Goal: Task Accomplishment & Management: Complete application form

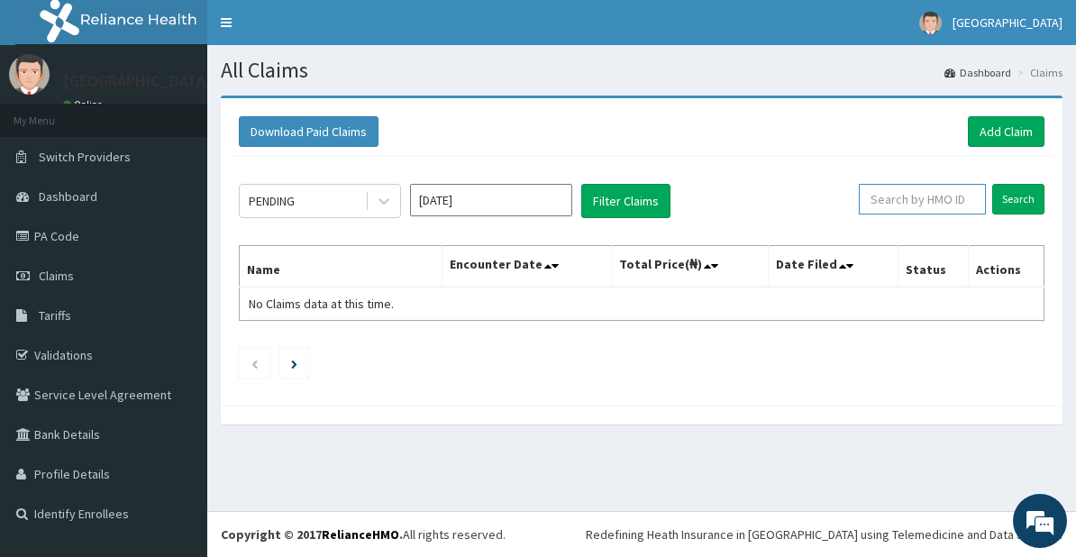
click at [923, 203] on input "text" at bounding box center [922, 199] width 127 height 31
click at [1011, 197] on input "Search" at bounding box center [1018, 199] width 52 height 31
click at [910, 198] on input "MYF/10134/A" at bounding box center [895, 199] width 112 height 31
type input "MYF/10124/A"
click at [1010, 194] on input "Search" at bounding box center [1018, 199] width 52 height 31
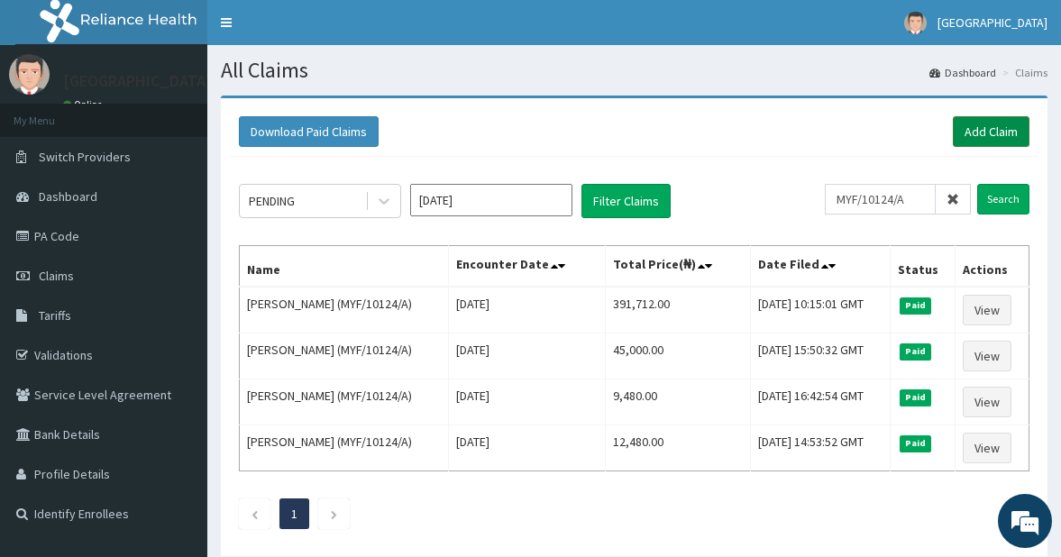
click at [980, 135] on link "Add Claim" at bounding box center [991, 131] width 77 height 31
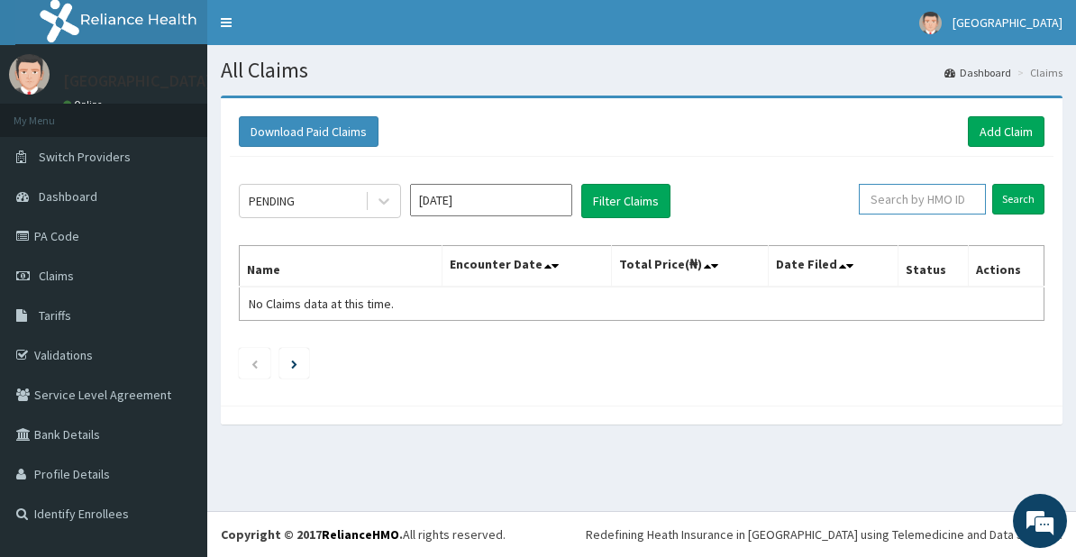
click at [890, 197] on input "text" at bounding box center [922, 199] width 127 height 31
type input "MYF/10127/A"
click at [1010, 197] on input "Search" at bounding box center [1018, 199] width 52 height 31
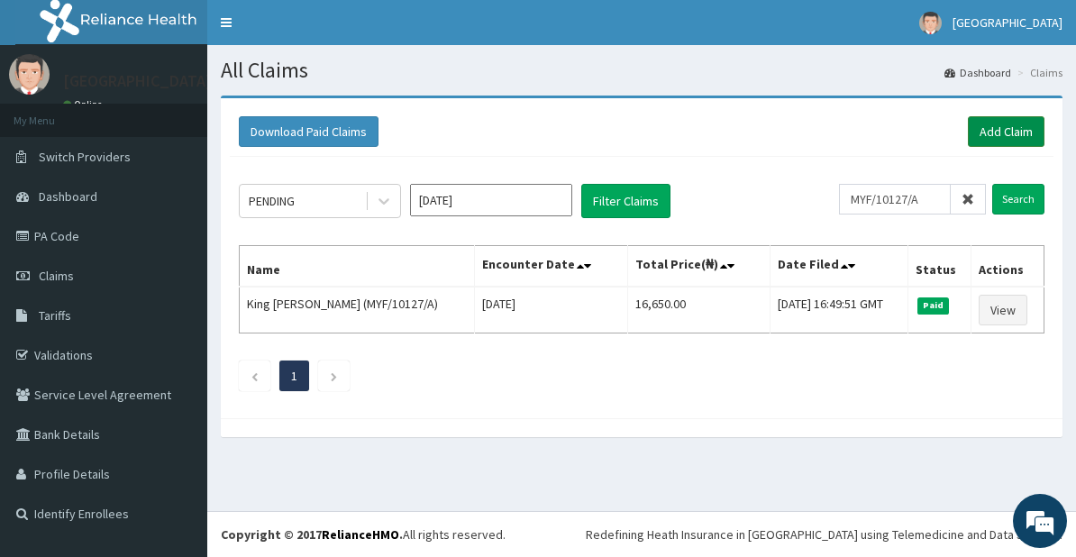
click at [992, 137] on link "Add Claim" at bounding box center [1006, 131] width 77 height 31
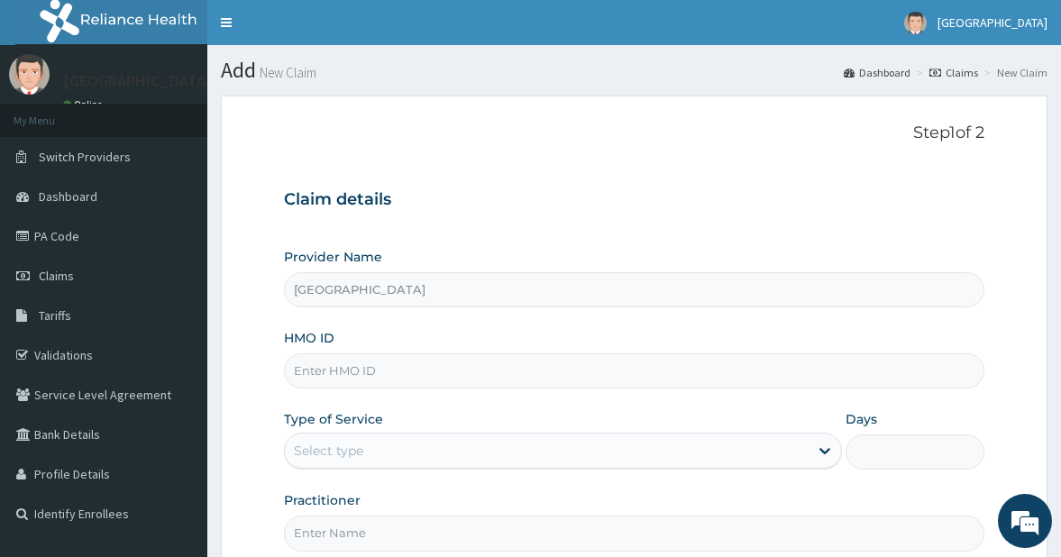
click at [352, 370] on input "HMO ID" at bounding box center [634, 370] width 701 height 35
type input "MYF/10124/A"
click at [367, 448] on div "Select type" at bounding box center [547, 450] width 524 height 29
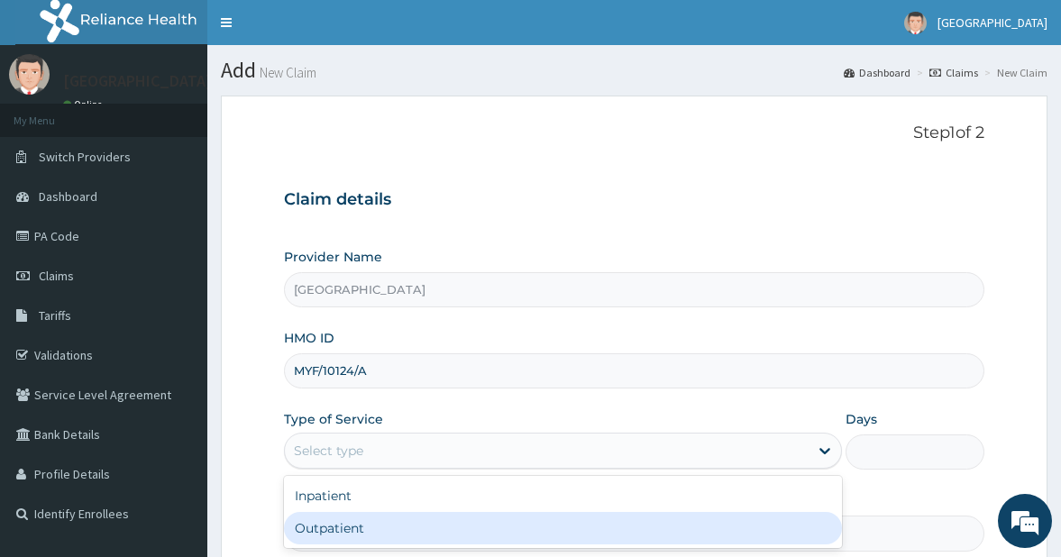
click at [339, 521] on div "Outpatient" at bounding box center [563, 528] width 558 height 32
type input "1"
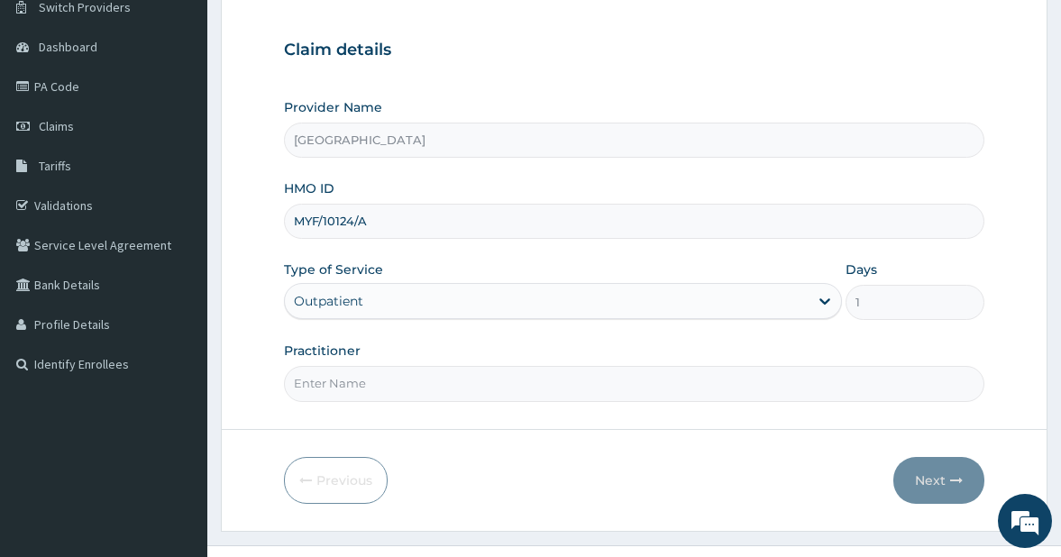
scroll to position [184, 0]
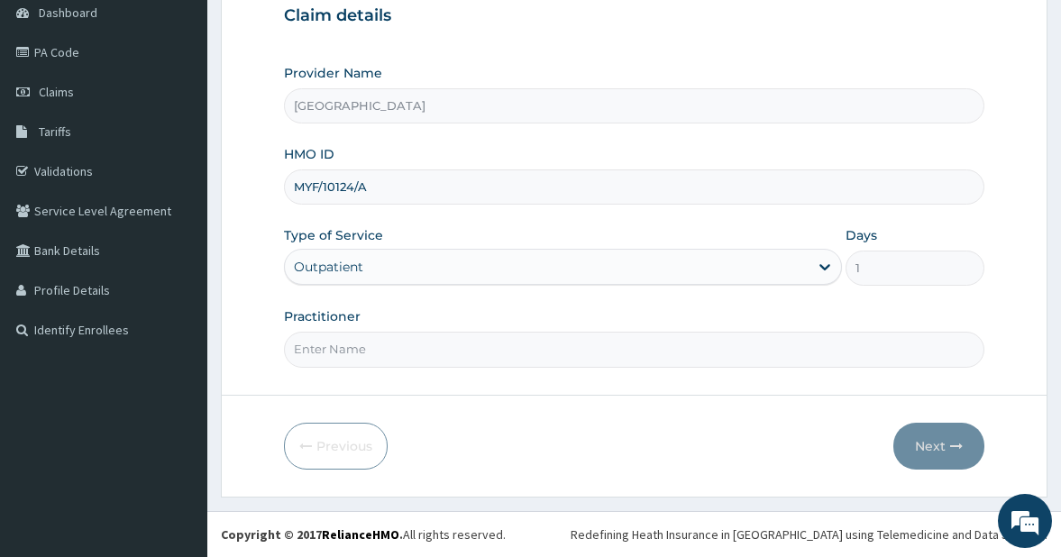
click at [562, 357] on input "Practitioner" at bounding box center [634, 349] width 701 height 35
type input "DR. ATTAH"
click at [927, 447] on button "Next" at bounding box center [938, 446] width 91 height 47
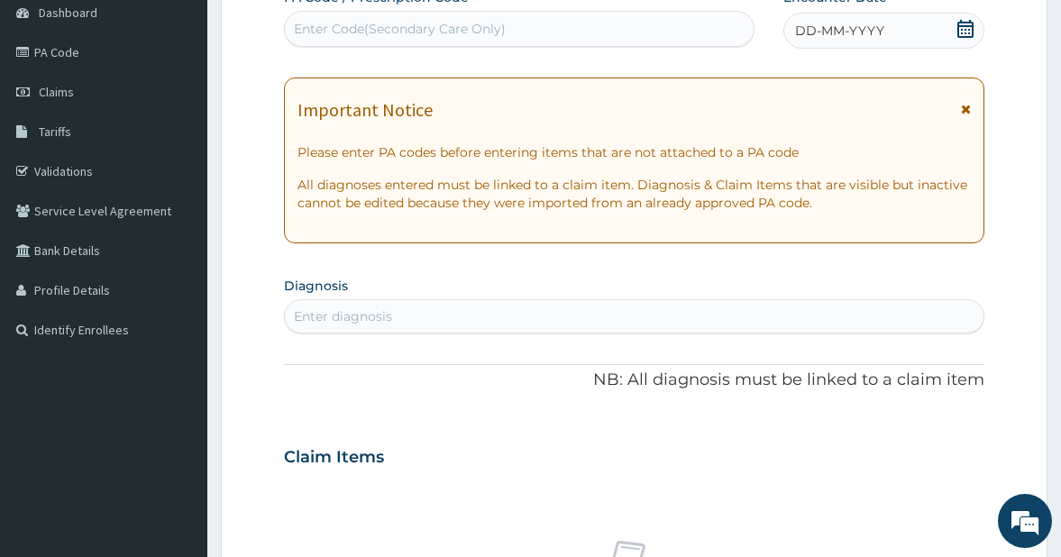
click at [958, 31] on icon at bounding box center [965, 29] width 16 height 18
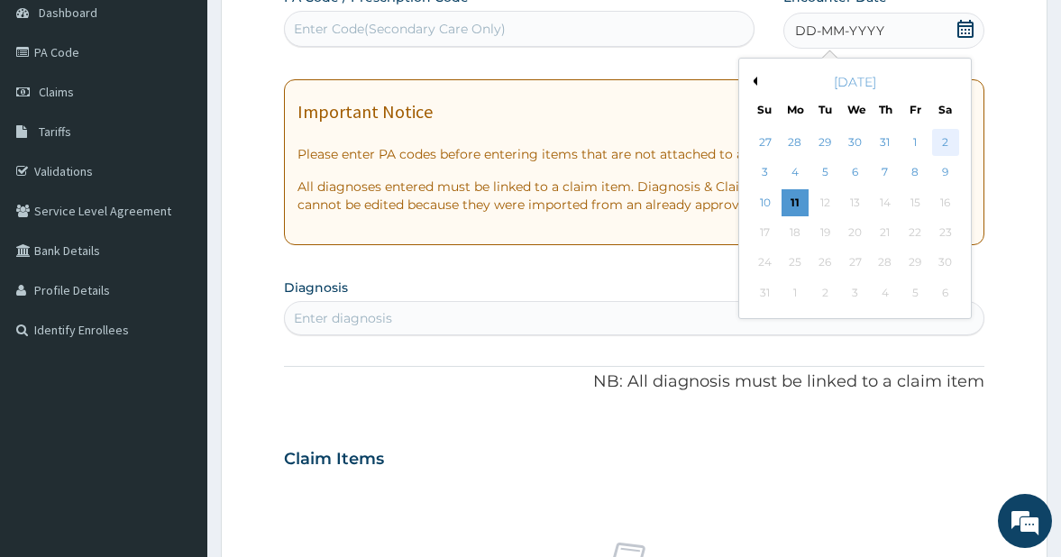
click at [940, 142] on div "2" at bounding box center [944, 142] width 27 height 27
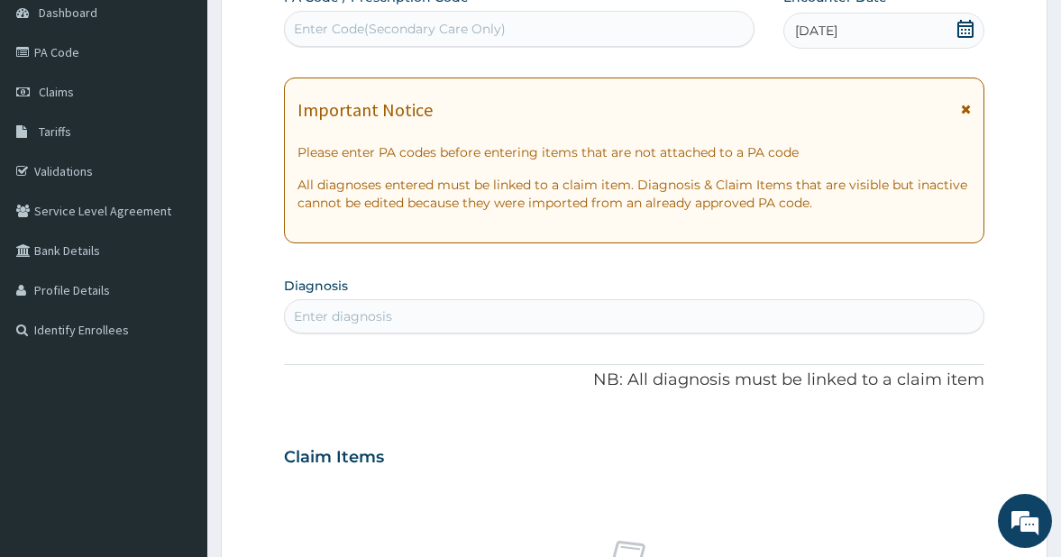
click at [342, 317] on div "Enter diagnosis" at bounding box center [343, 316] width 98 height 18
type input "PHARYN"
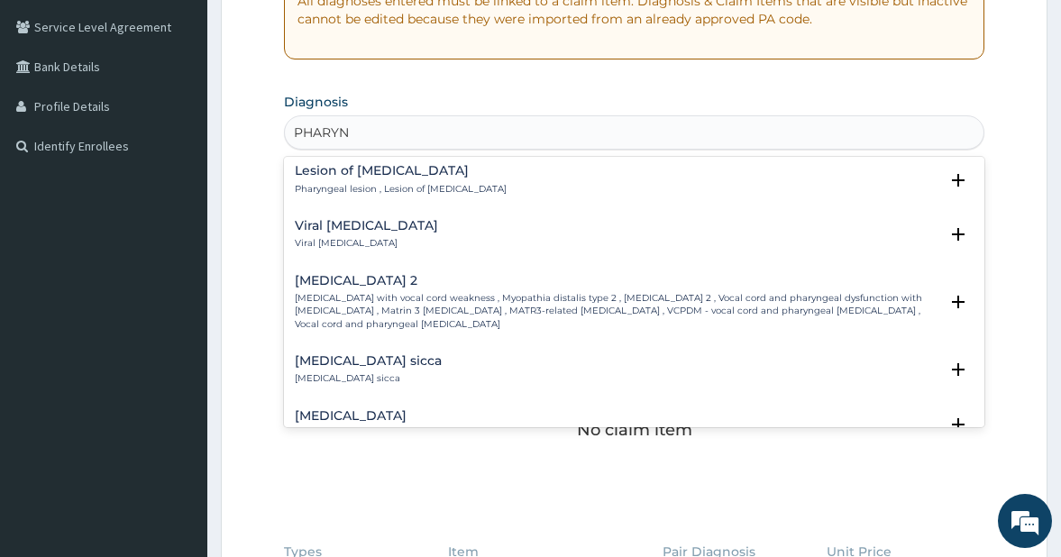
scroll to position [1071, 0]
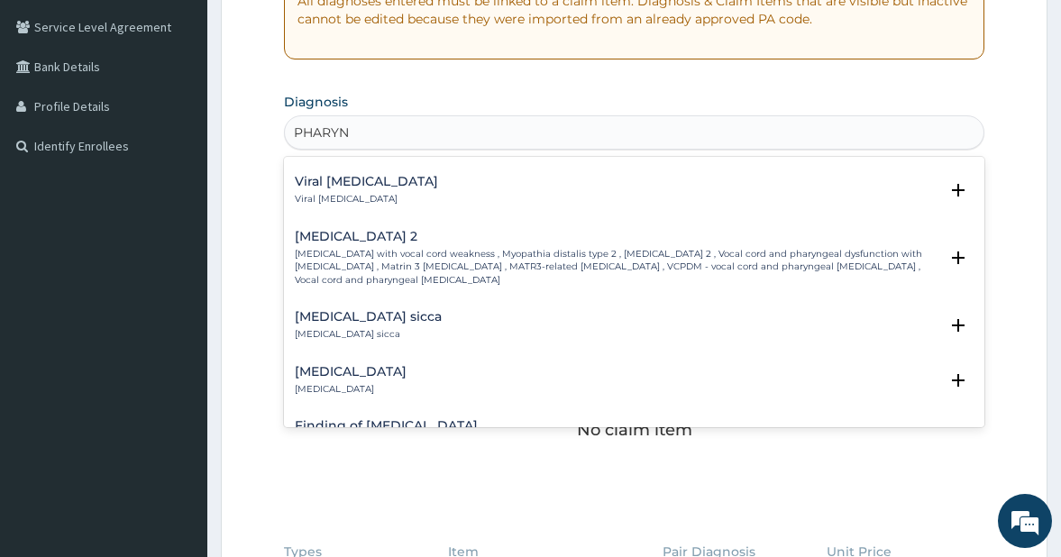
click at [360, 365] on h4 "Acute pharyngitis" at bounding box center [351, 372] width 112 height 14
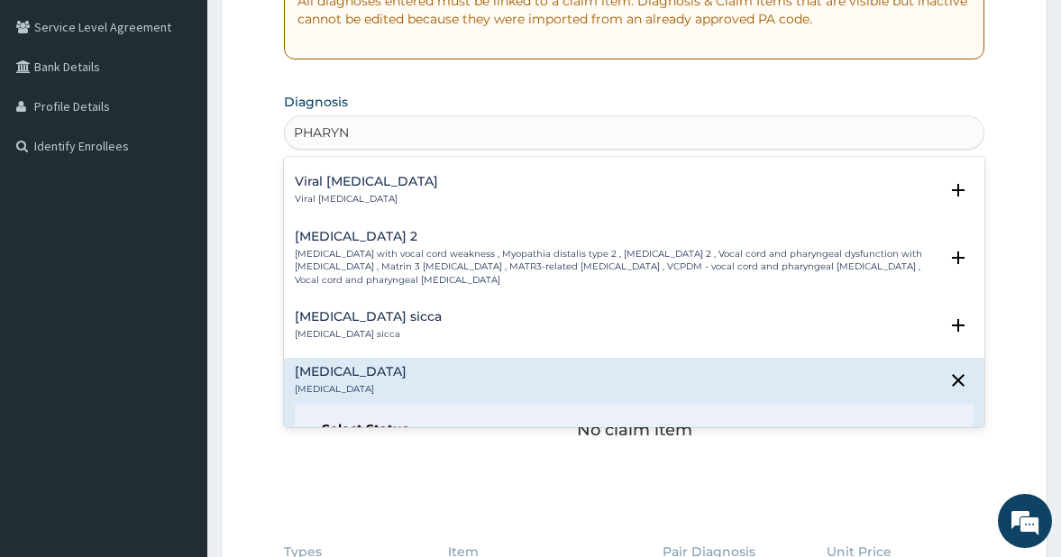
scroll to position [1168, 0]
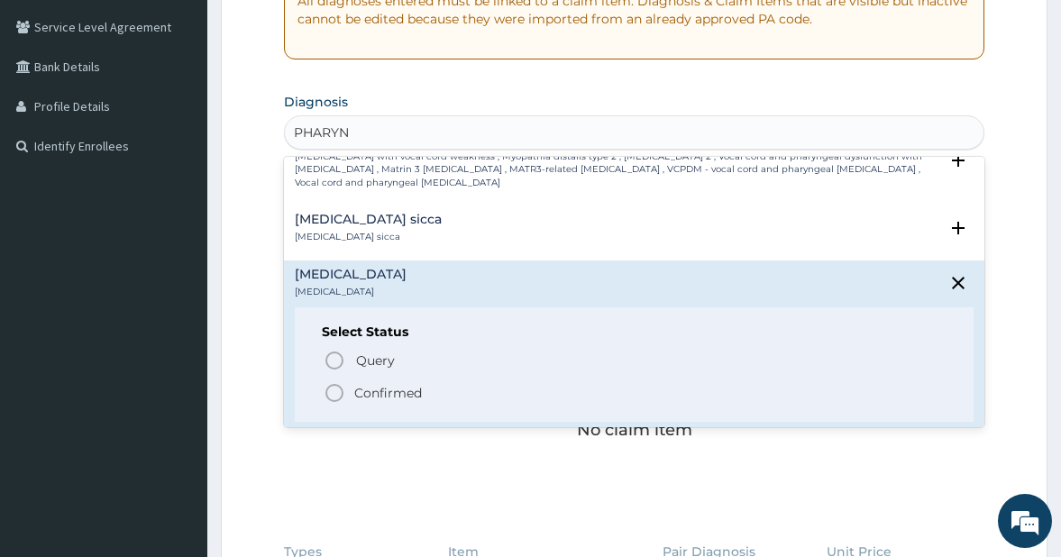
click at [336, 382] on icon "status option filled" at bounding box center [335, 393] width 22 height 22
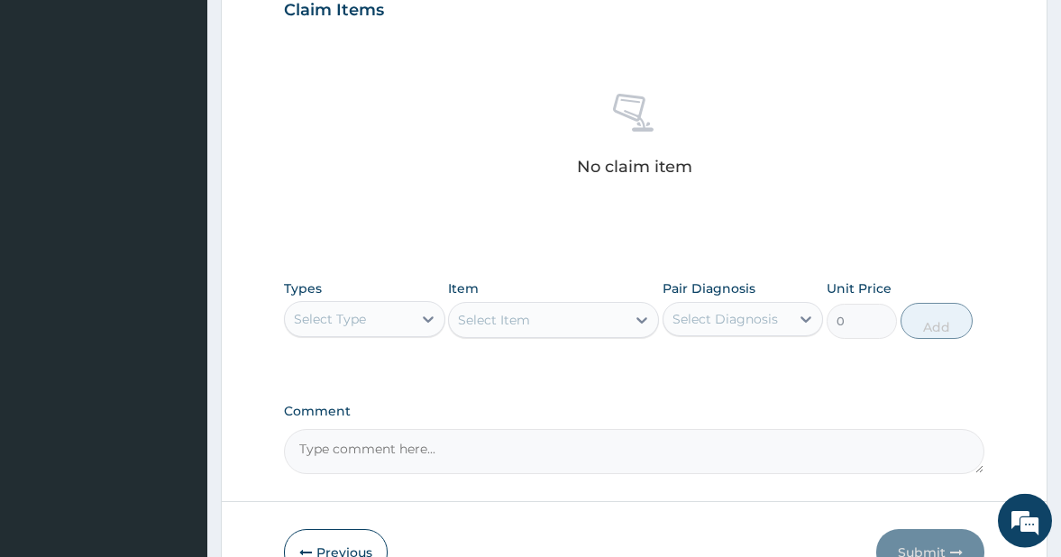
scroll to position [644, 0]
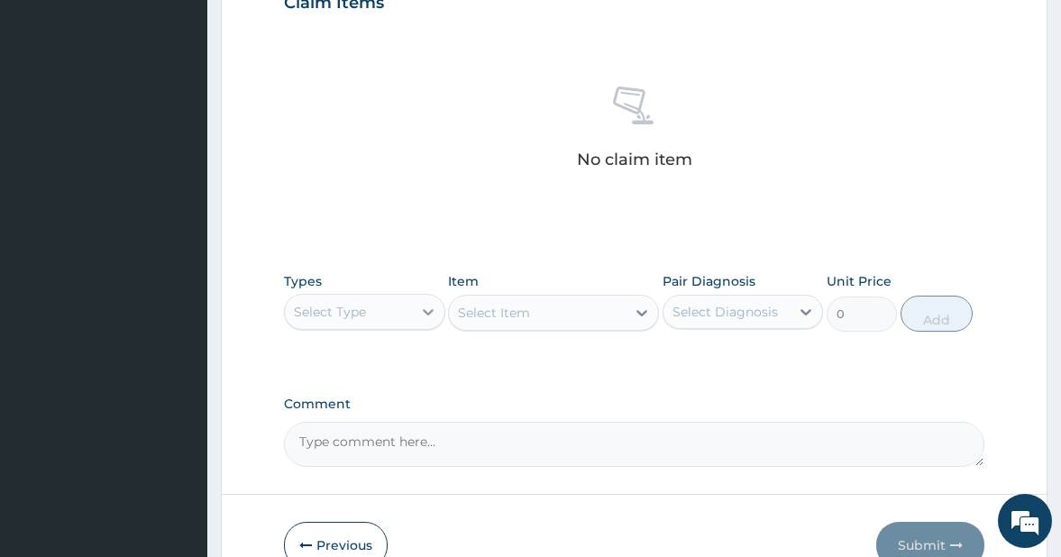
click at [421, 304] on icon at bounding box center [428, 312] width 18 height 18
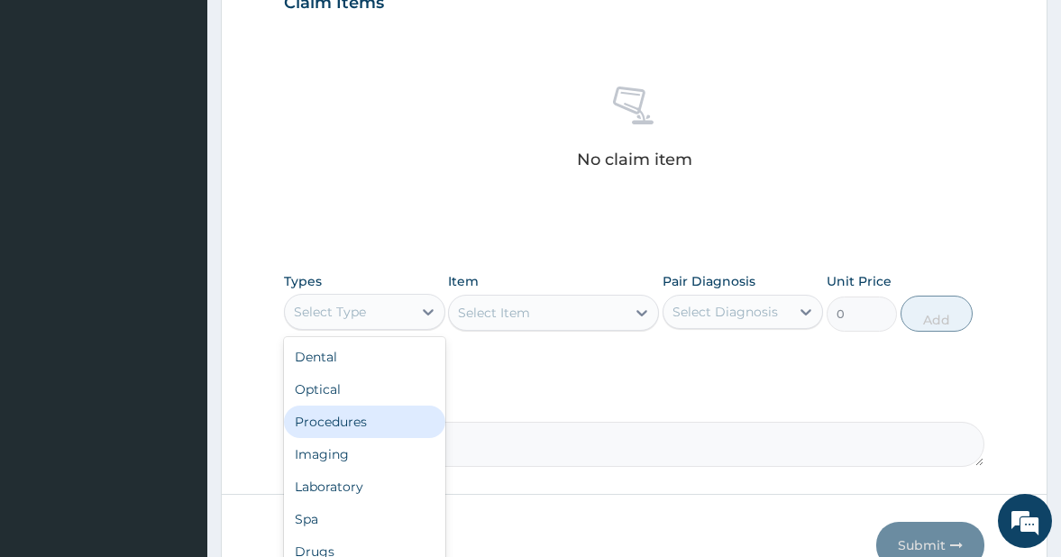
click at [336, 415] on div "Procedures" at bounding box center [364, 422] width 161 height 32
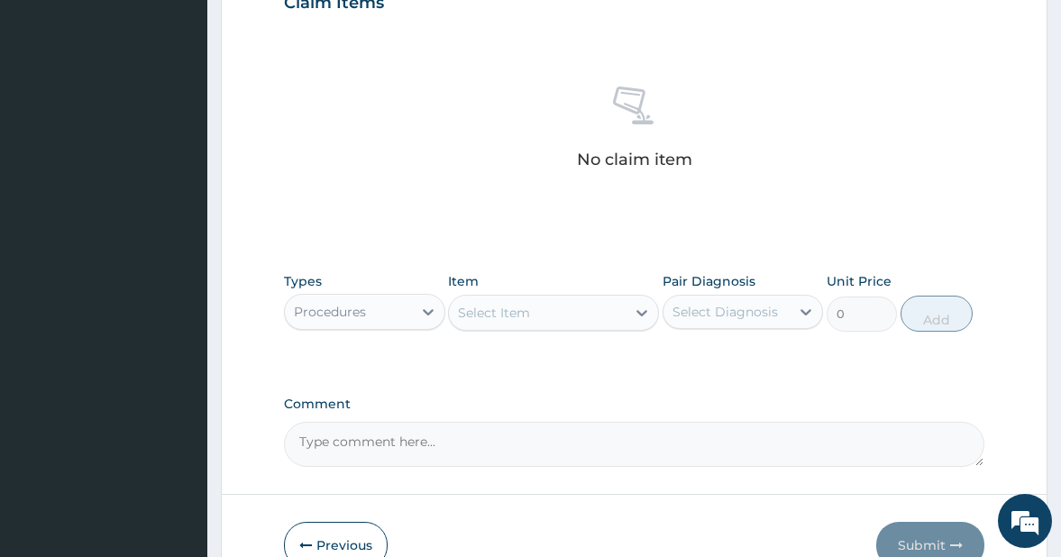
click at [590, 314] on div "Select Item" at bounding box center [537, 312] width 176 height 29
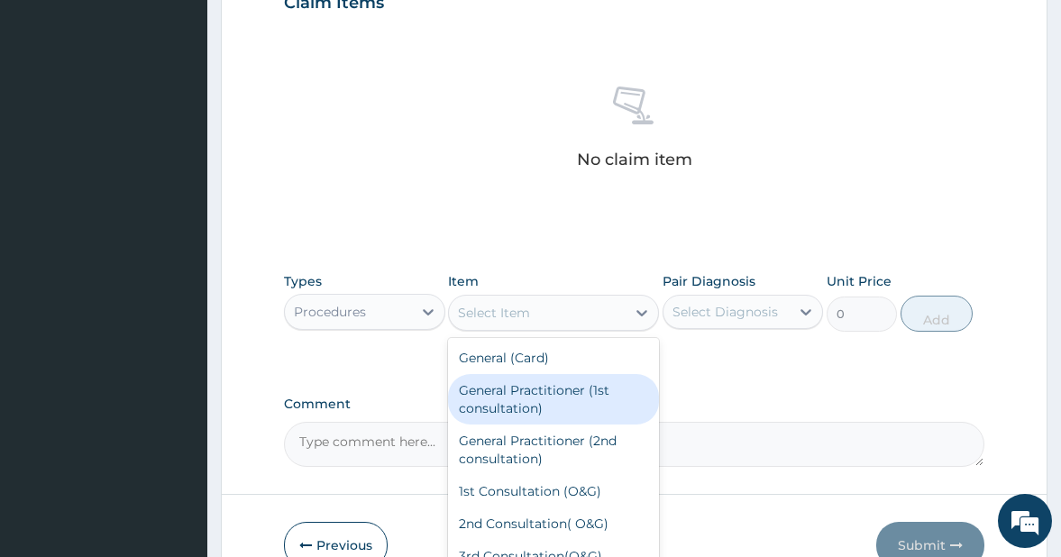
click at [581, 393] on div "General Practitioner (1st consultation)" at bounding box center [553, 399] width 210 height 50
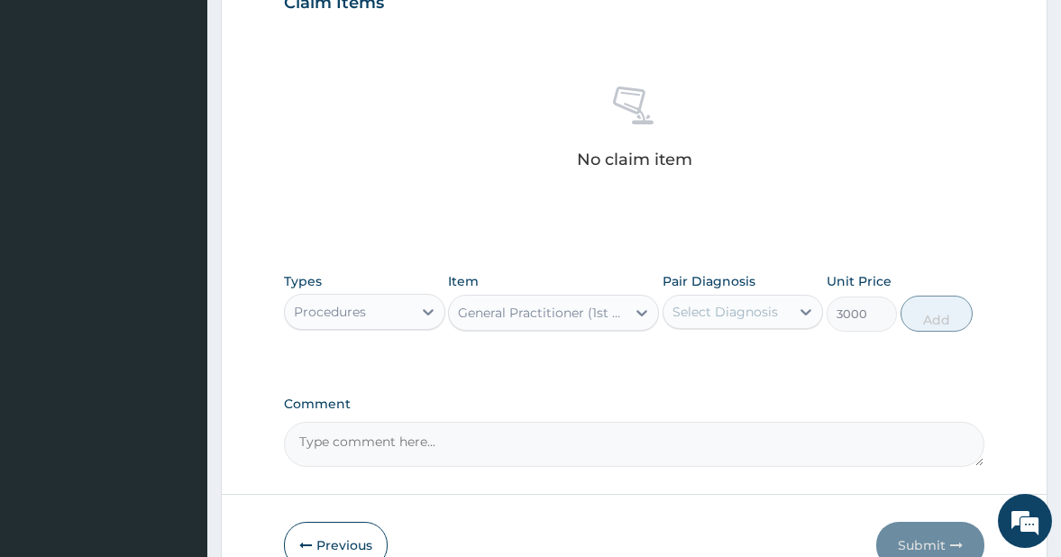
type input "3000"
click at [765, 314] on div "Select Diagnosis" at bounding box center [724, 312] width 105 height 18
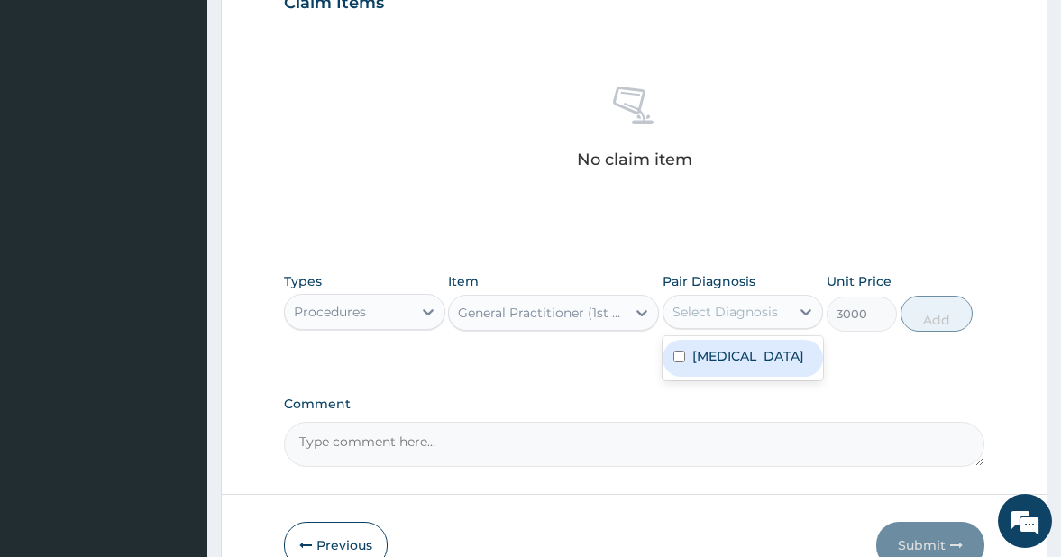
click at [681, 352] on input "checkbox" at bounding box center [679, 357] width 12 height 12
checkbox input "true"
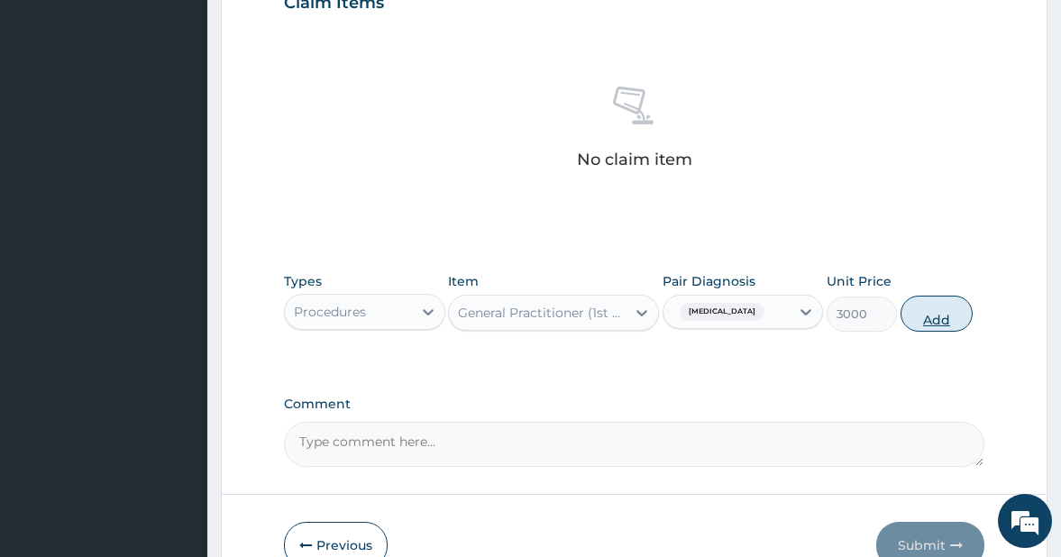
click at [928, 318] on button "Add" at bounding box center [936, 314] width 72 height 36
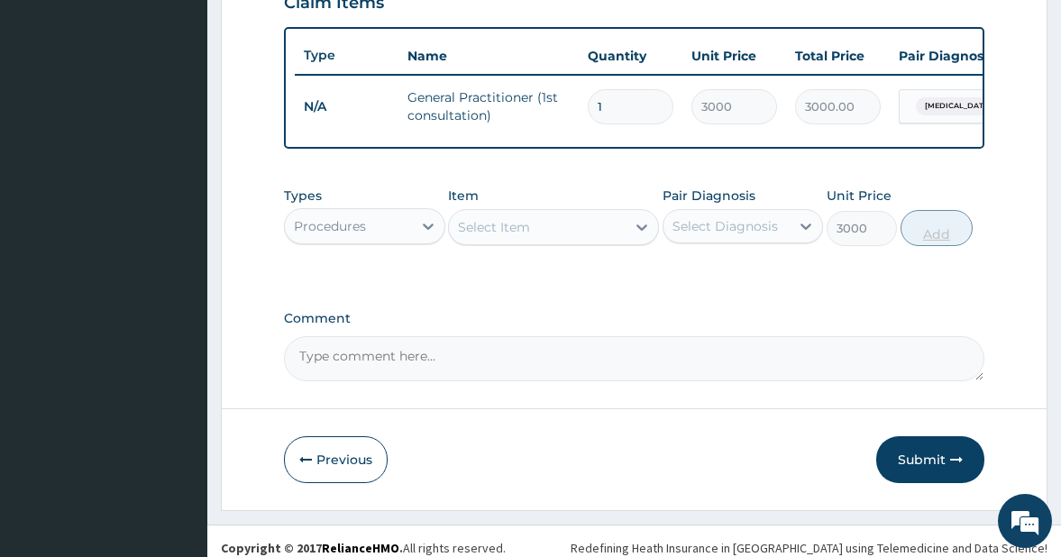
type input "0"
click at [424, 235] on icon at bounding box center [428, 226] width 18 height 18
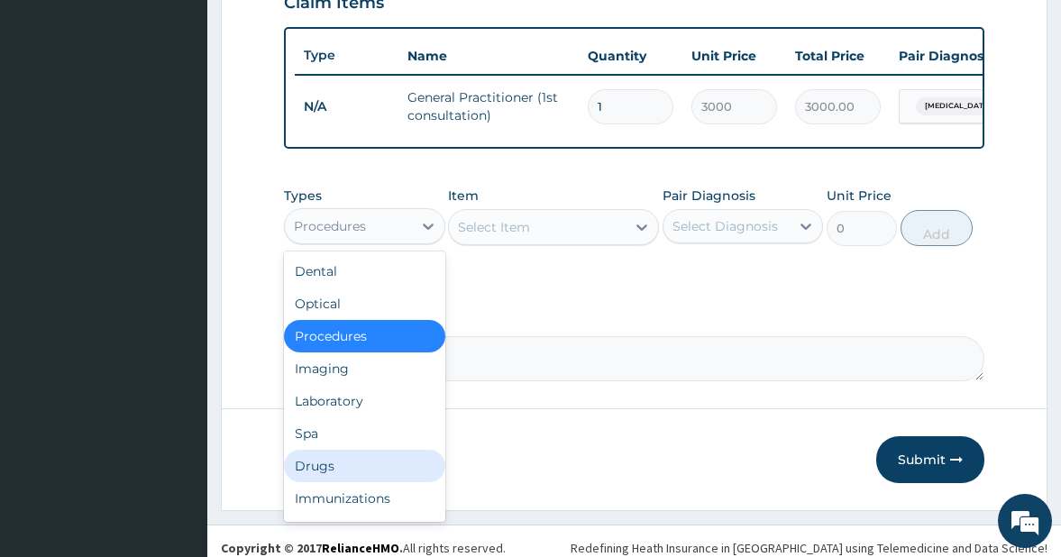
click at [343, 471] on div "Drugs" at bounding box center [364, 466] width 161 height 32
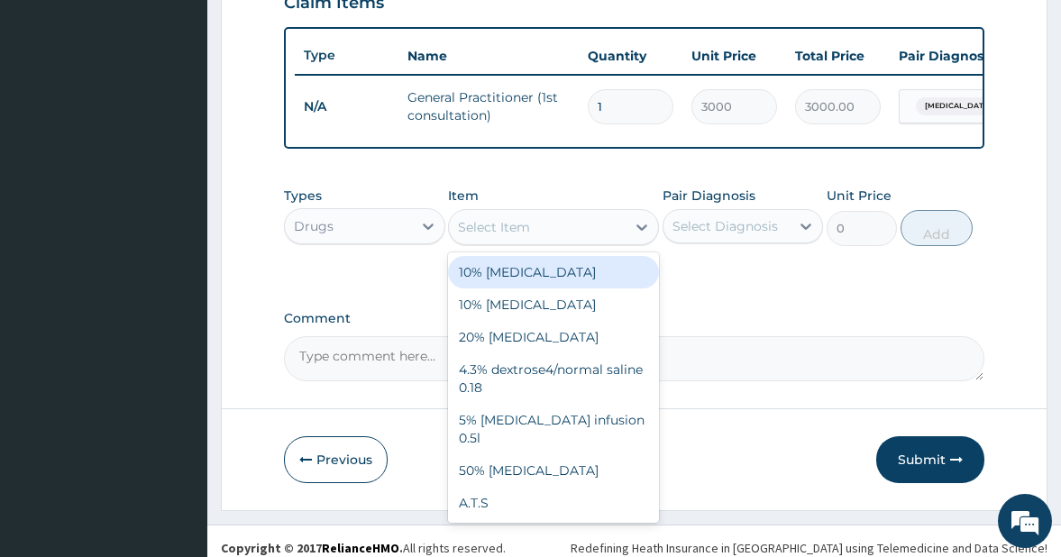
click at [608, 242] on div "Select Item" at bounding box center [537, 227] width 176 height 29
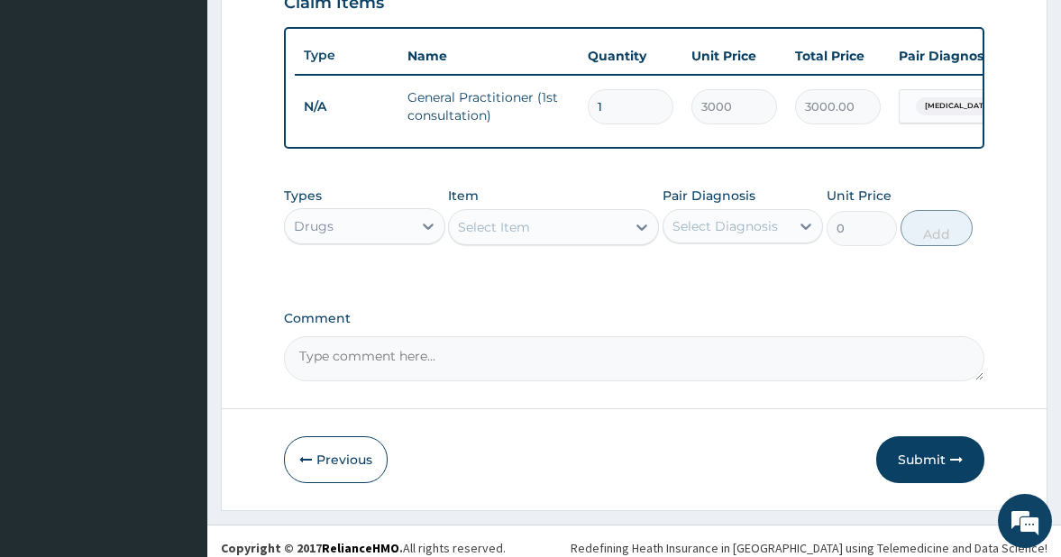
click at [547, 242] on div "Select Item" at bounding box center [537, 227] width 176 height 29
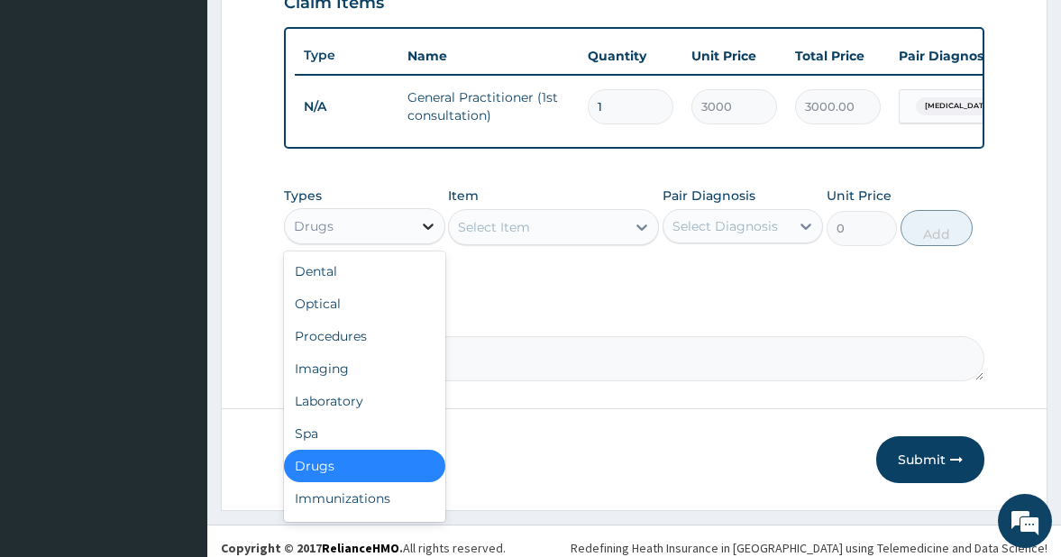
click at [428, 235] on icon at bounding box center [428, 226] width 18 height 18
click at [344, 410] on div "Laboratory" at bounding box center [364, 401] width 161 height 32
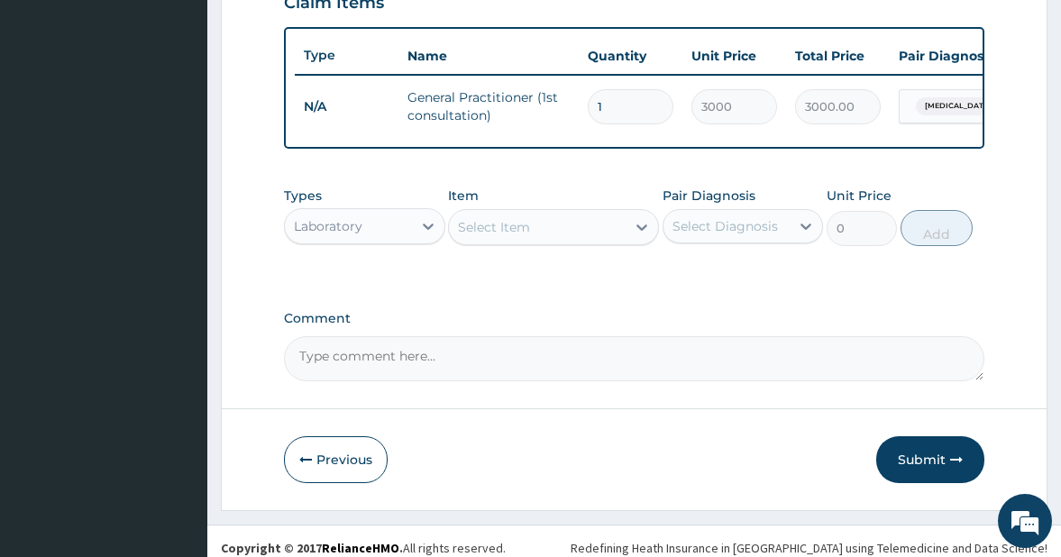
click at [586, 242] on div "Select Item" at bounding box center [537, 227] width 176 height 29
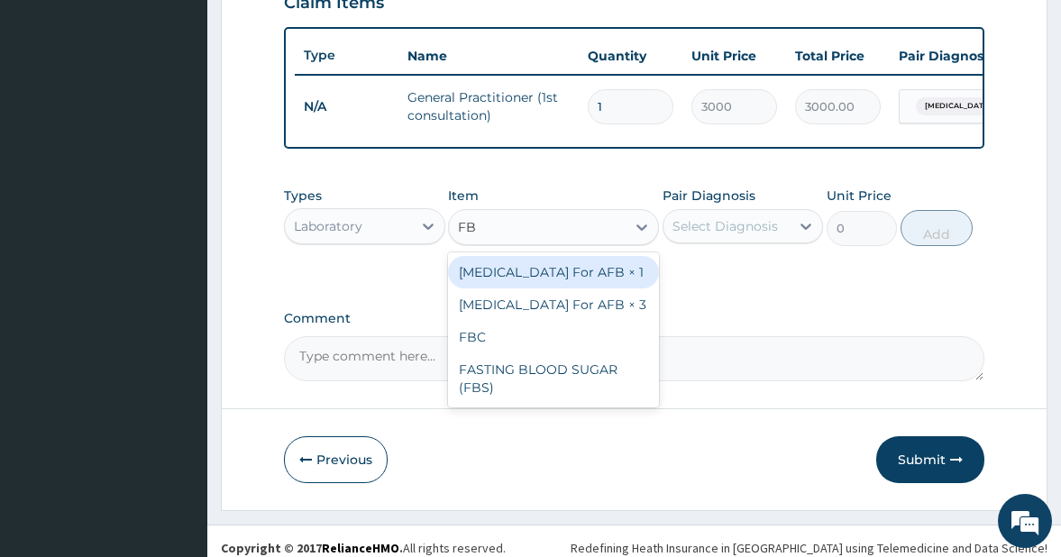
type input "FBC"
click at [571, 281] on div "FBC" at bounding box center [553, 272] width 210 height 32
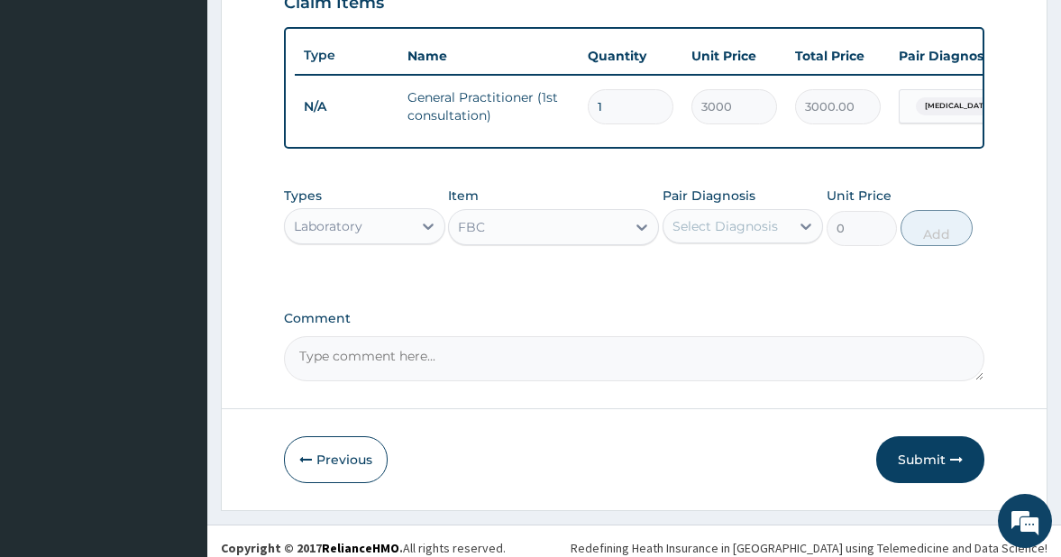
type input "4000"
click at [744, 235] on div "Select Diagnosis" at bounding box center [724, 226] width 105 height 18
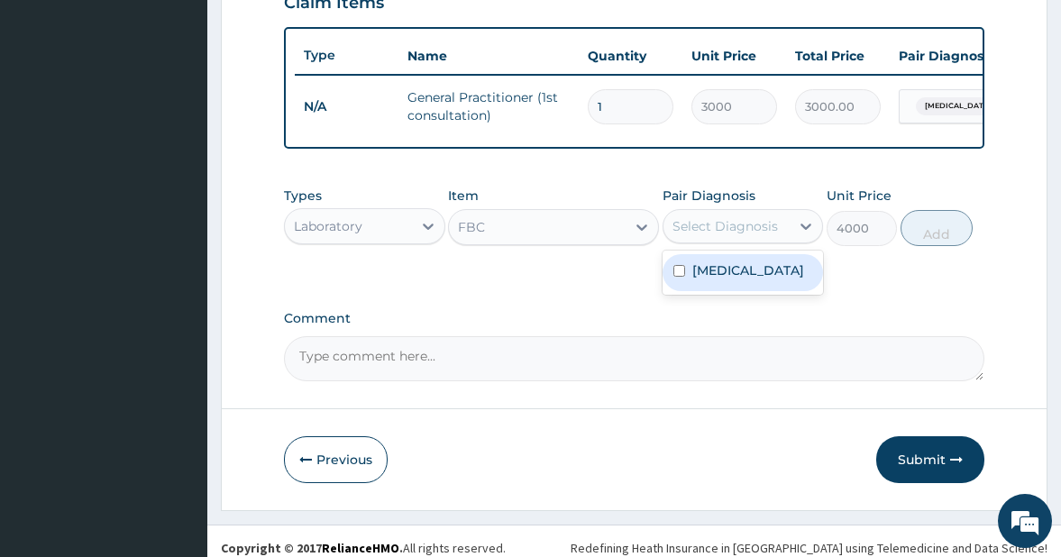
click at [677, 277] on input "checkbox" at bounding box center [679, 271] width 12 height 12
checkbox input "true"
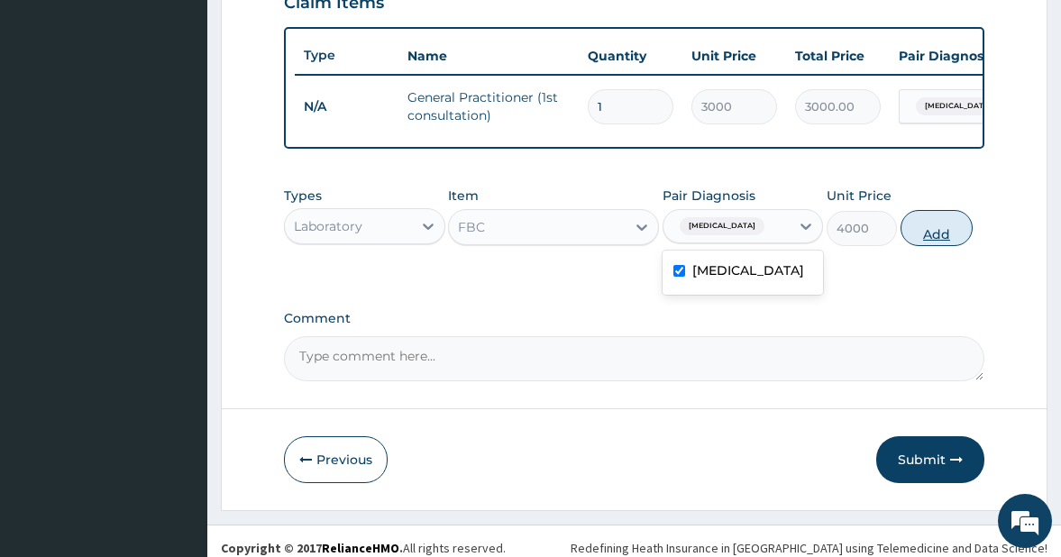
click at [930, 246] on button "Add" at bounding box center [936, 228] width 72 height 36
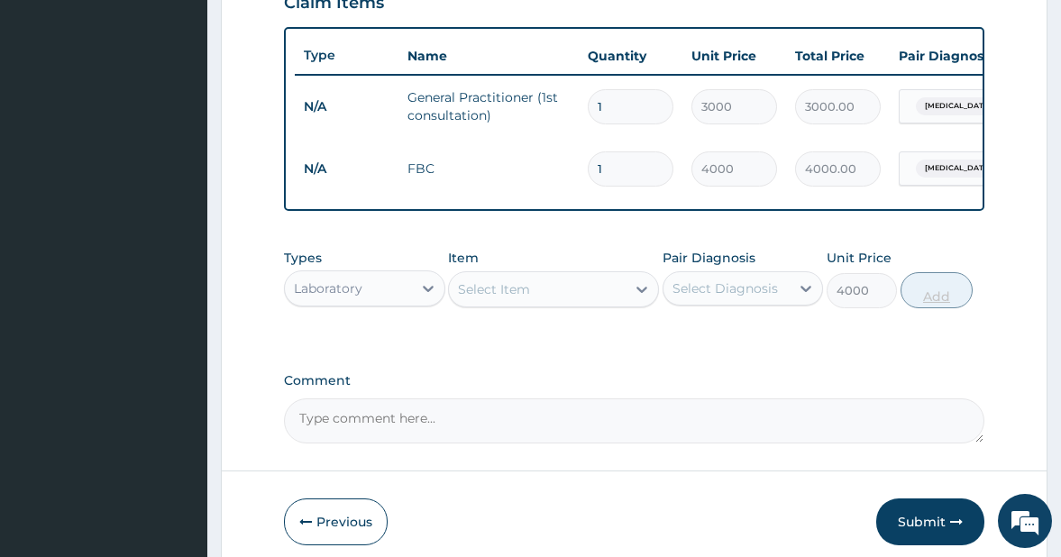
type input "0"
click at [490, 298] on div "Select Item" at bounding box center [494, 289] width 72 height 18
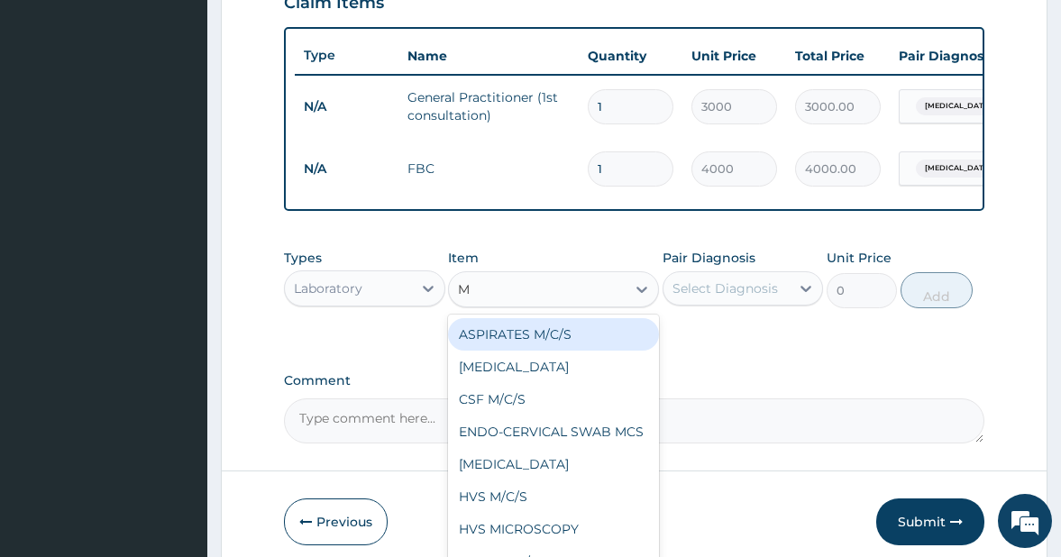
type input "MP"
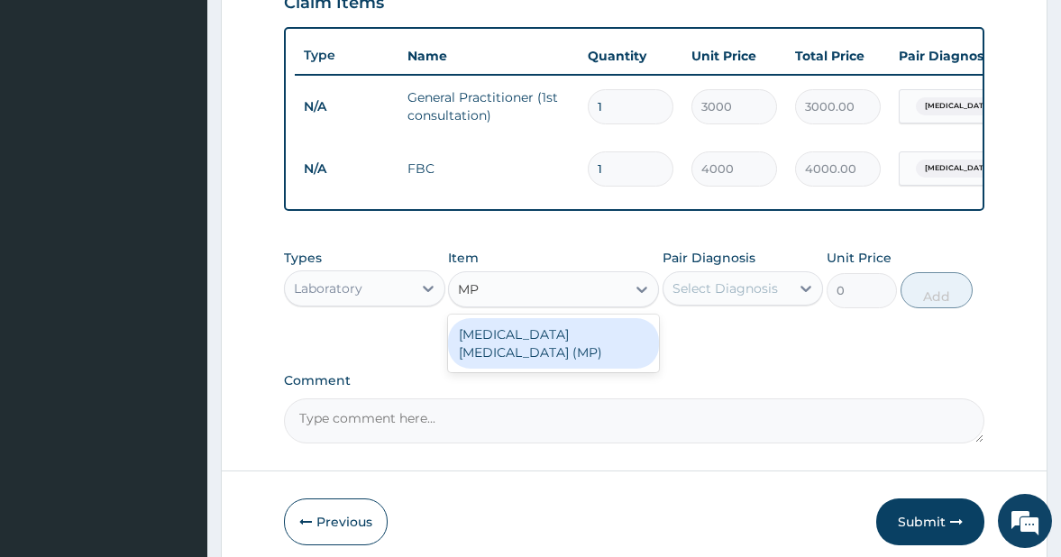
click at [508, 349] on div "MALARIA PARASITE (MP)" at bounding box center [553, 343] width 210 height 50
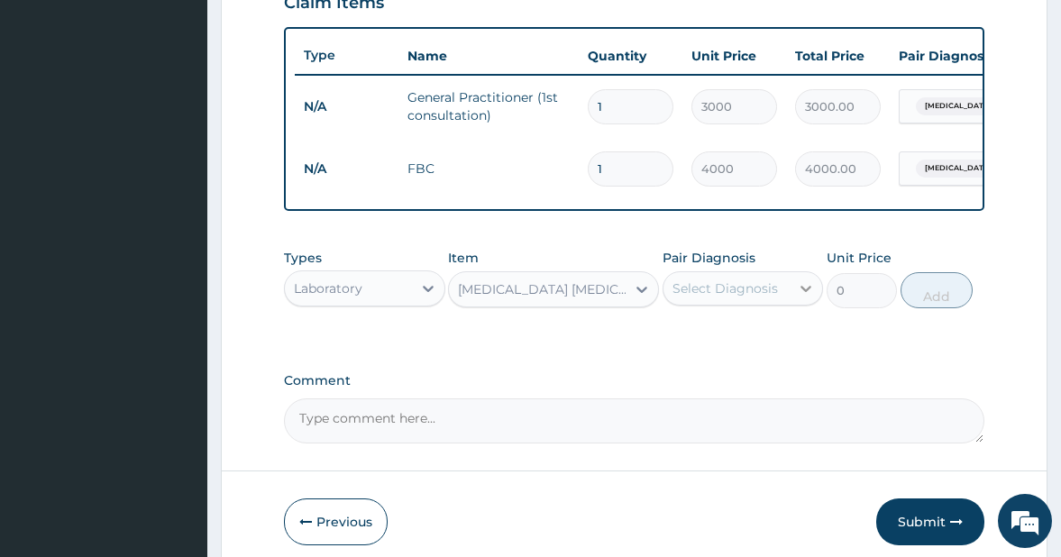
type input "1400"
click at [754, 297] on div "Select Diagnosis" at bounding box center [724, 288] width 105 height 18
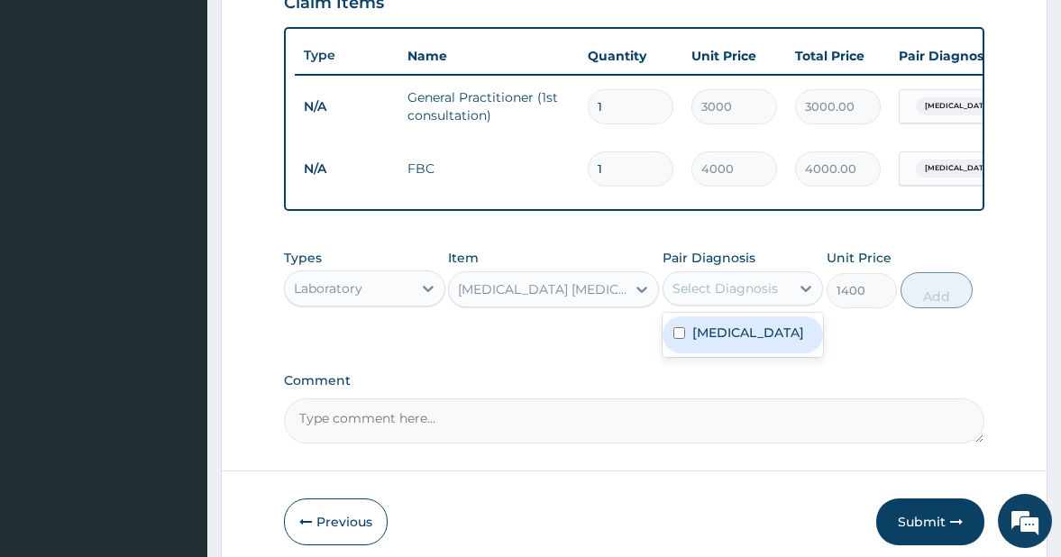
click at [679, 339] on input "checkbox" at bounding box center [679, 333] width 12 height 12
checkbox input "true"
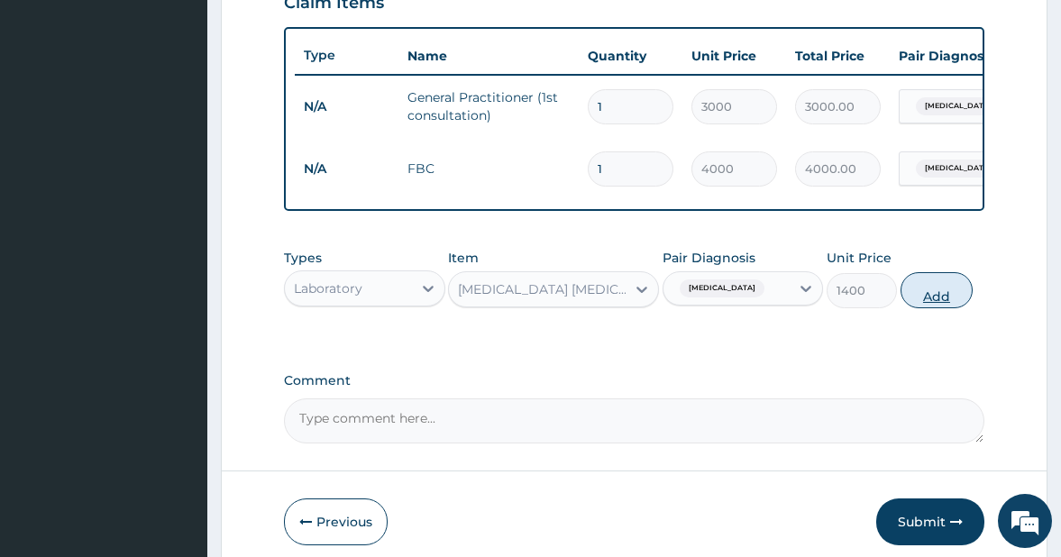
click at [926, 308] on button "Add" at bounding box center [936, 290] width 72 height 36
type input "0"
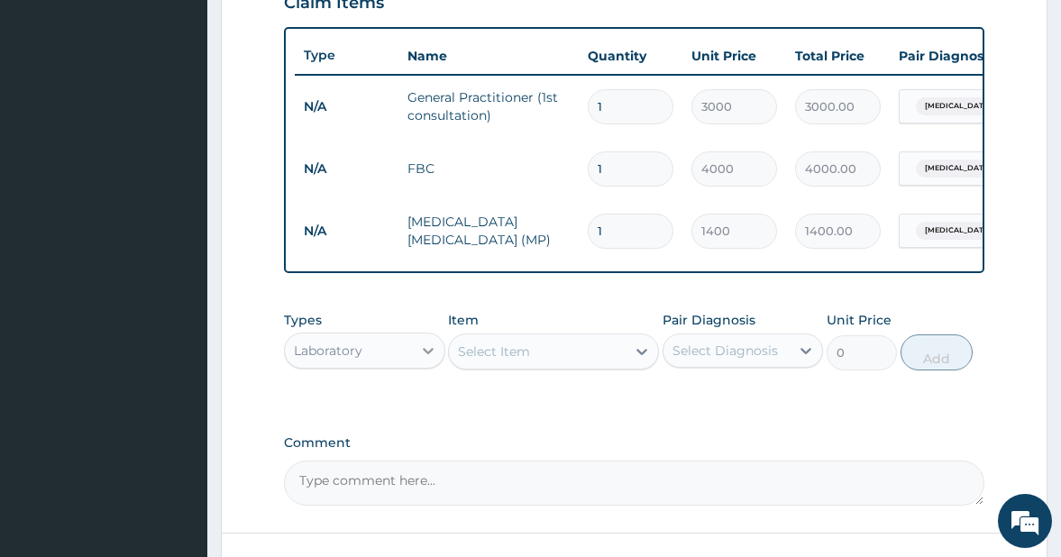
click at [420, 360] on icon at bounding box center [428, 351] width 18 height 18
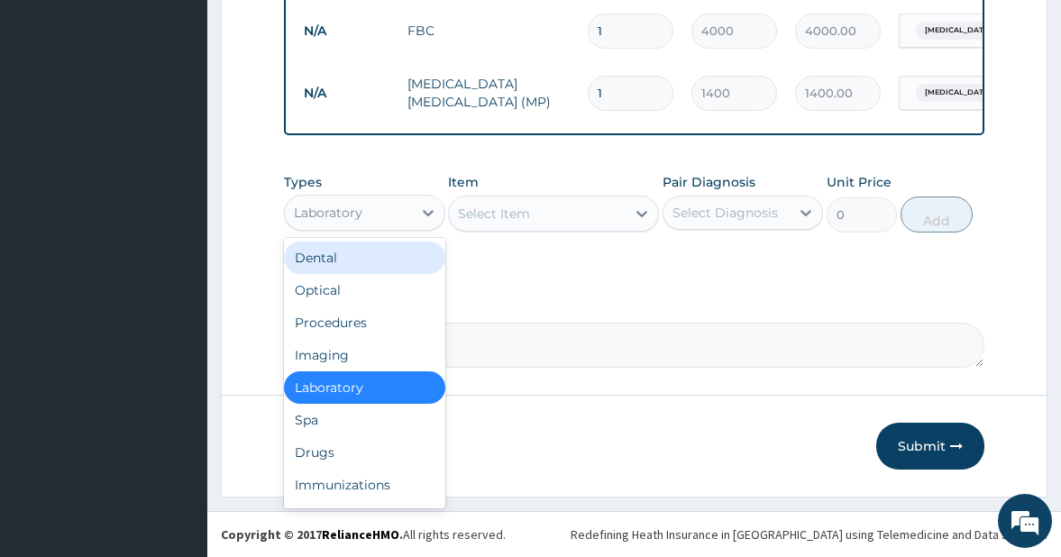
scroll to position [797, 0]
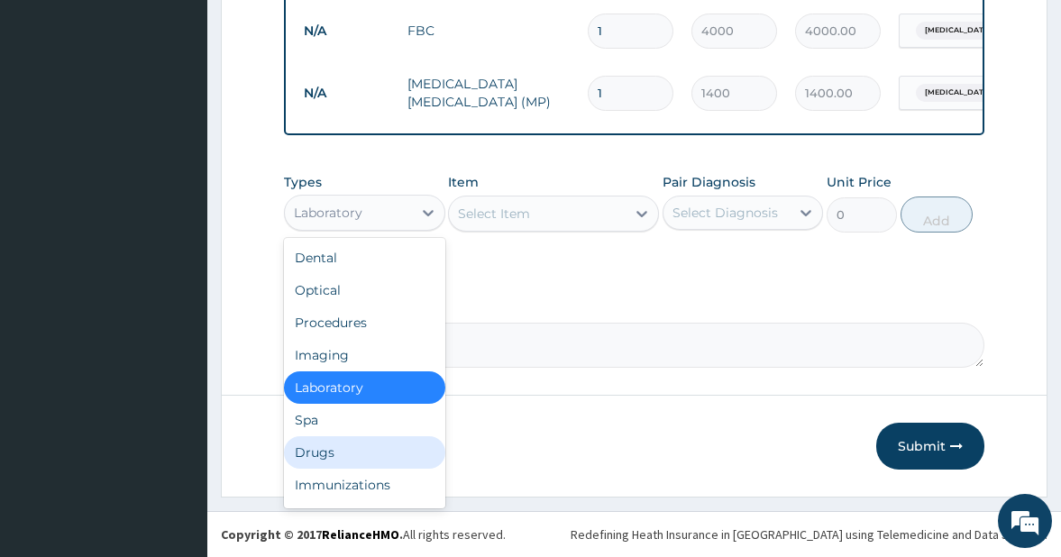
click at [361, 443] on div "Drugs" at bounding box center [364, 452] width 161 height 32
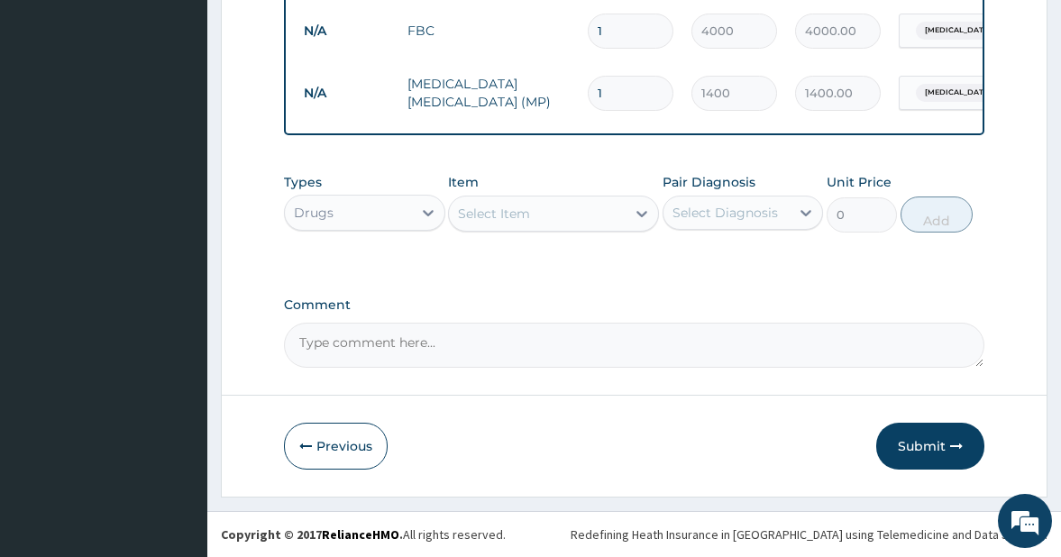
click at [596, 213] on div "Select Item" at bounding box center [537, 213] width 176 height 29
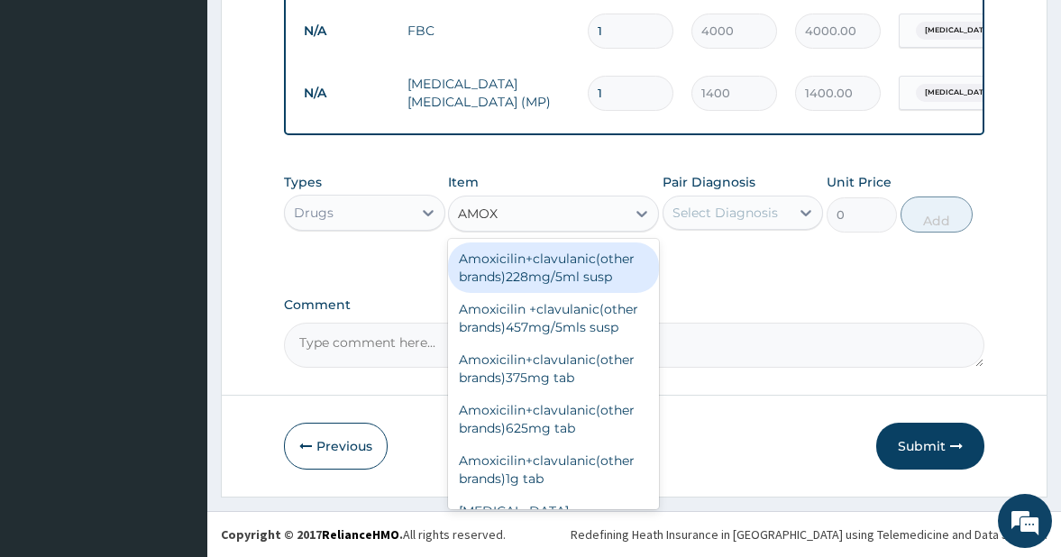
type input "AMOXI"
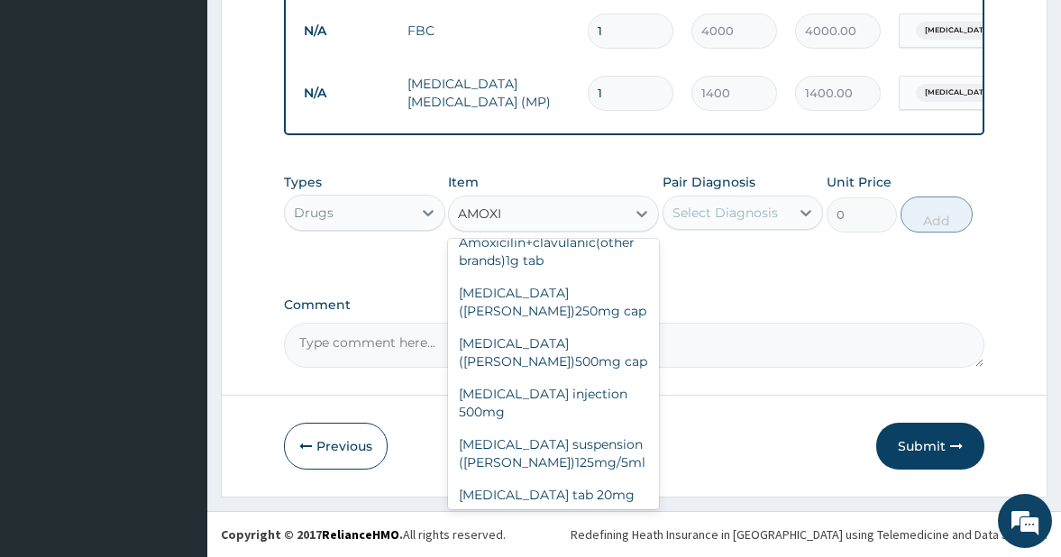
scroll to position [224, 0]
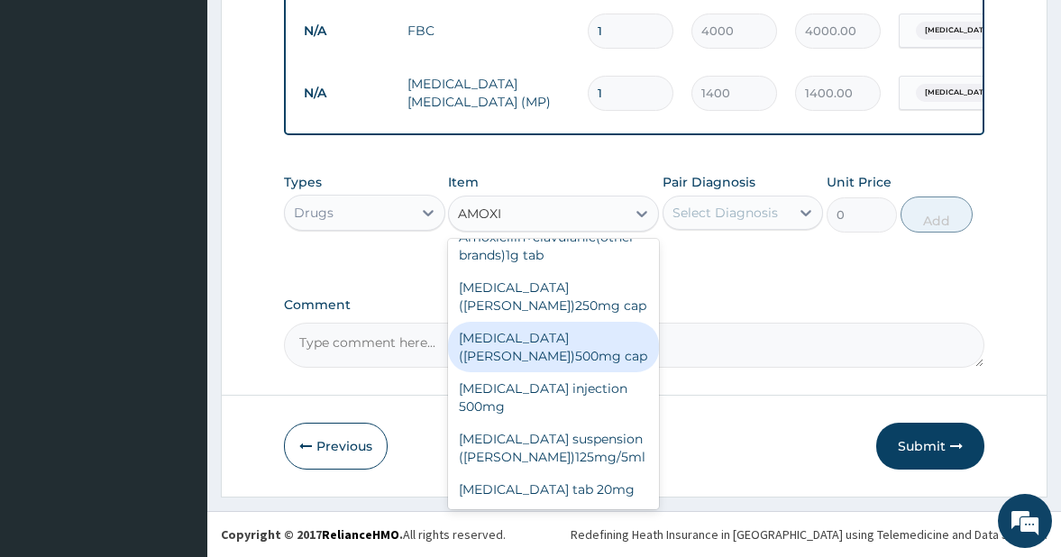
click at [526, 361] on div "Amoxil (beecham)500mg cap" at bounding box center [553, 347] width 210 height 50
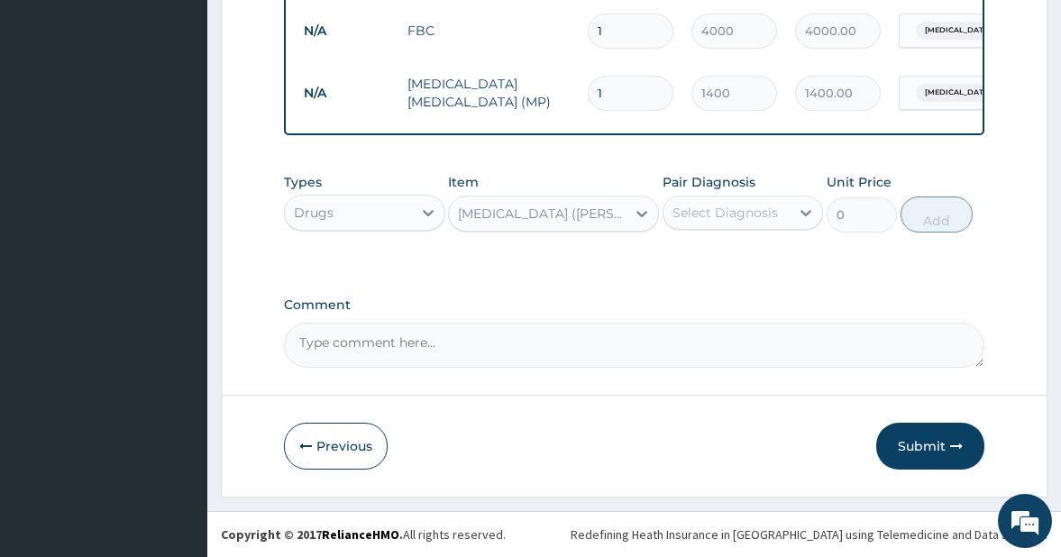
type input "102"
click at [606, 210] on div "Amoxil (beecham)500mg cap" at bounding box center [542, 214] width 169 height 18
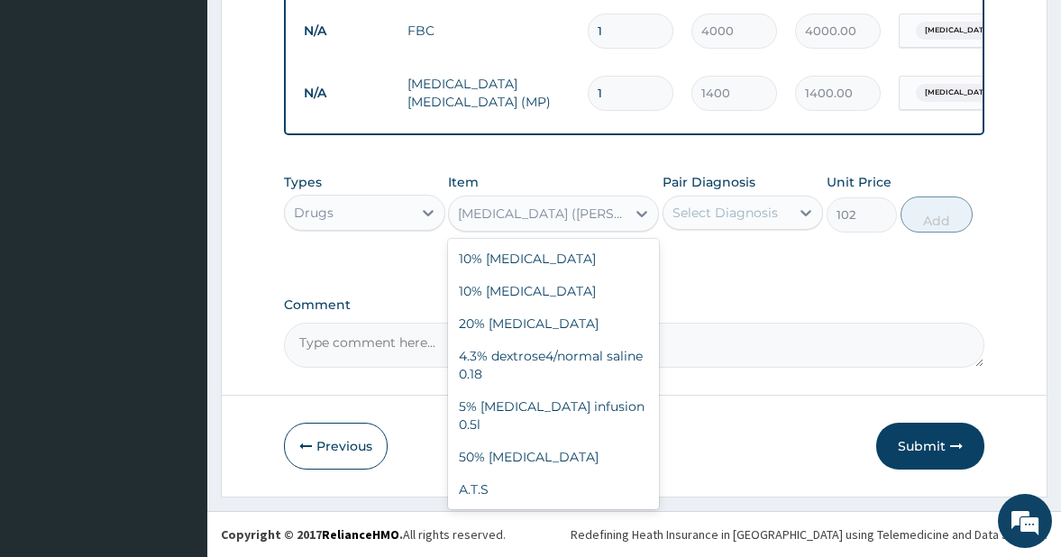
scroll to position [3622, 0]
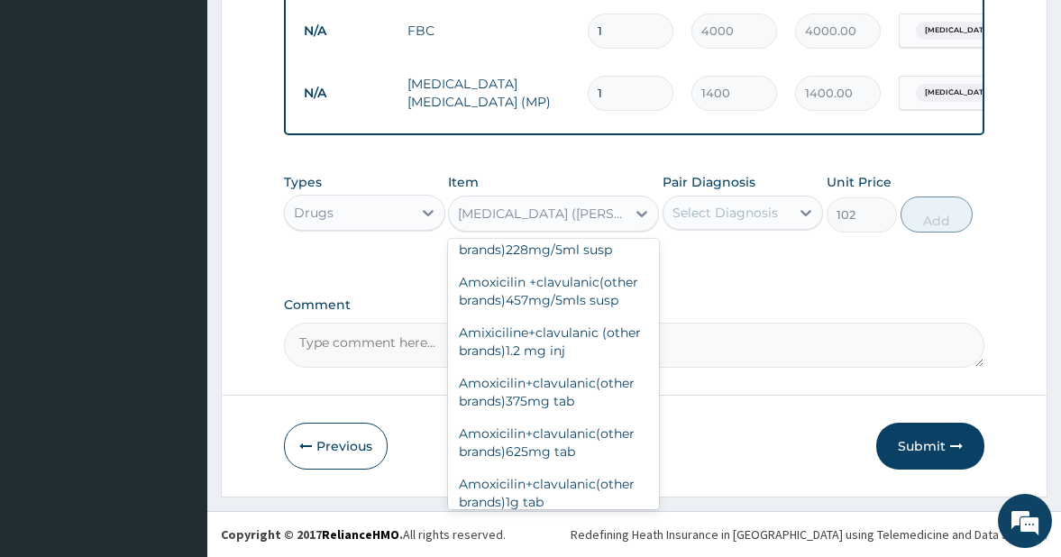
click at [767, 207] on div "Select Diagnosis" at bounding box center [724, 213] width 105 height 18
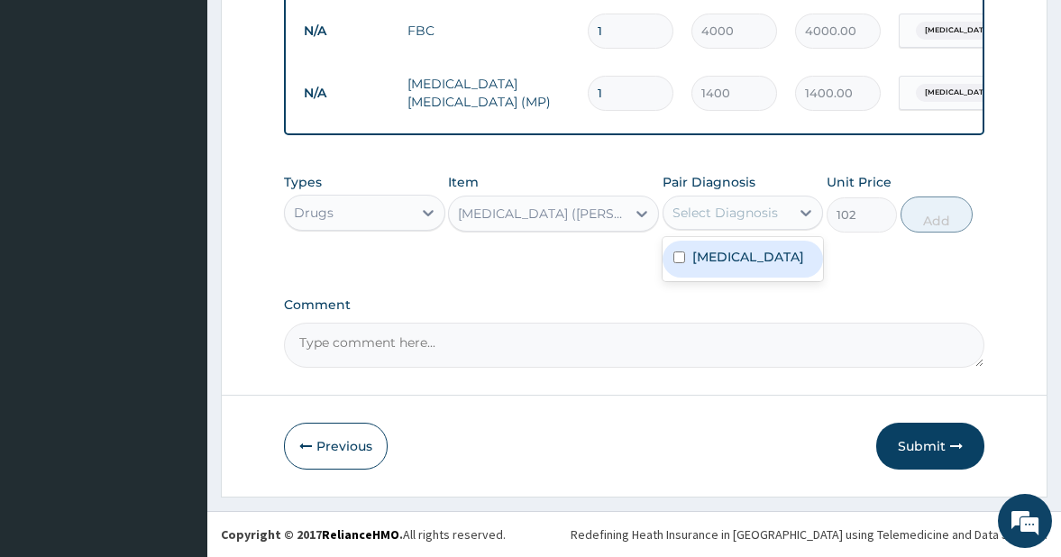
click at [674, 258] on input "checkbox" at bounding box center [679, 257] width 12 height 12
checkbox input "true"
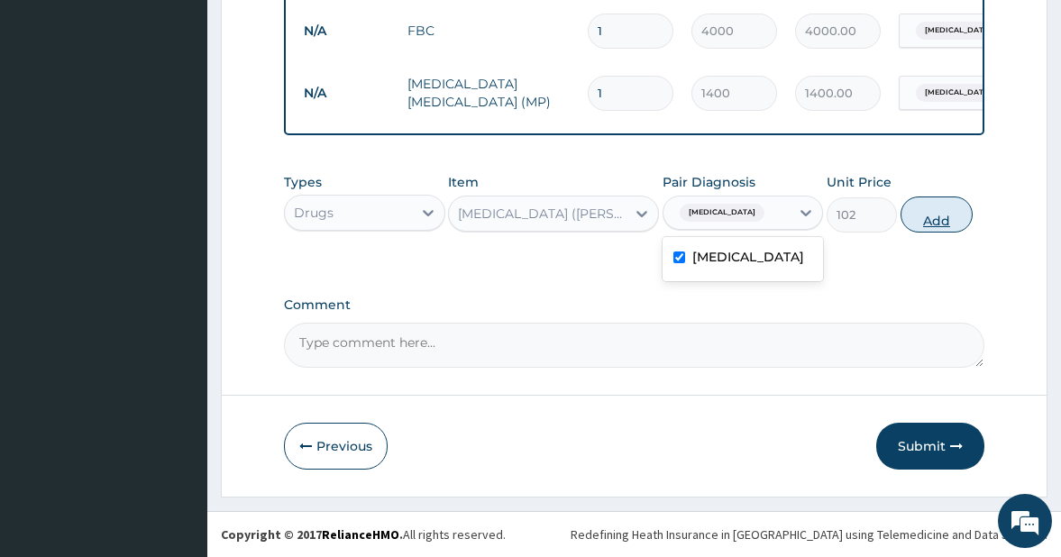
click at [937, 220] on button "Add" at bounding box center [936, 215] width 72 height 36
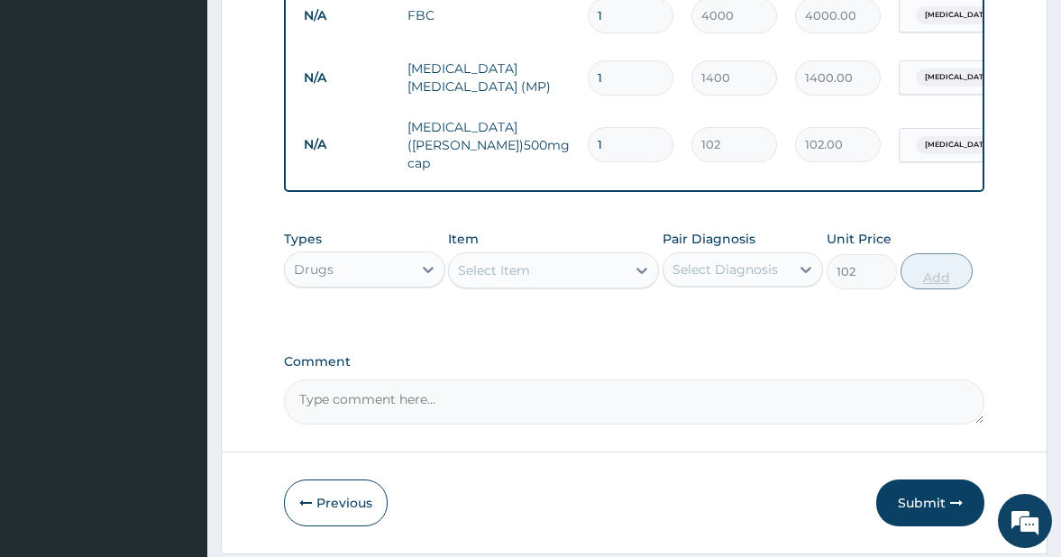
type input "0"
type input "21"
type input "2142.00"
type input "21"
click at [525, 279] on div "Select Item" at bounding box center [494, 270] width 72 height 18
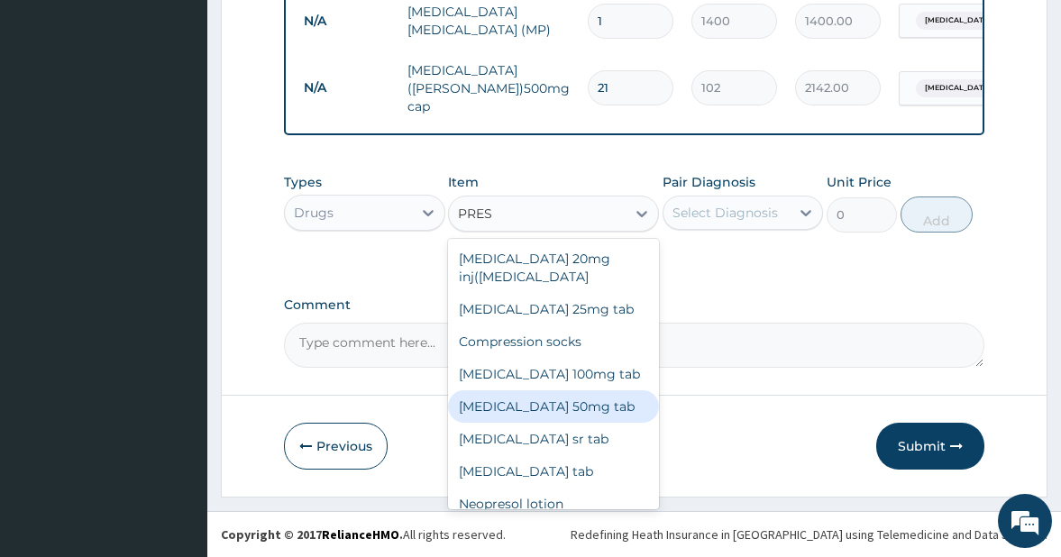
scroll to position [14, 0]
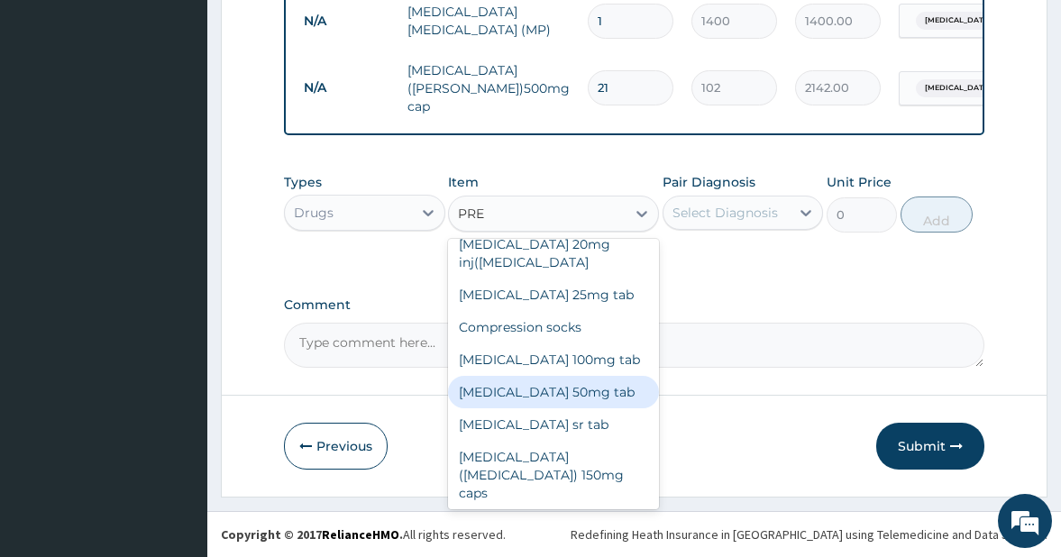
type input "PRED"
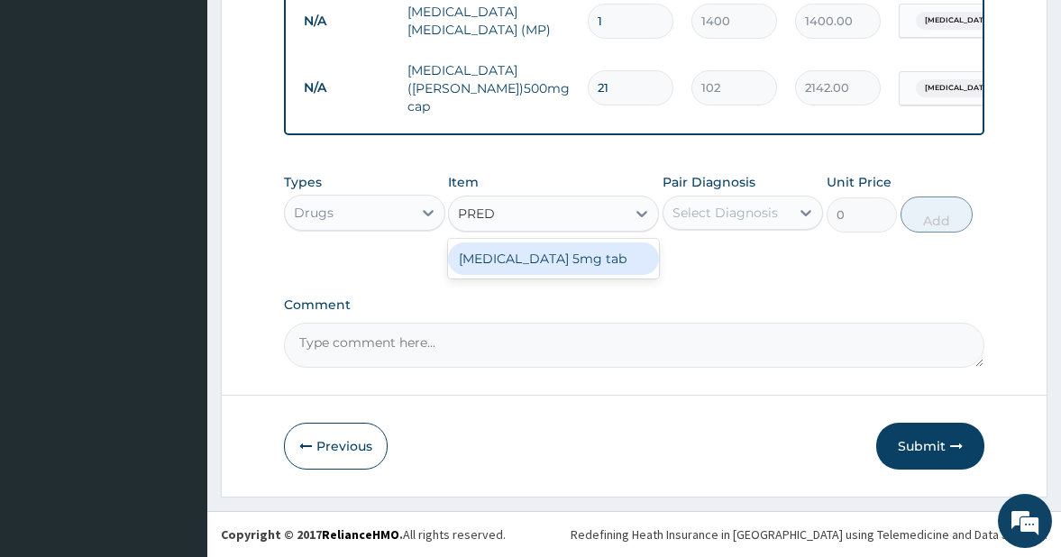
scroll to position [0, 0]
click at [504, 251] on div "Prednisolone 5mg tab" at bounding box center [553, 258] width 210 height 32
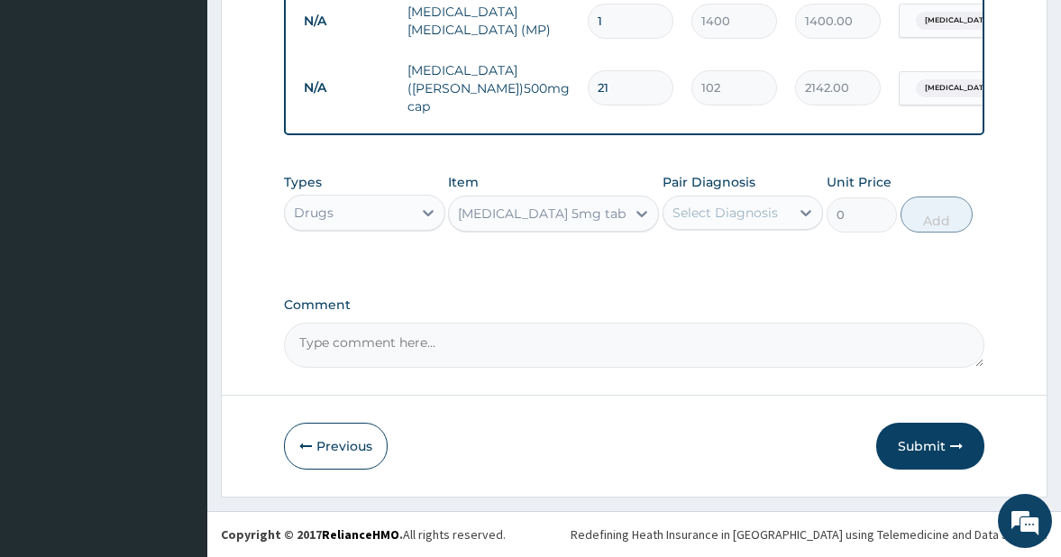
type input "7"
click at [734, 215] on div "Select Diagnosis" at bounding box center [724, 213] width 105 height 18
click at [741, 215] on div "Select Diagnosis" at bounding box center [724, 213] width 105 height 18
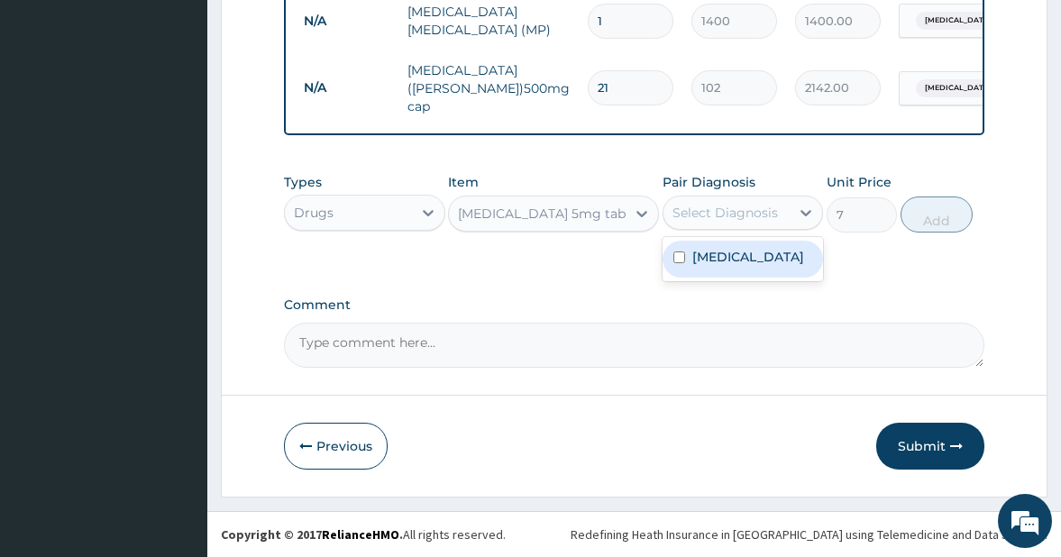
click at [756, 206] on div "Select Diagnosis" at bounding box center [724, 213] width 105 height 18
click at [675, 253] on input "checkbox" at bounding box center [679, 257] width 12 height 12
checkbox input "true"
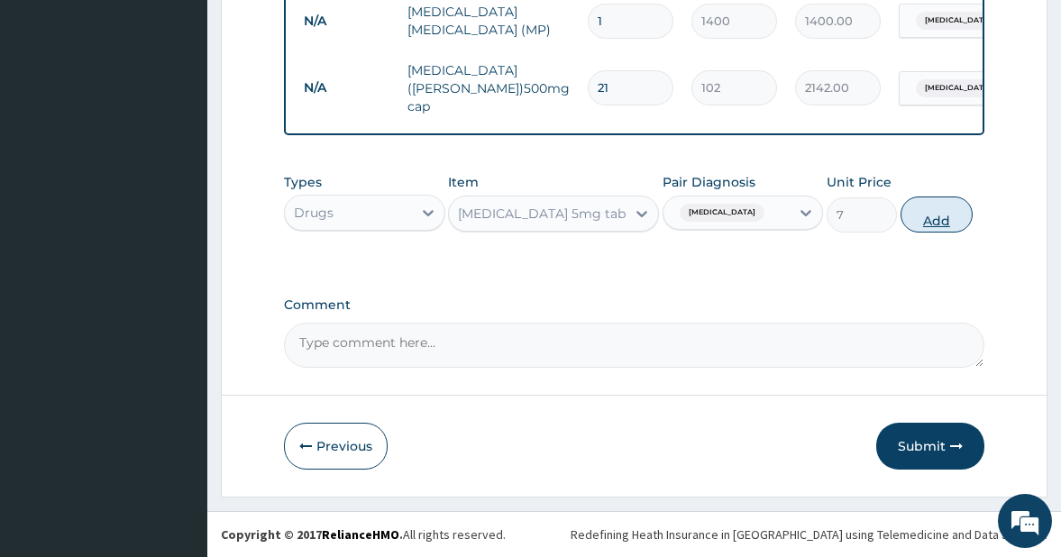
click at [932, 220] on button "Add" at bounding box center [936, 215] width 72 height 36
type input "0"
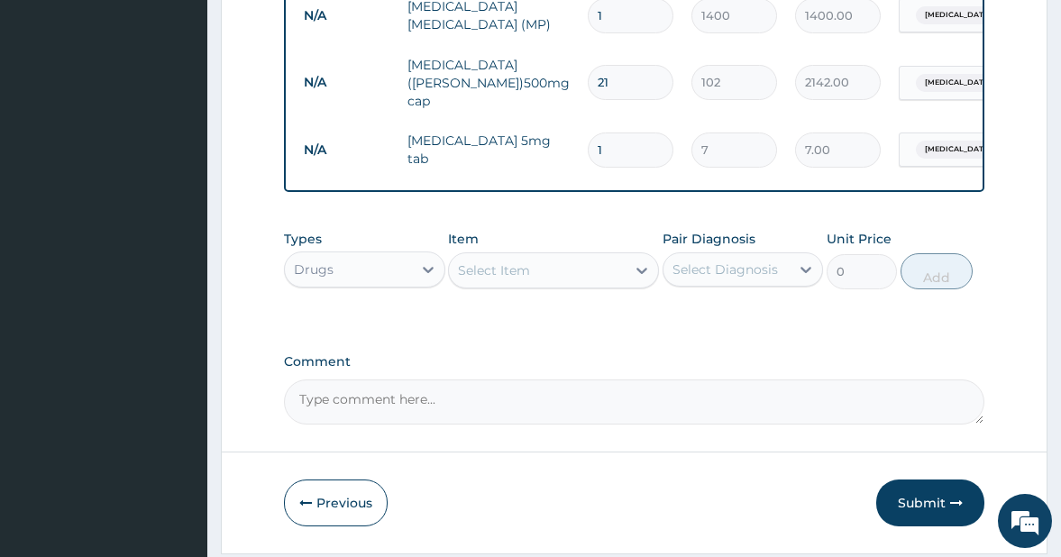
click at [620, 136] on input "1" at bounding box center [631, 150] width 86 height 35
type input "0.00"
type input "9"
type input "63.00"
type input "9"
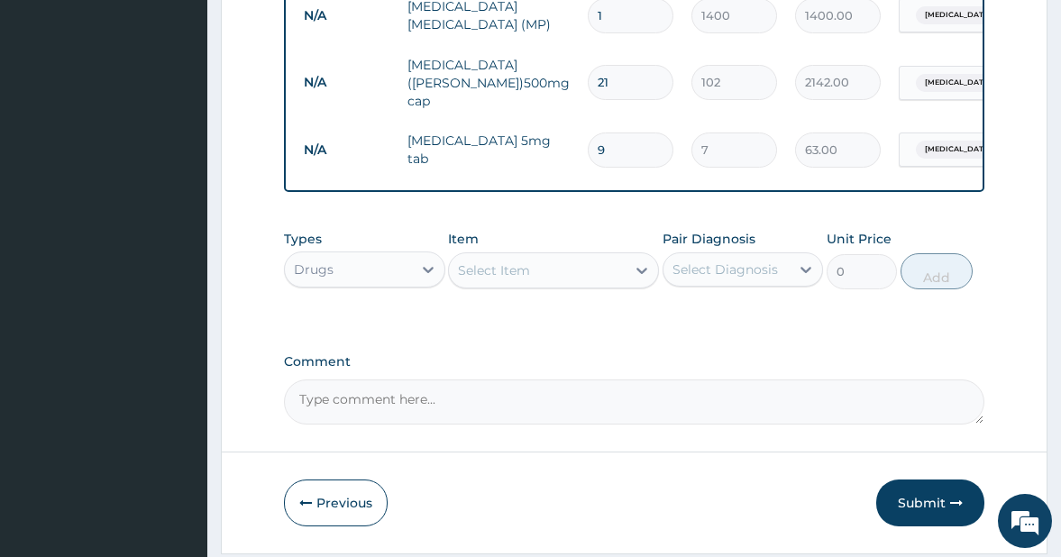
click at [491, 270] on div "Select Item" at bounding box center [494, 270] width 72 height 18
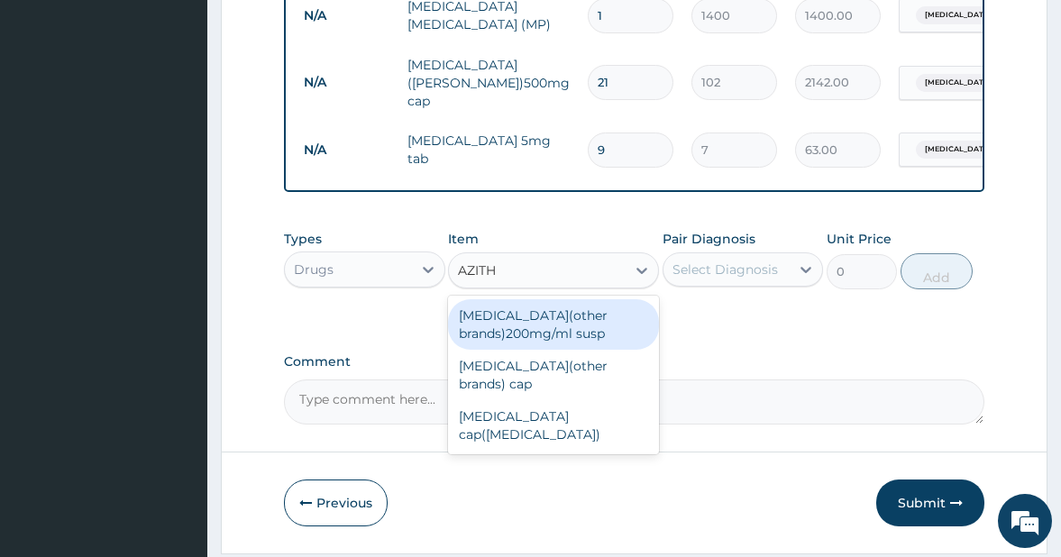
type input "AZITHR"
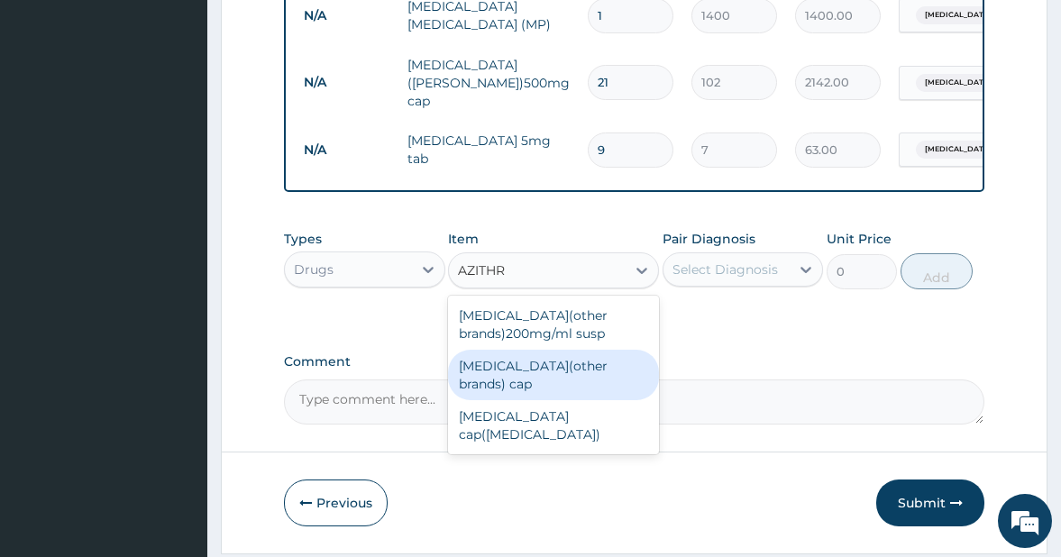
click at [544, 379] on div "Azithromycin(other brands) cap" at bounding box center [553, 375] width 210 height 50
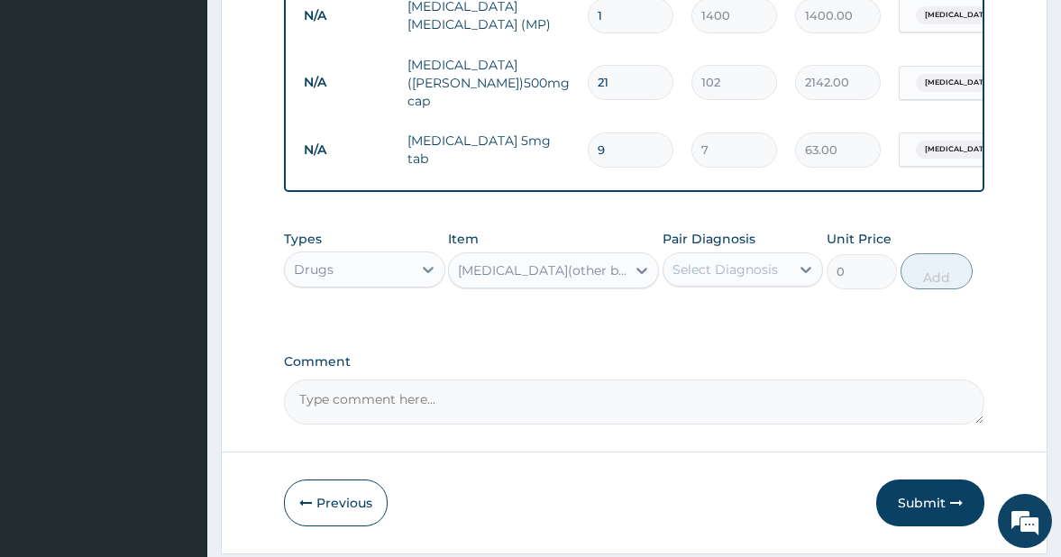
type input "280"
click at [726, 270] on div "Select Diagnosis" at bounding box center [724, 270] width 105 height 18
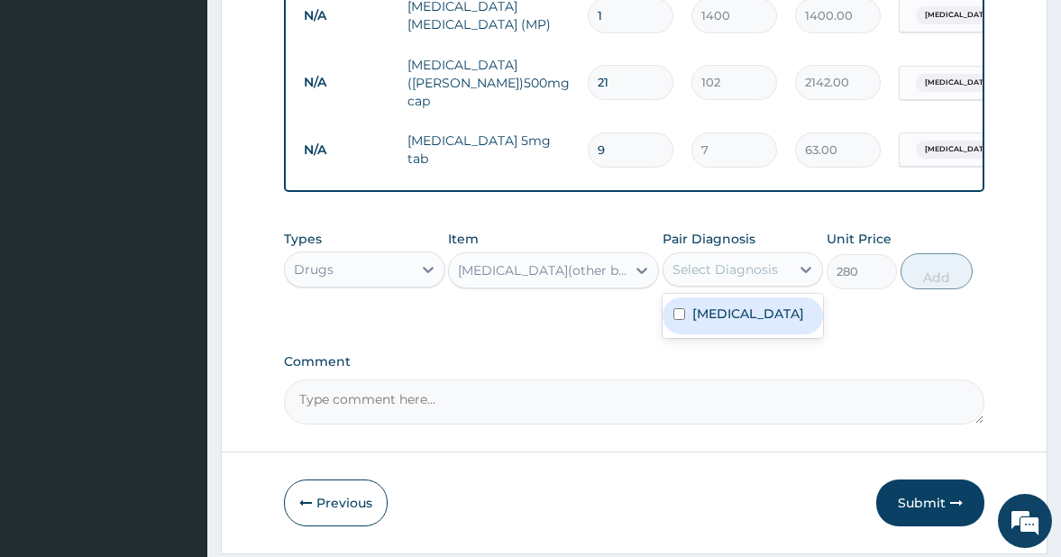
click at [679, 315] on input "checkbox" at bounding box center [679, 314] width 12 height 12
checkbox input "true"
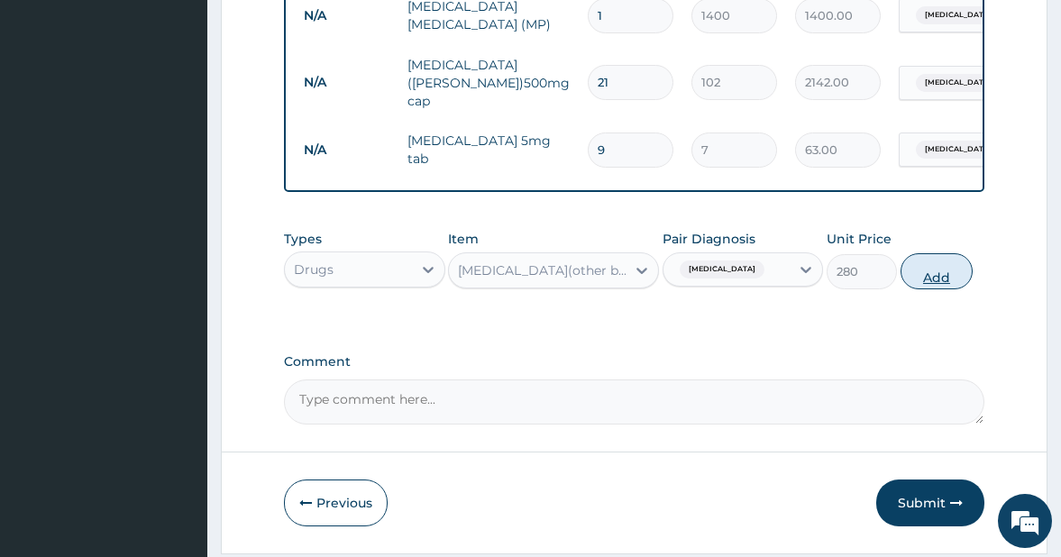
click at [942, 283] on button "Add" at bounding box center [936, 271] width 72 height 36
type input "0"
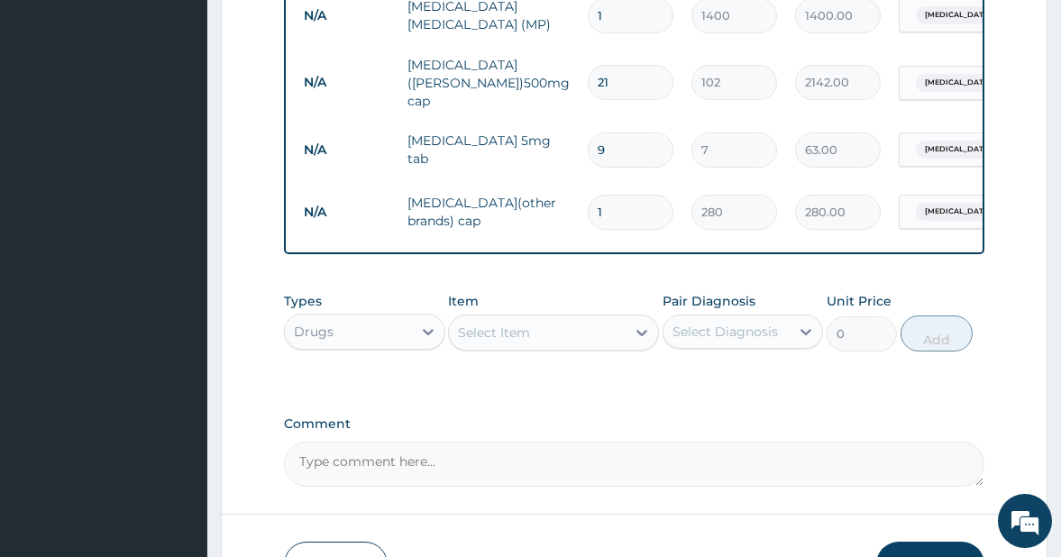
click at [617, 202] on input "1" at bounding box center [631, 212] width 86 height 35
type input "0.00"
type input "6"
type input "1680.00"
type input "6"
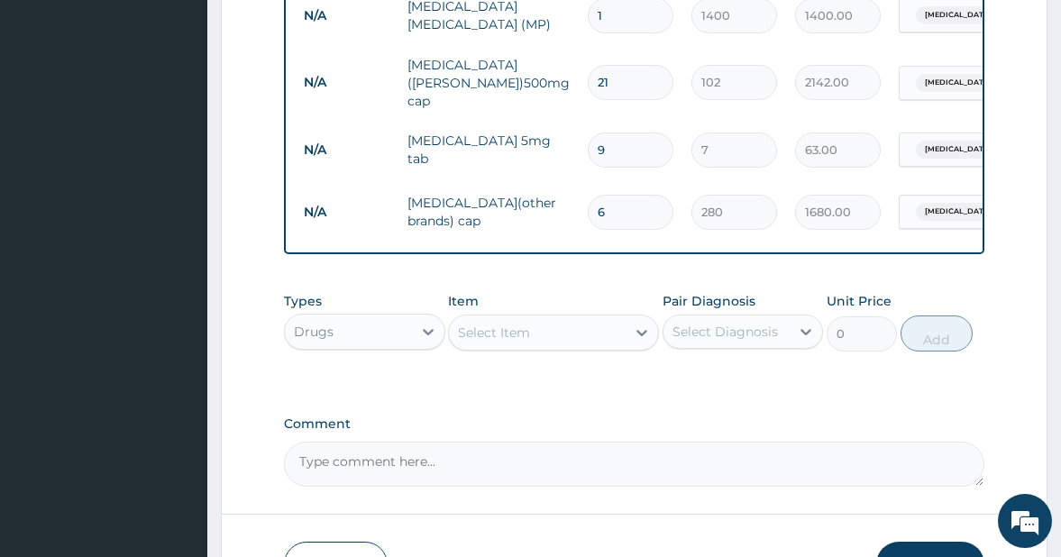
click at [489, 332] on div "Select Item" at bounding box center [494, 333] width 72 height 18
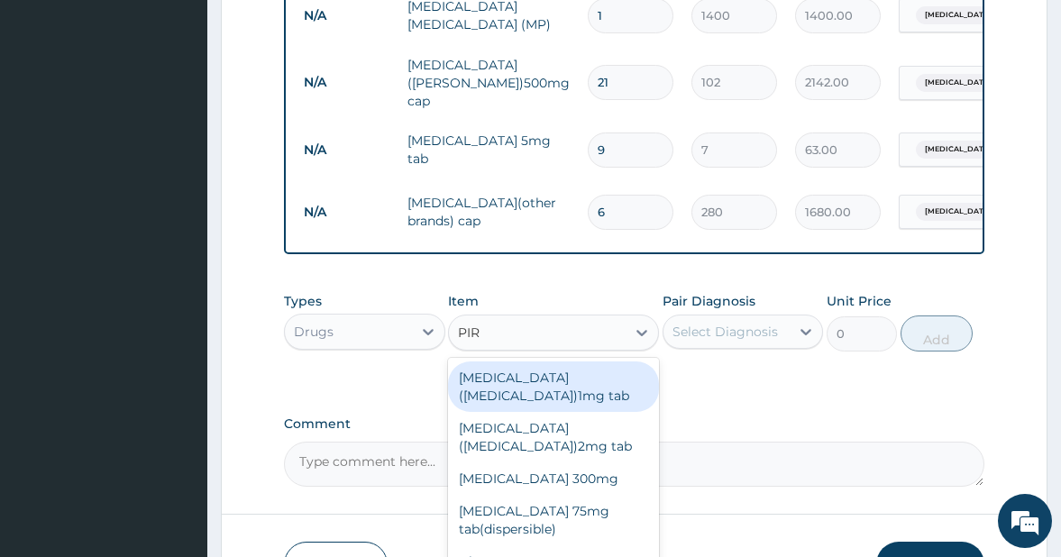
type input "PIRI"
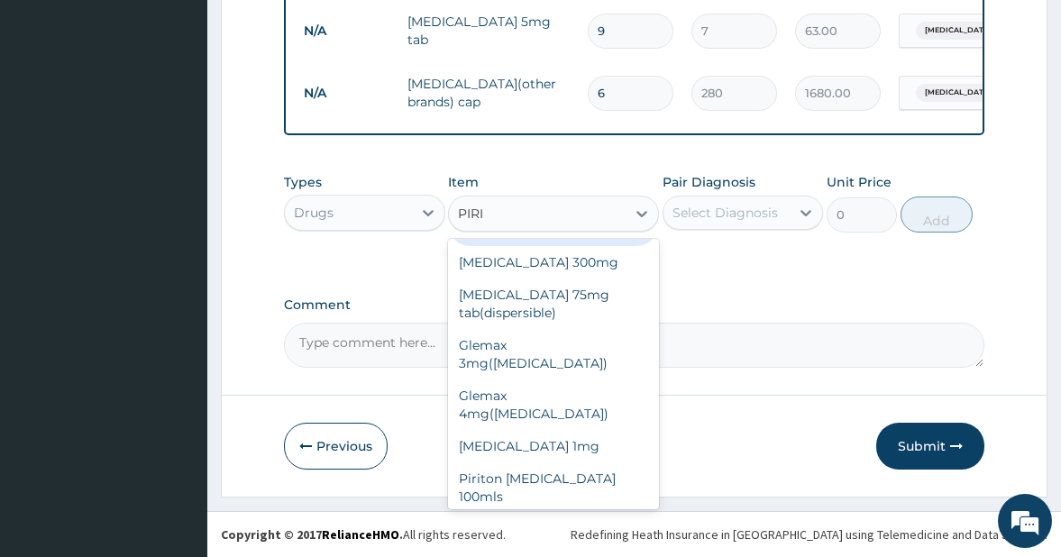
scroll to position [115, 0]
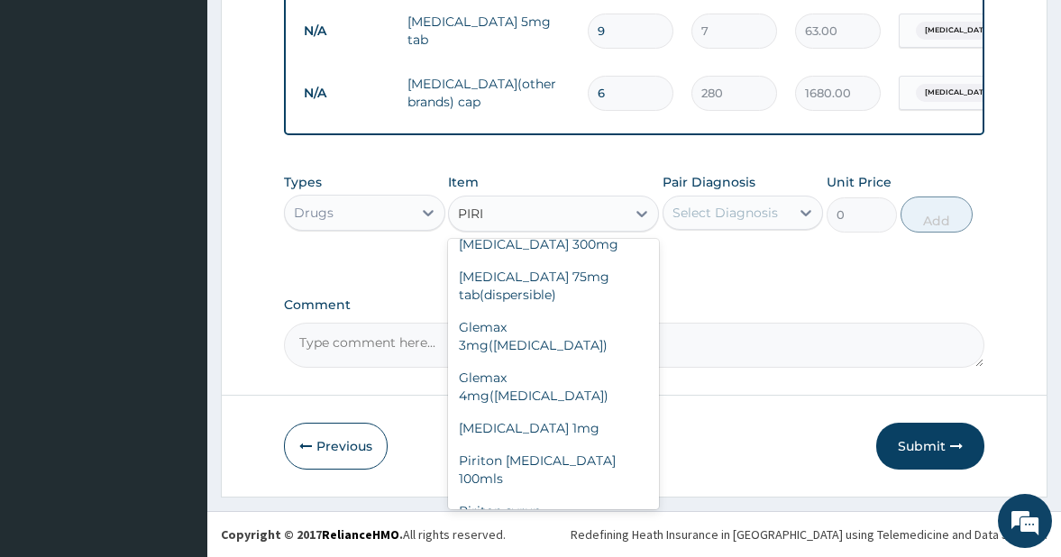
click at [553, 527] on div "Piriton tab" at bounding box center [553, 543] width 210 height 32
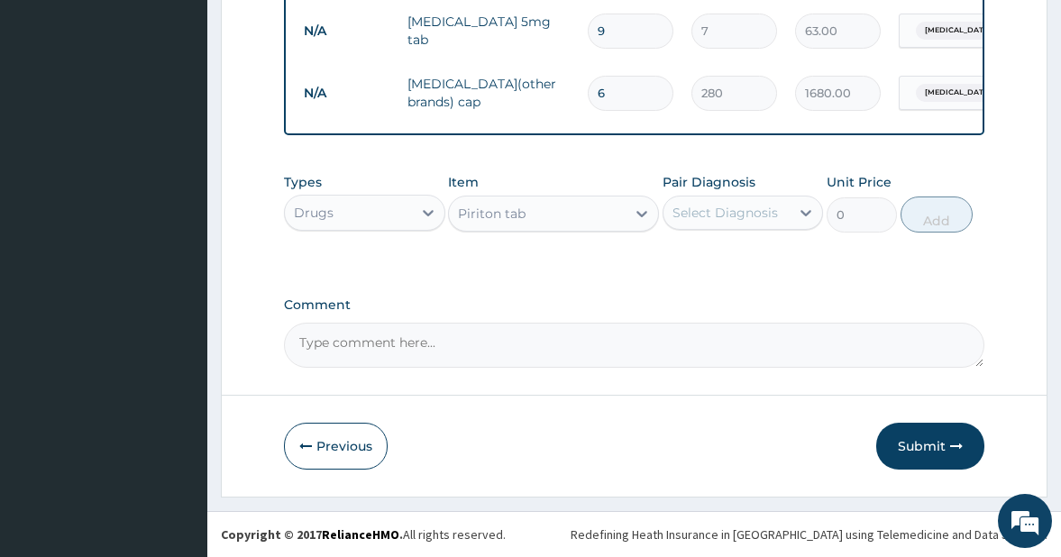
type input "20"
click at [727, 205] on div "Select Diagnosis" at bounding box center [724, 213] width 105 height 18
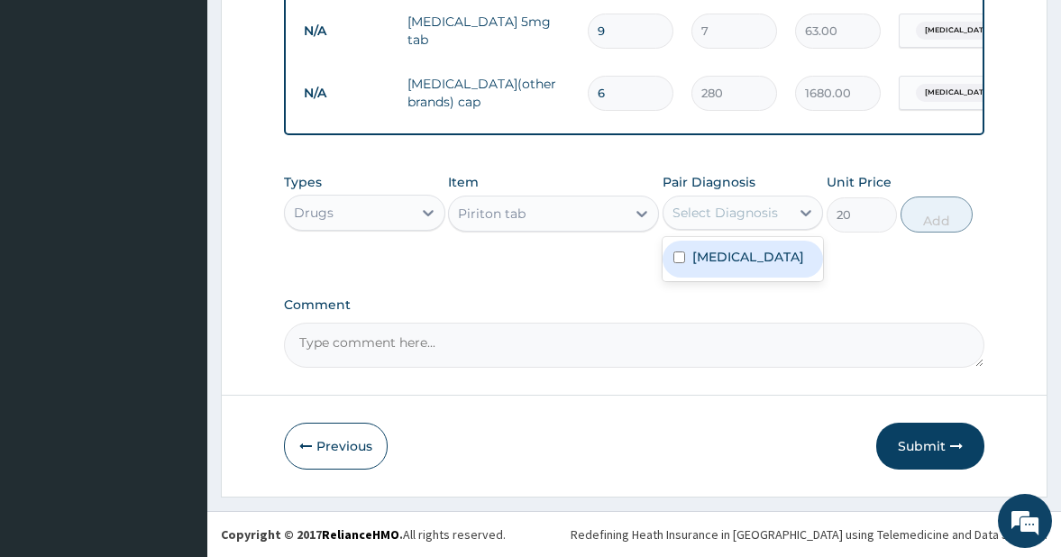
click at [676, 257] on input "checkbox" at bounding box center [679, 257] width 12 height 12
checkbox input "true"
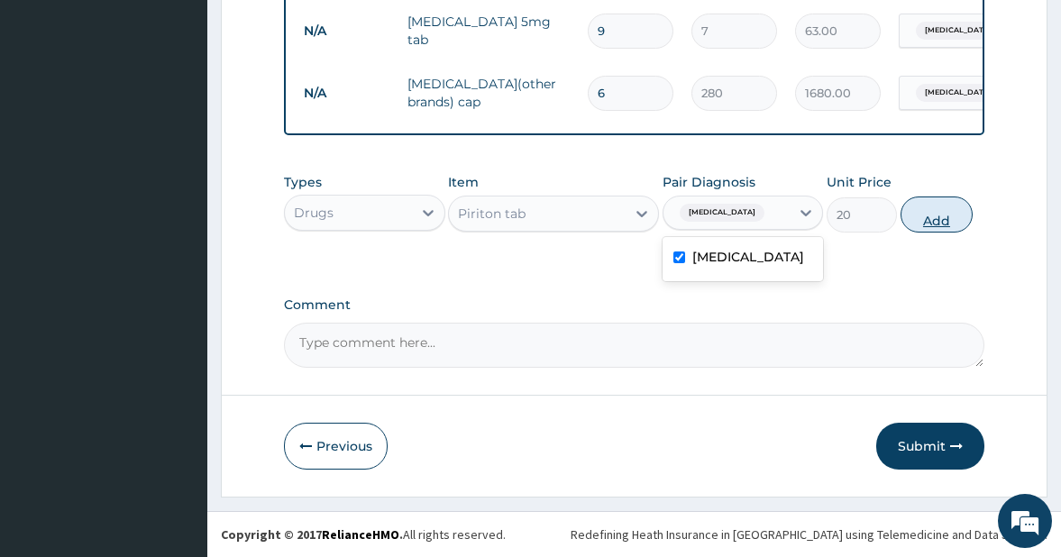
click at [940, 219] on button "Add" at bounding box center [936, 215] width 72 height 36
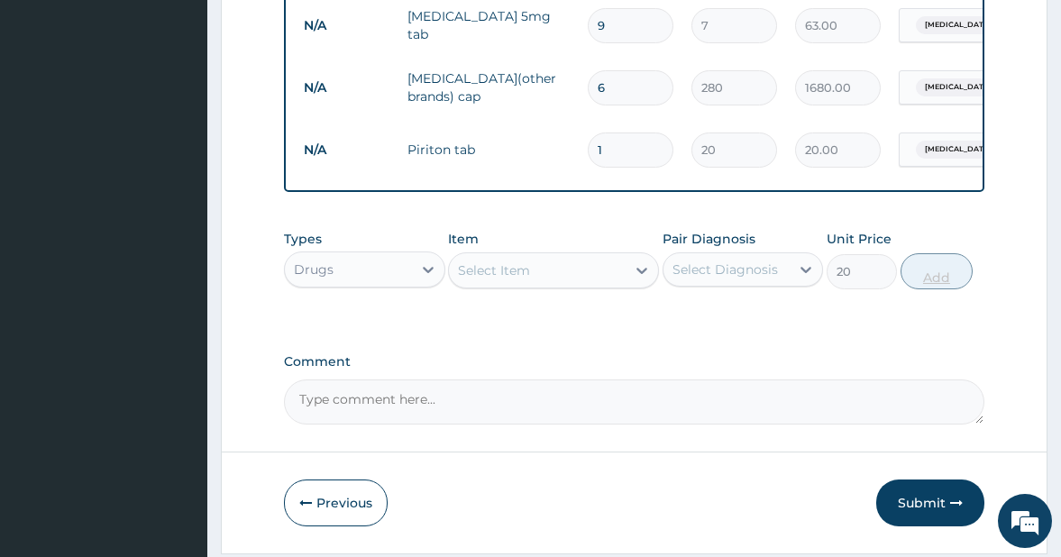
type input "0"
click at [615, 142] on input "1" at bounding box center [631, 150] width 86 height 35
type input "12"
type input "240.00"
type input "12"
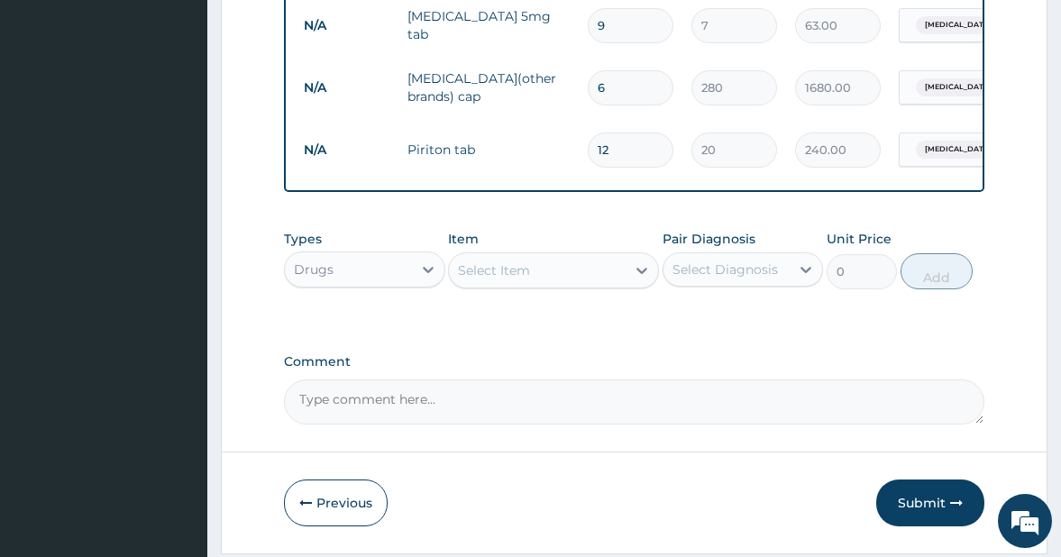
click at [485, 272] on div "Select Item" at bounding box center [494, 270] width 72 height 18
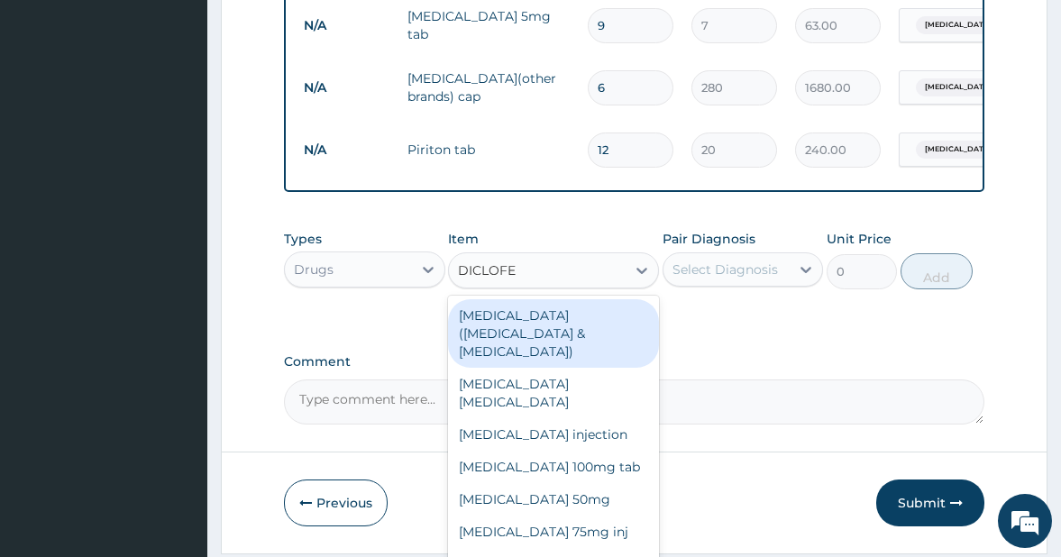
type input "DICLOFEN"
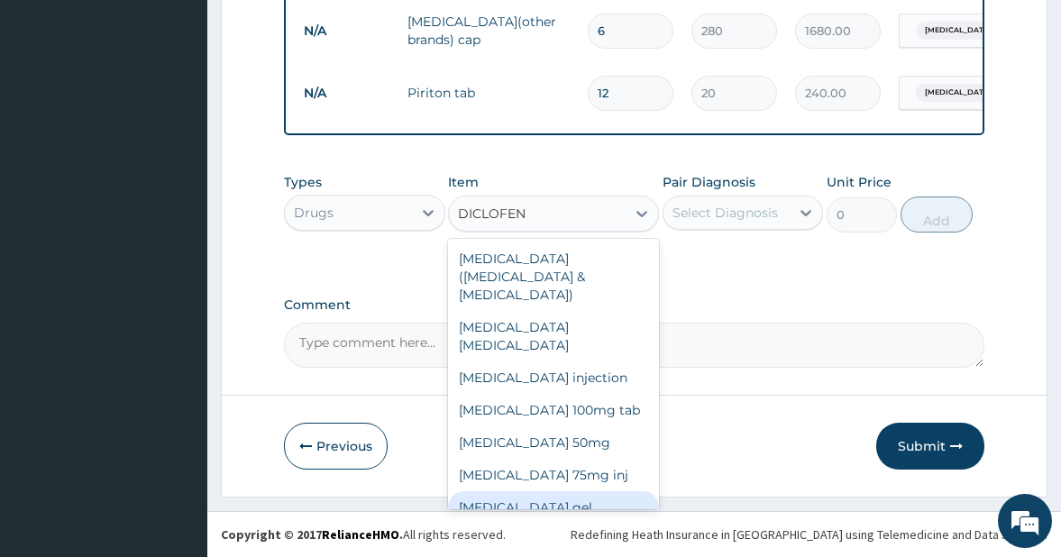
scroll to position [18, 0]
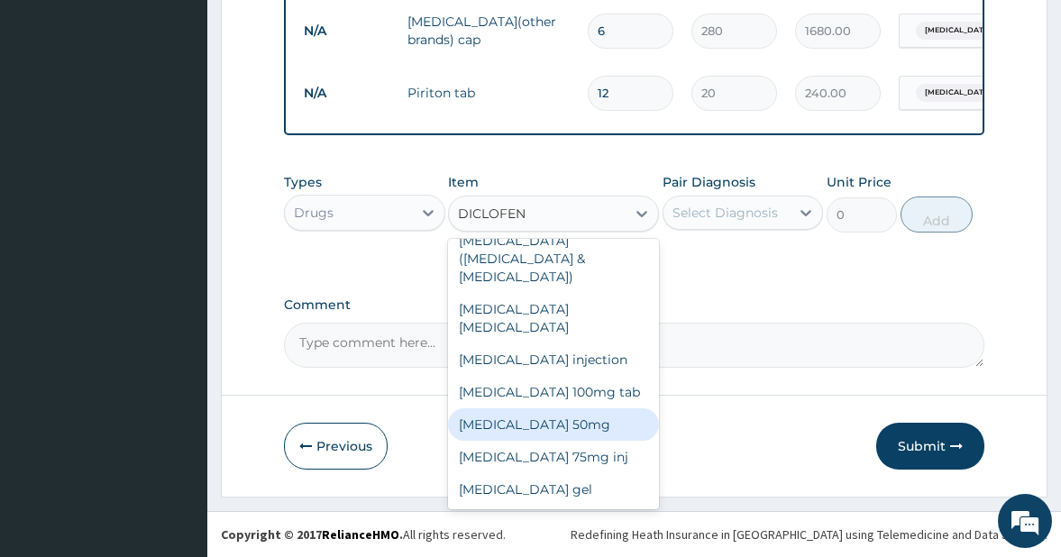
click at [573, 408] on div "Diclofenac sodium 50mg" at bounding box center [553, 424] width 210 height 32
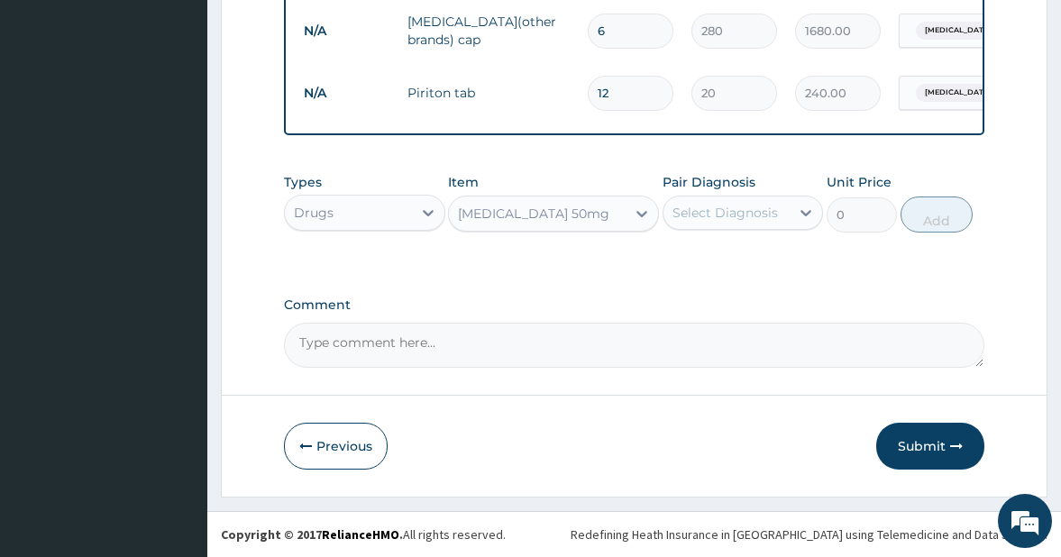
type input "42"
click at [725, 212] on div "Select Diagnosis" at bounding box center [724, 213] width 105 height 18
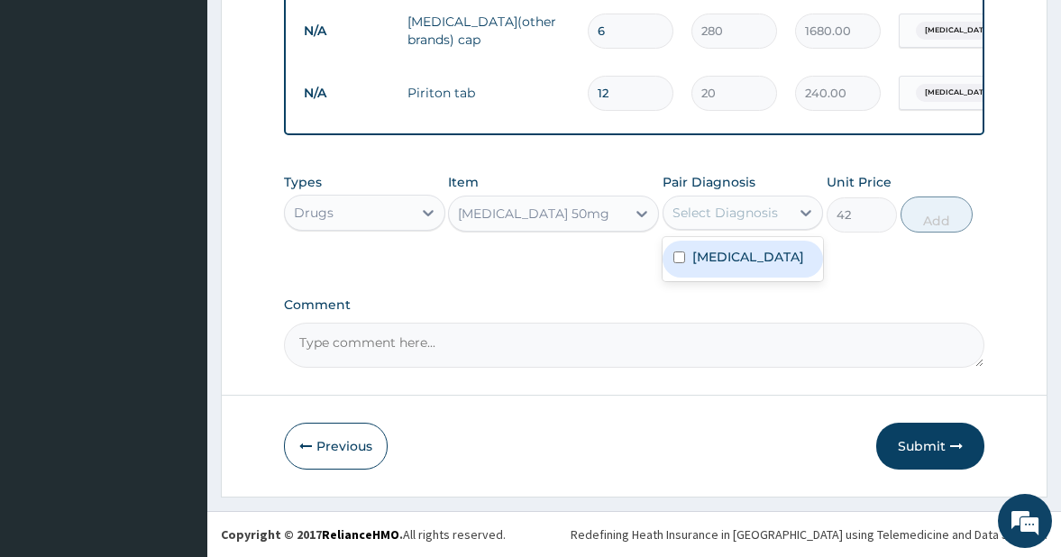
click at [677, 258] on input "checkbox" at bounding box center [679, 257] width 12 height 12
checkbox input "true"
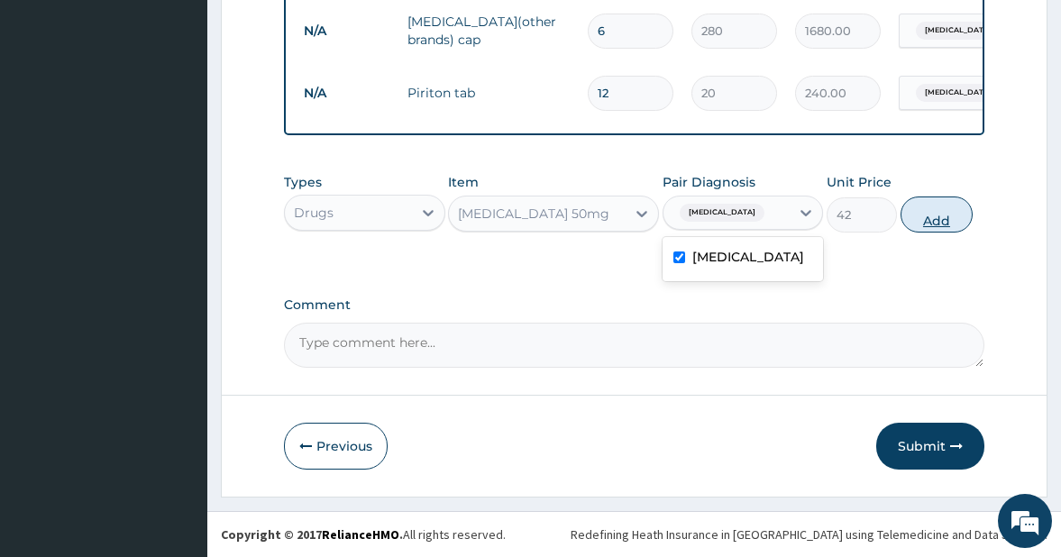
click at [937, 217] on button "Add" at bounding box center [936, 215] width 72 height 36
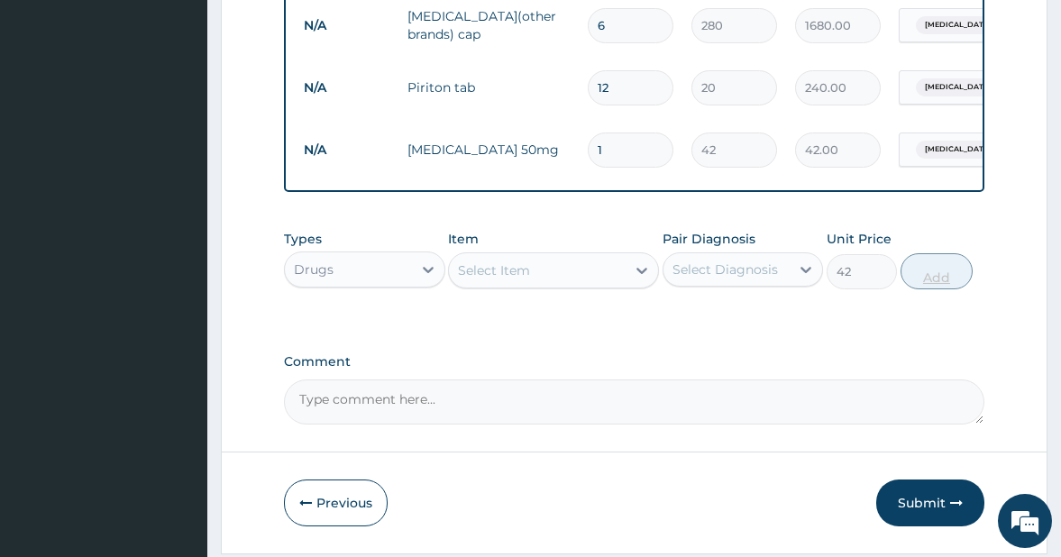
type input "0"
click at [624, 135] on input "1" at bounding box center [631, 150] width 86 height 35
type input "10"
type input "420.00"
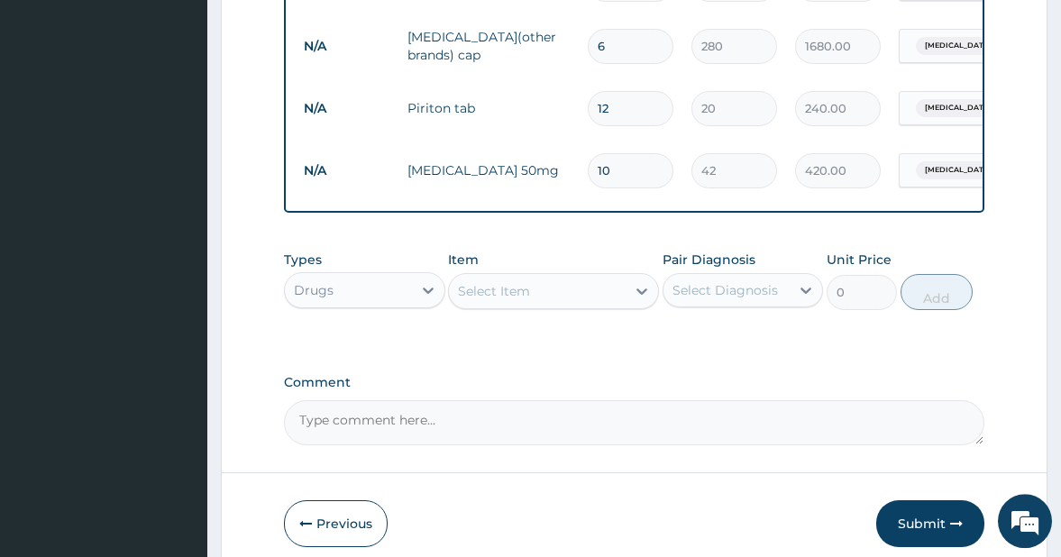
scroll to position [1108, 0]
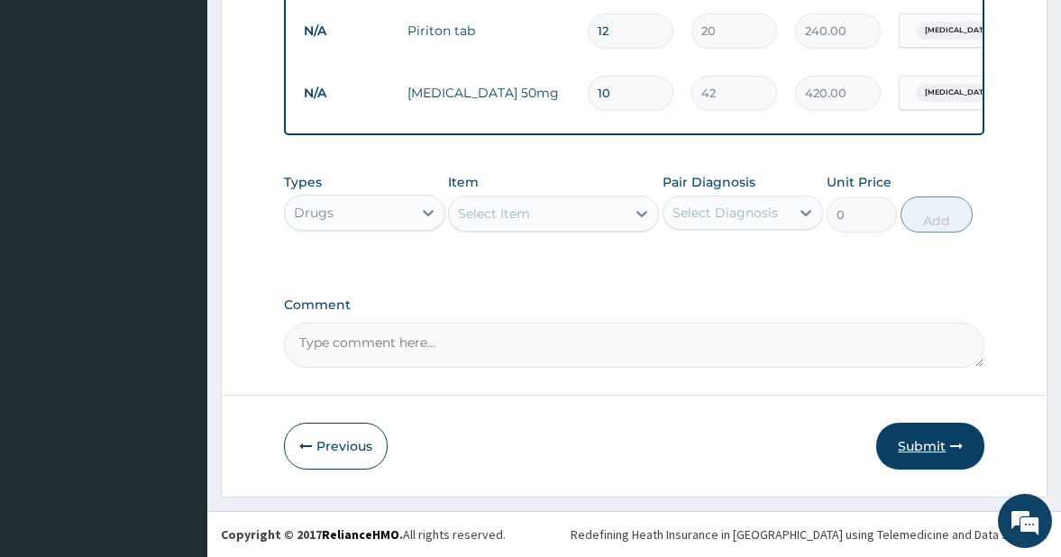
click at [919, 441] on button "Submit" at bounding box center [930, 446] width 108 height 47
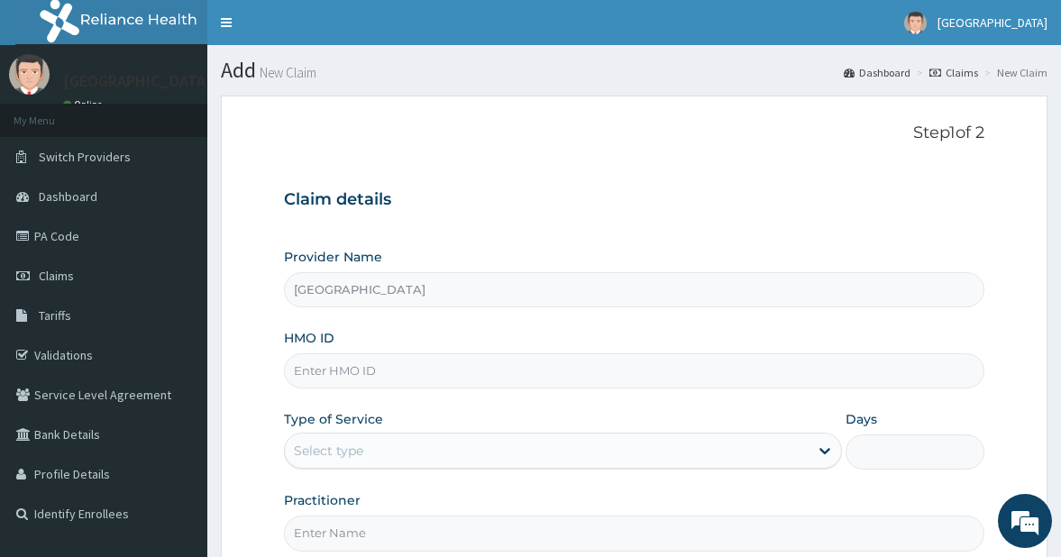
click at [462, 372] on input "HMO ID" at bounding box center [634, 370] width 701 height 35
click at [381, 373] on input "HMO ID" at bounding box center [634, 370] width 701 height 35
type input "MYF/10127/A"
click at [390, 457] on div "Select type" at bounding box center [547, 450] width 524 height 29
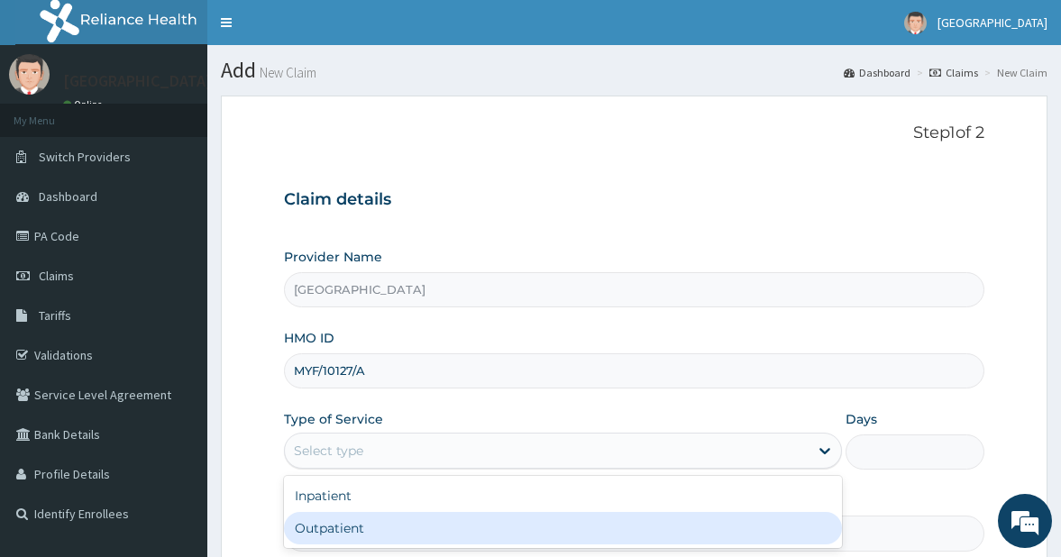
click at [361, 527] on div "Outpatient" at bounding box center [563, 528] width 558 height 32
type input "1"
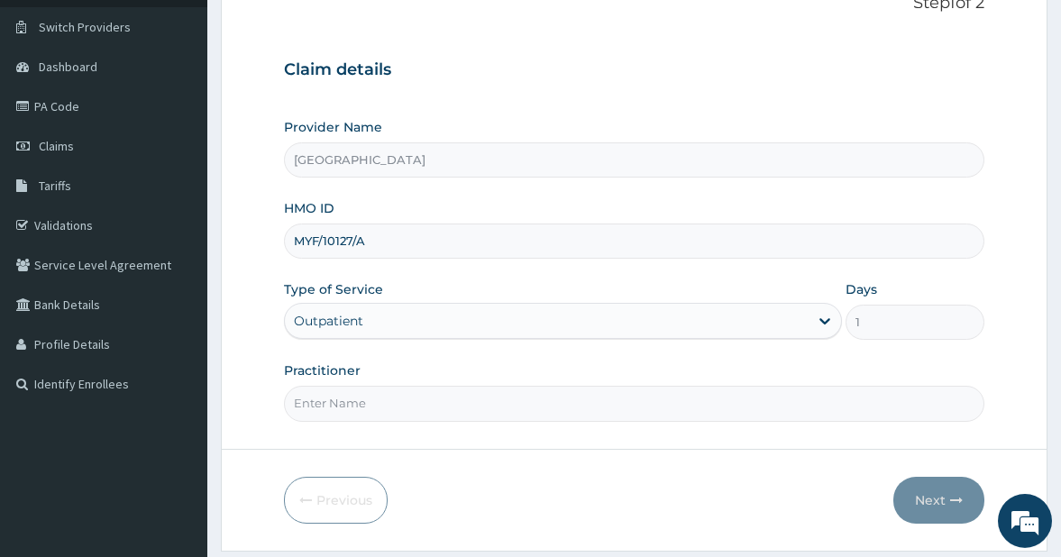
scroll to position [184, 0]
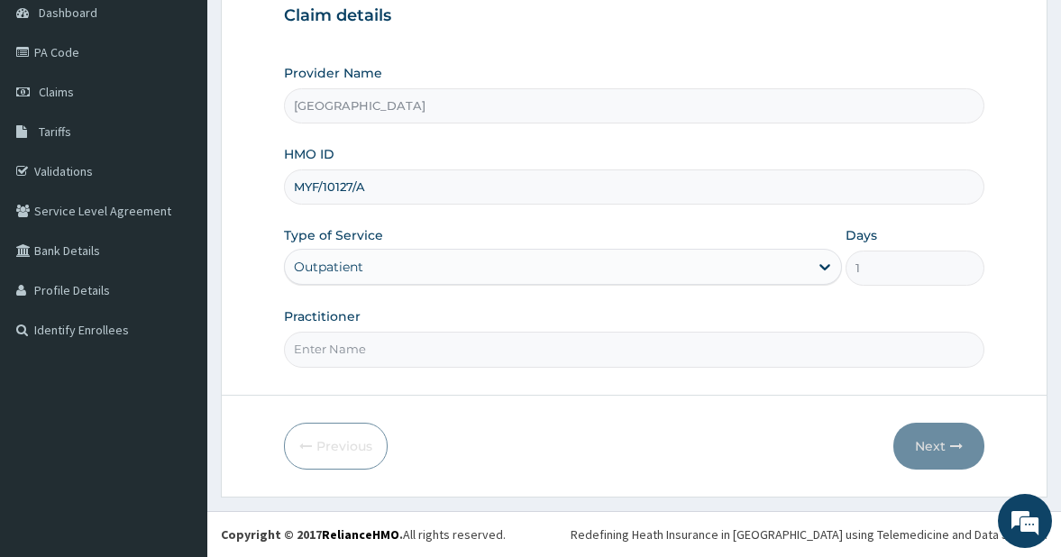
click at [403, 352] on input "Practitioner" at bounding box center [634, 349] width 701 height 35
type input "DR. ATTAH"
click at [927, 446] on button "Next" at bounding box center [938, 446] width 91 height 47
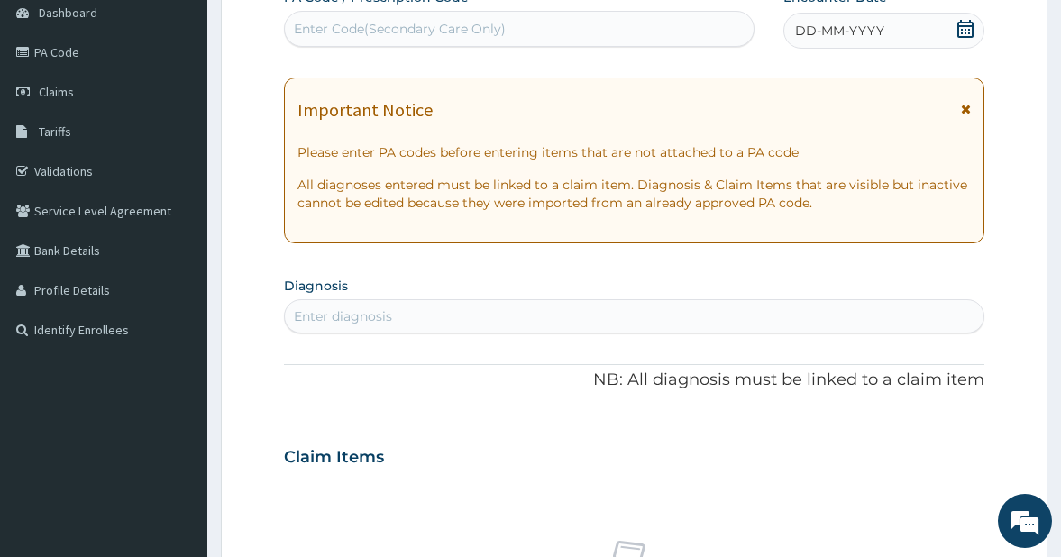
click at [962, 29] on icon at bounding box center [965, 29] width 16 height 18
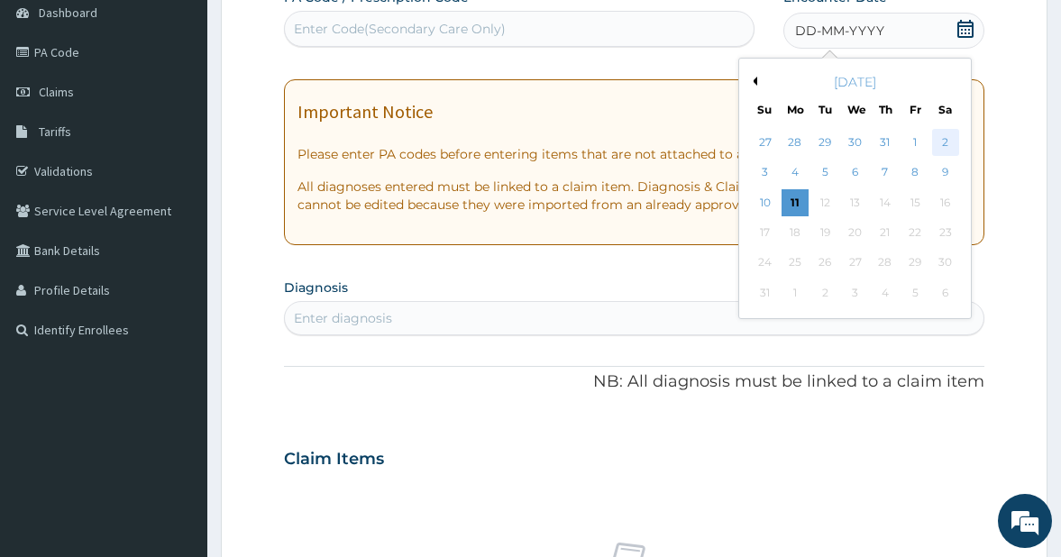
click at [939, 138] on div "2" at bounding box center [944, 142] width 27 height 27
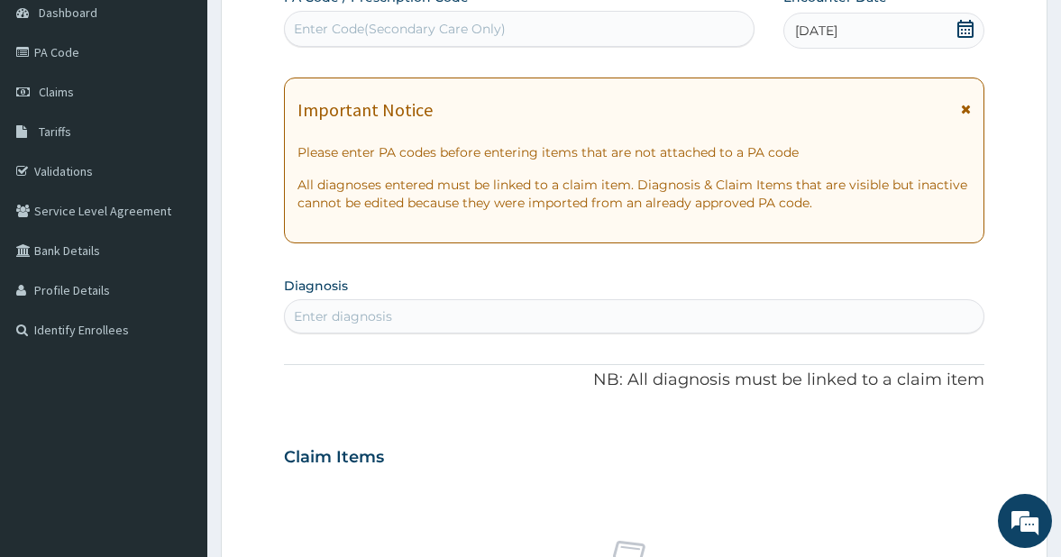
click at [397, 322] on div "Enter diagnosis" at bounding box center [634, 316] width 699 height 29
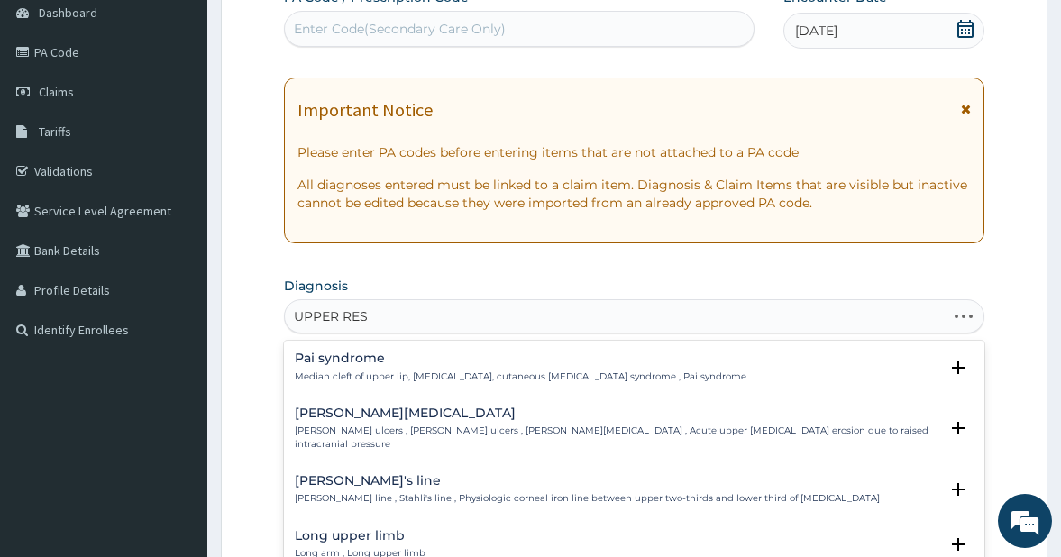
type input "UPPER RESP"
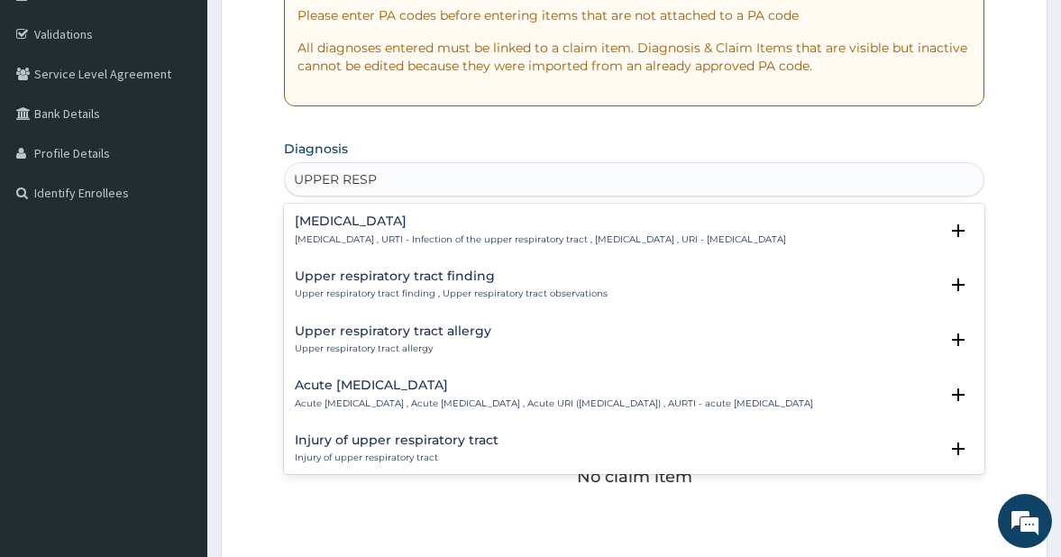
scroll to position [322, 0]
click at [397, 226] on h4 "Upper respiratory infection" at bounding box center [540, 221] width 491 height 14
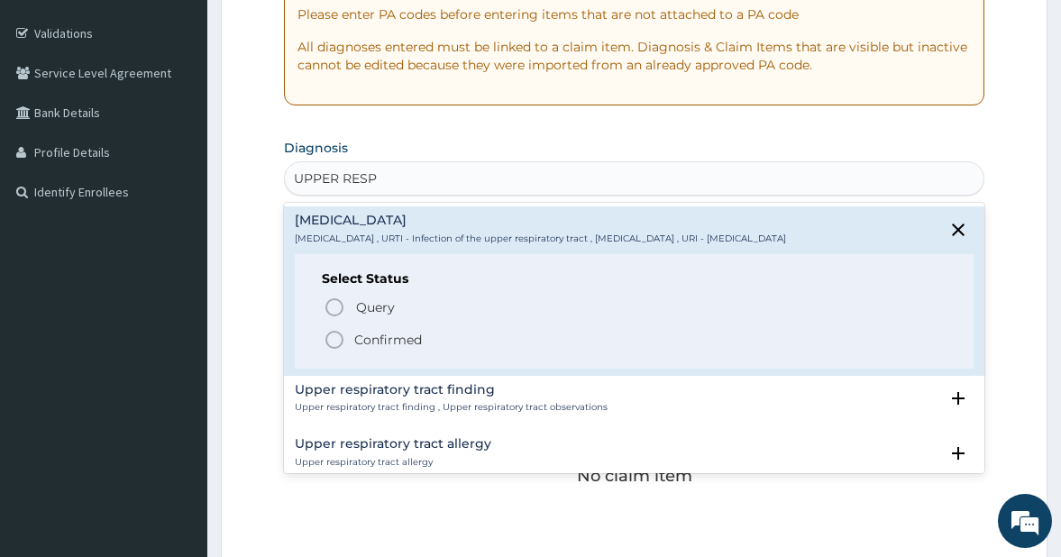
click at [334, 349] on icon "status option filled" at bounding box center [335, 340] width 22 height 22
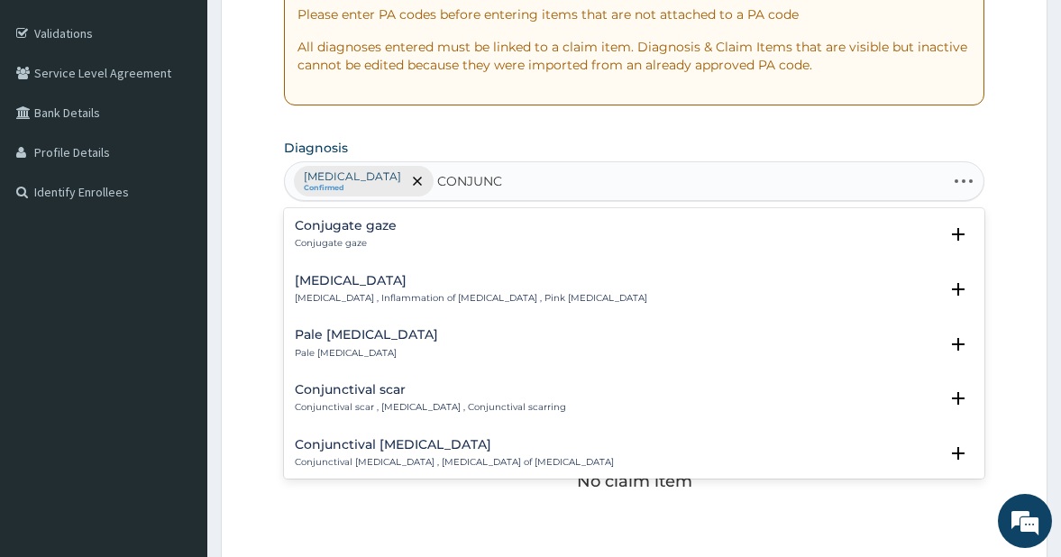
type input "CONJUNCT"
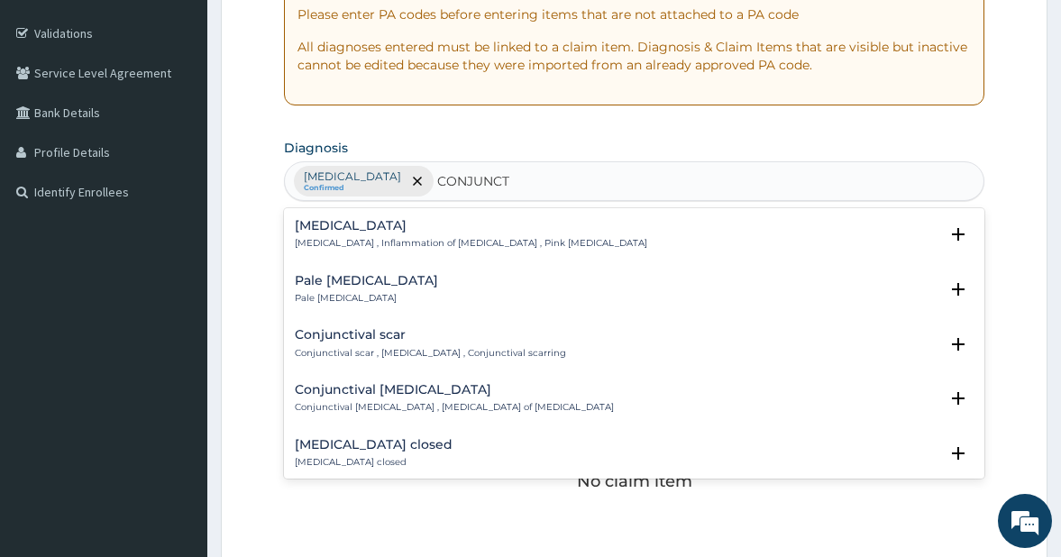
click at [365, 235] on div "Conjunctivitis Conjunctivitis , Inflammation of conjunctiva , Pink eye disease" at bounding box center [471, 235] width 352 height 32
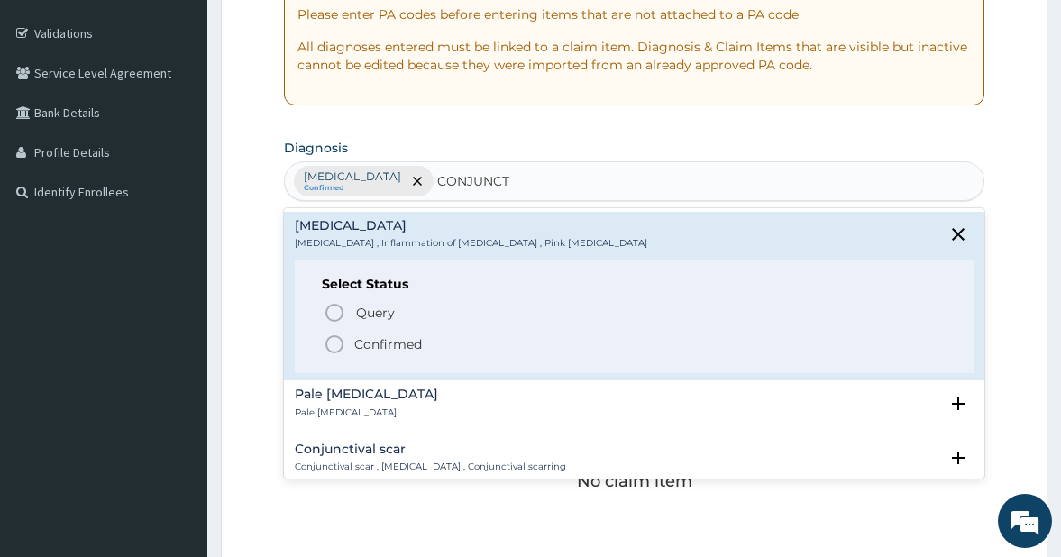
click at [338, 340] on icon "status option filled" at bounding box center [335, 345] width 22 height 22
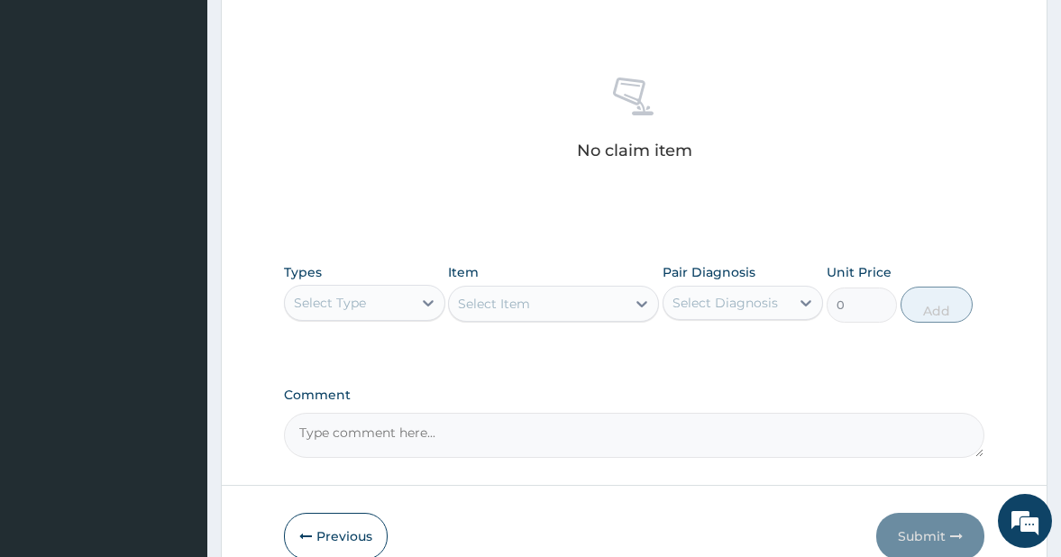
scroll to position [690, 0]
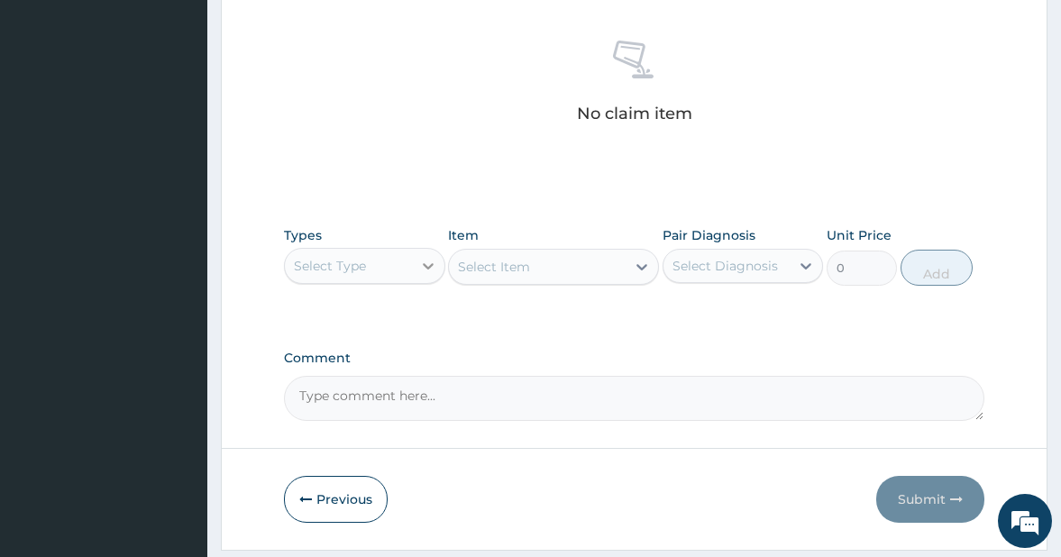
click at [423, 261] on icon at bounding box center [428, 266] width 18 height 18
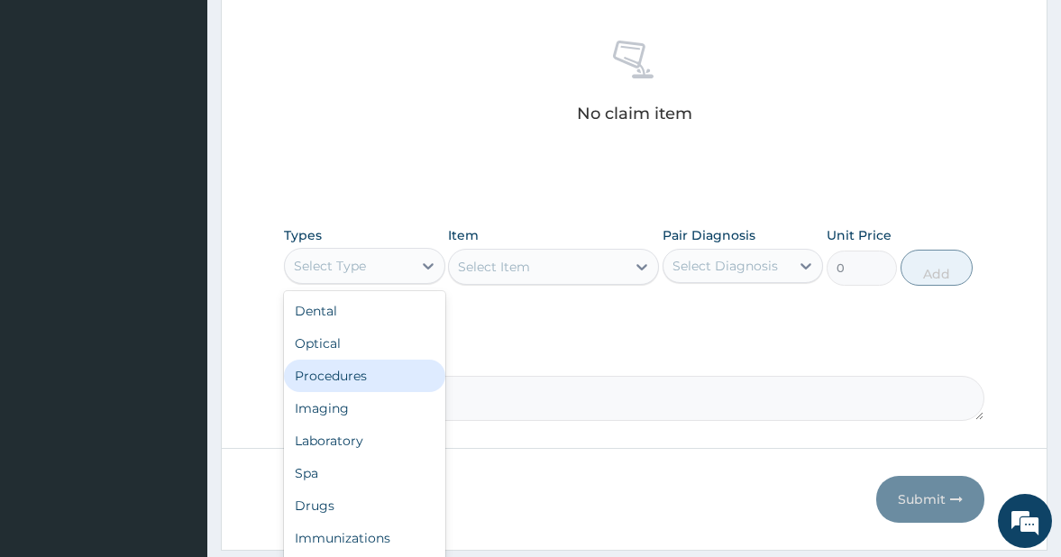
click at [365, 369] on div "Procedures" at bounding box center [364, 376] width 161 height 32
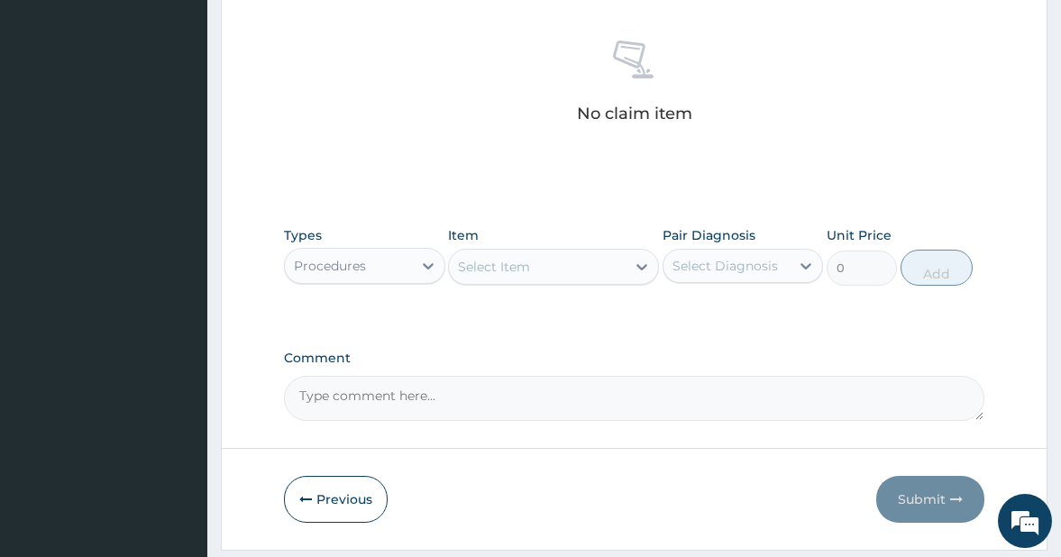
click at [604, 269] on div "Select Item" at bounding box center [537, 266] width 176 height 29
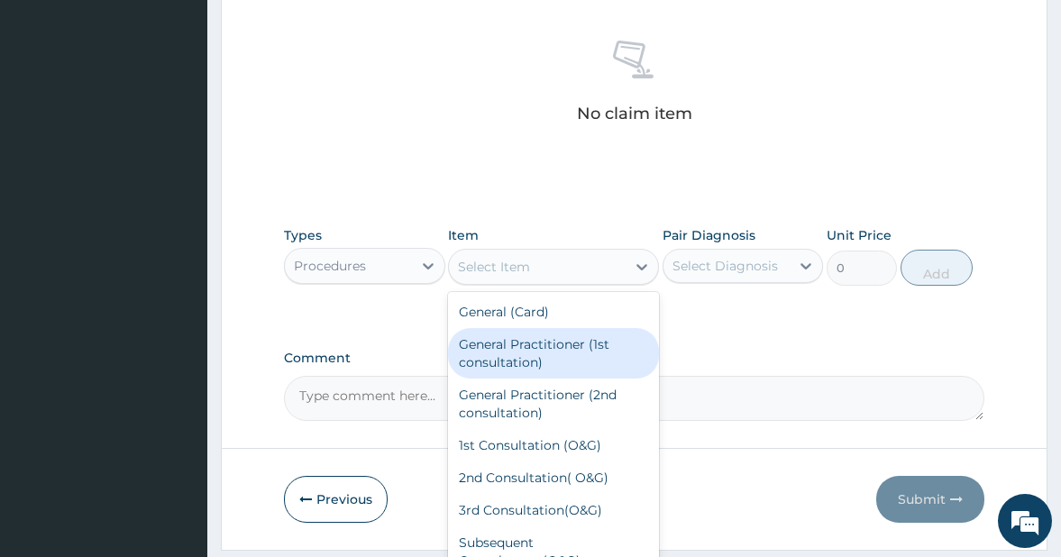
click at [551, 339] on div "General Practitioner (1st consultation)" at bounding box center [553, 353] width 210 height 50
type input "3000"
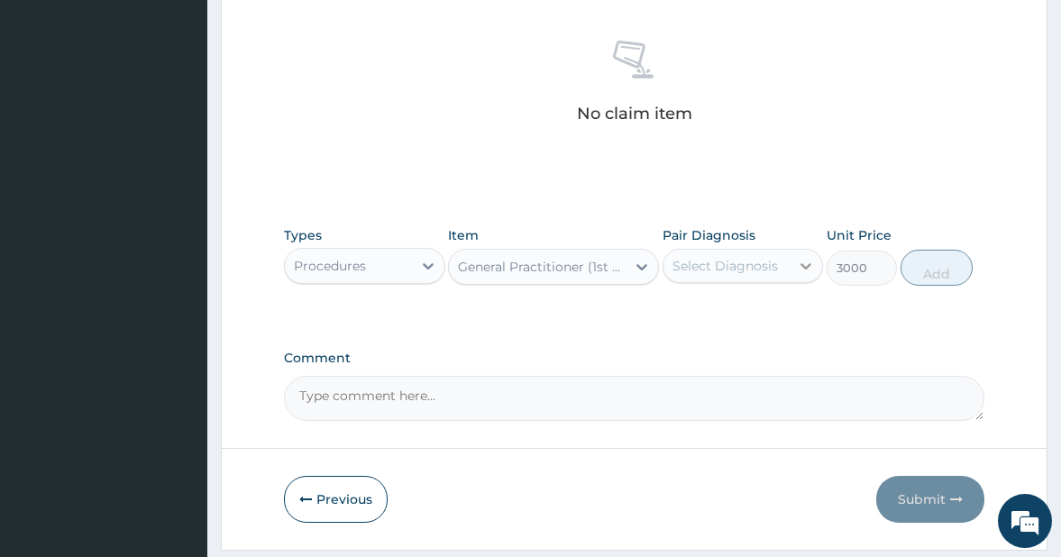
click at [791, 268] on div at bounding box center [806, 266] width 32 height 32
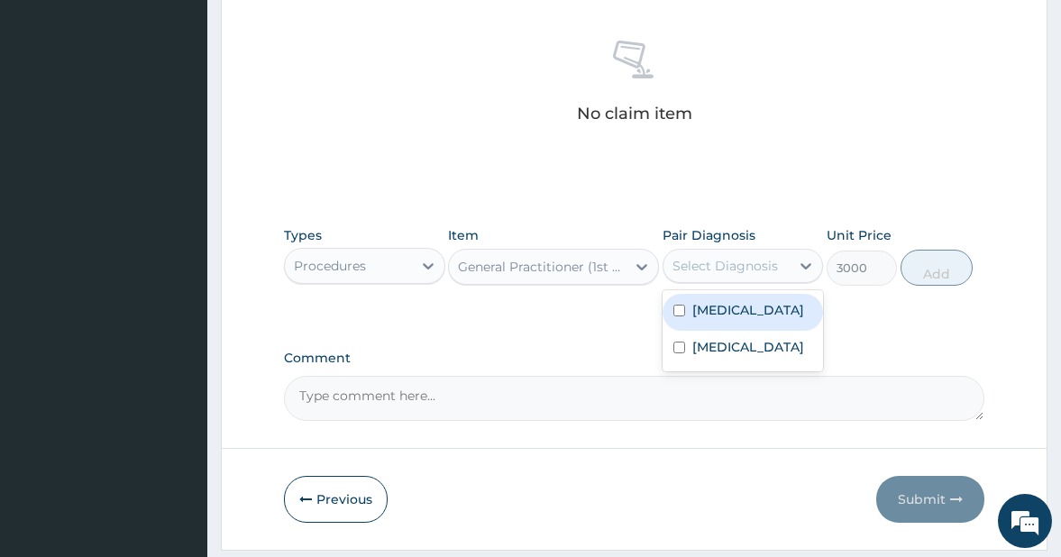
click at [681, 316] on input "checkbox" at bounding box center [679, 311] width 12 height 12
checkbox input "true"
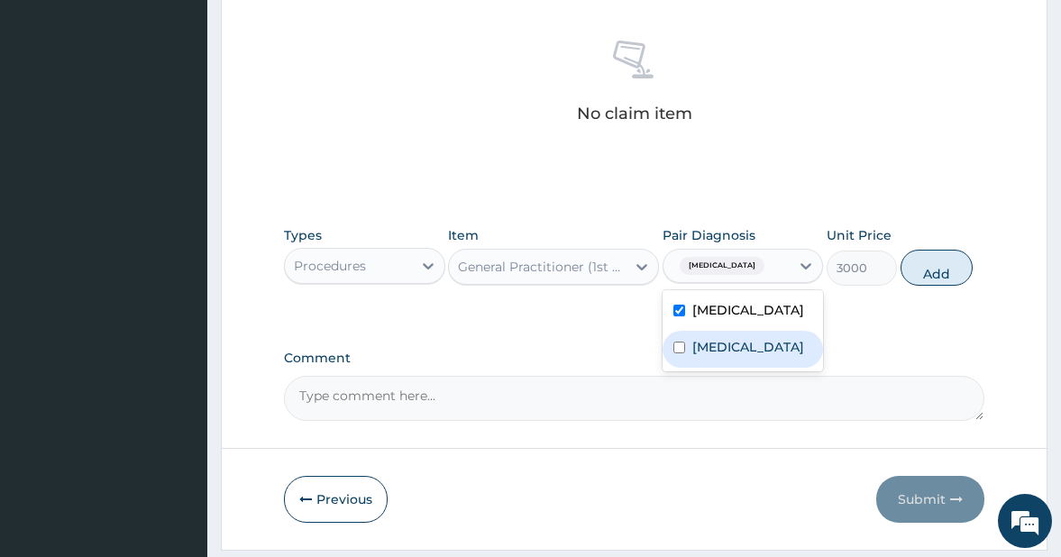
click at [680, 353] on input "checkbox" at bounding box center [679, 348] width 12 height 12
checkbox input "true"
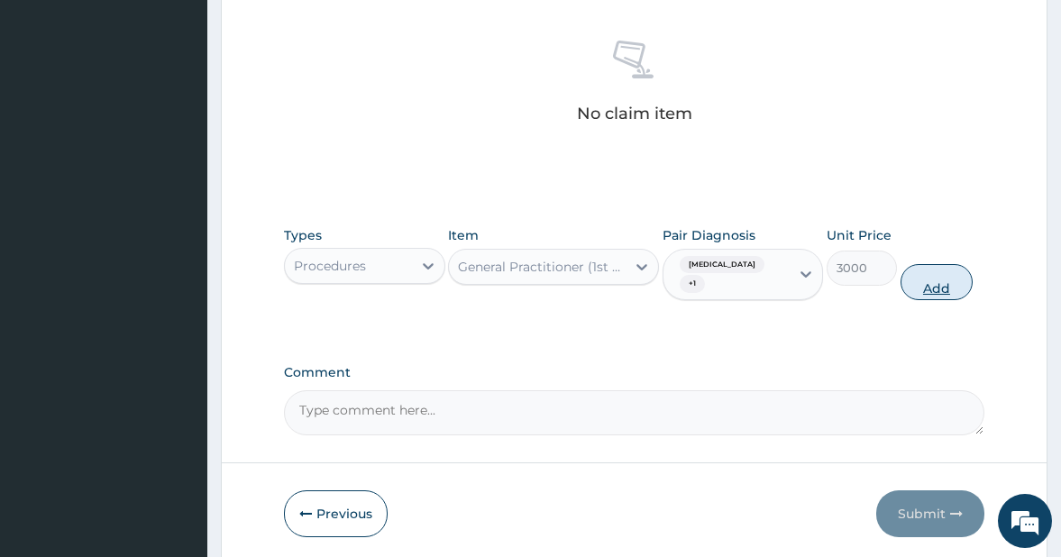
click at [937, 288] on button "Add" at bounding box center [936, 282] width 72 height 36
type input "0"
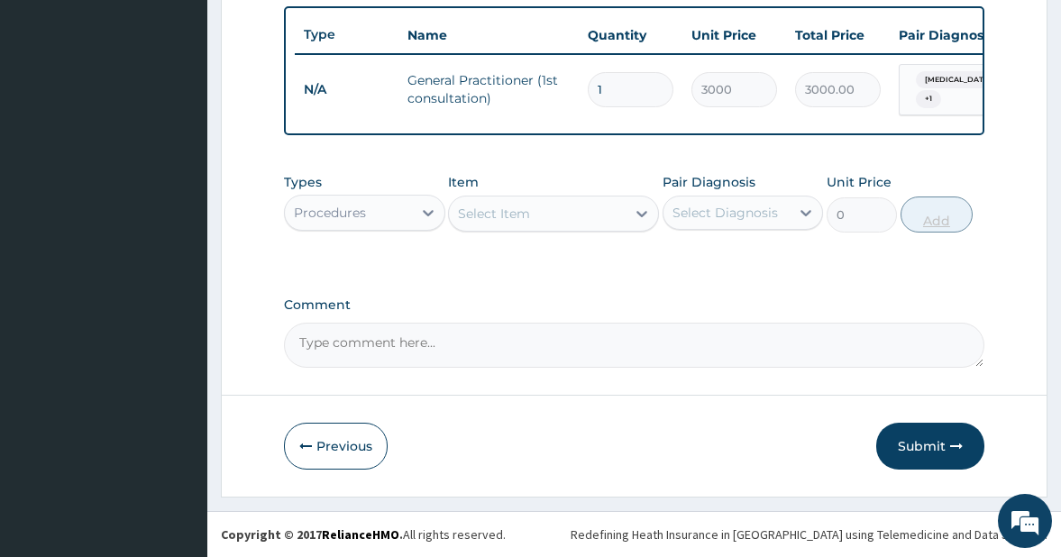
scroll to position [680, 0]
click at [425, 210] on icon at bounding box center [428, 213] width 18 height 18
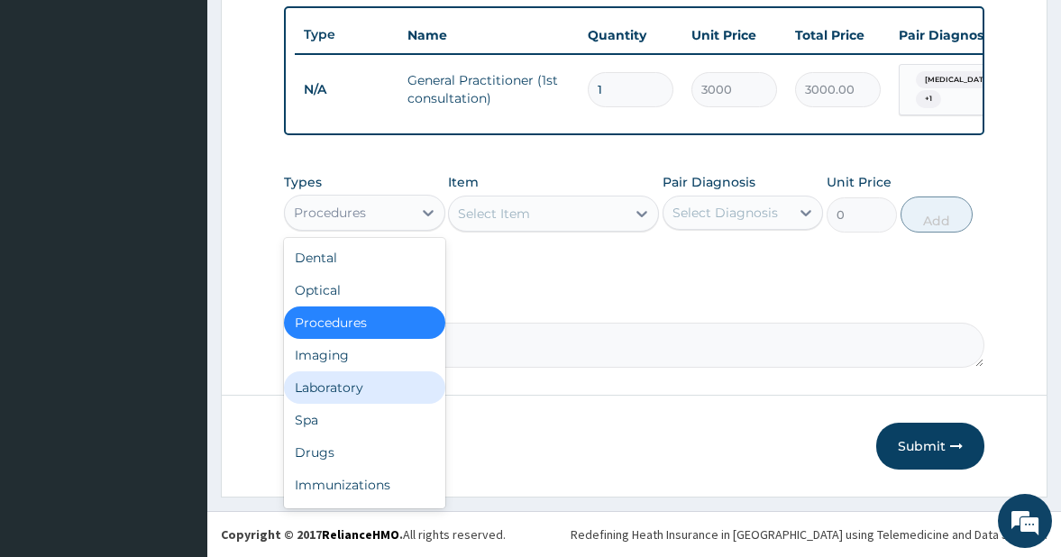
click at [345, 389] on div "Laboratory" at bounding box center [364, 387] width 161 height 32
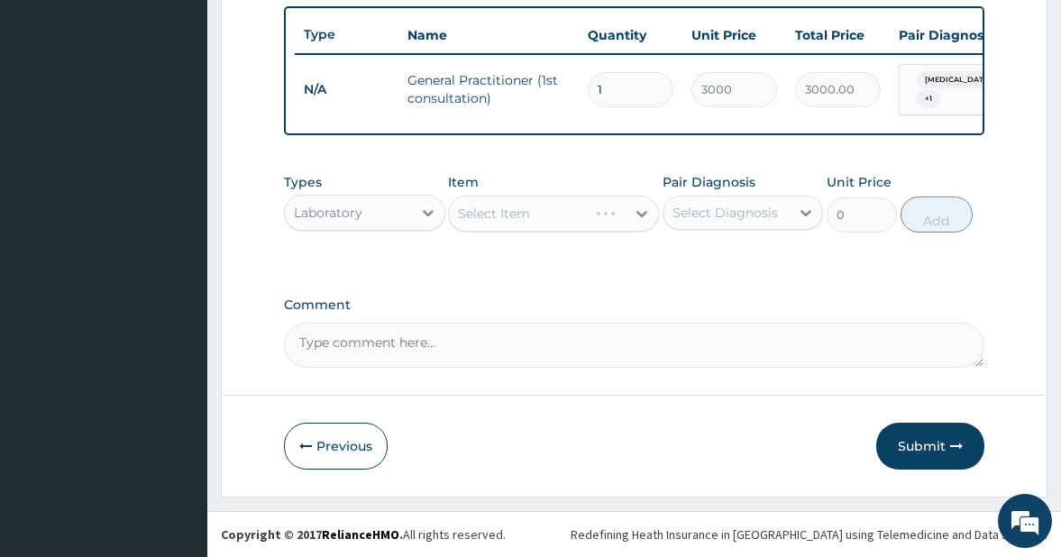
click at [535, 220] on div "Select Item" at bounding box center [553, 214] width 210 height 36
click at [577, 219] on div "Select Item" at bounding box center [537, 213] width 176 height 29
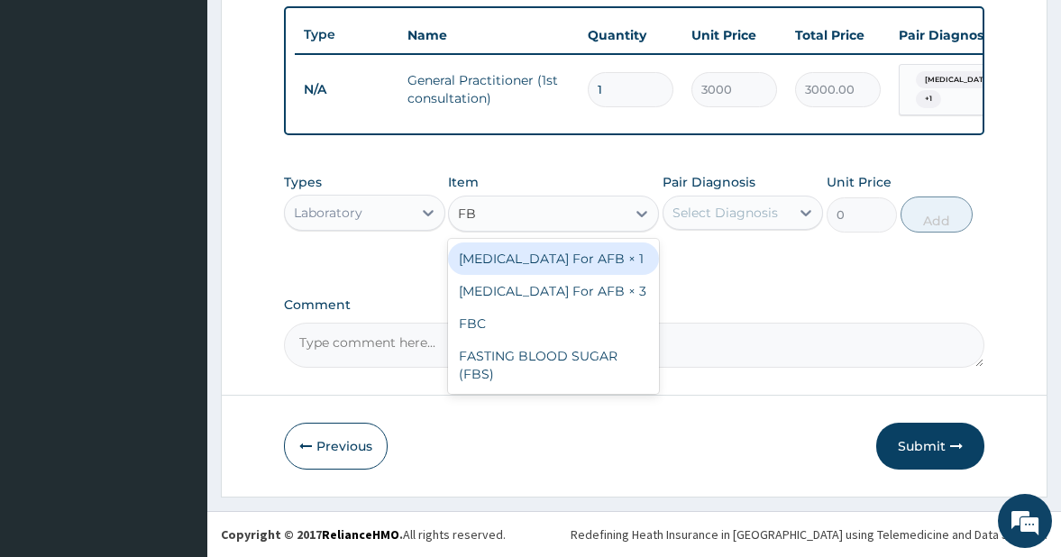
type input "FBC"
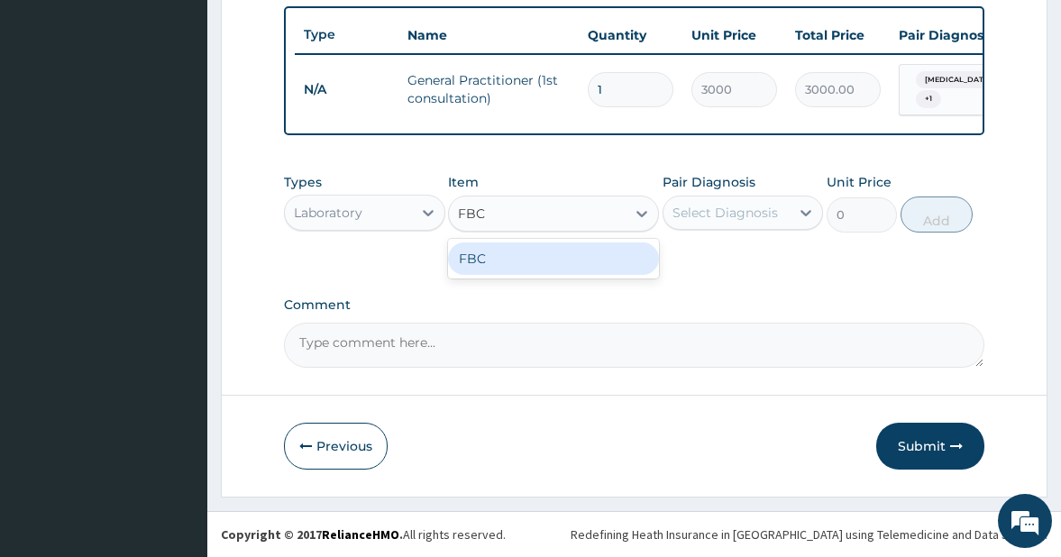
click at [571, 259] on div "FBC" at bounding box center [553, 258] width 210 height 32
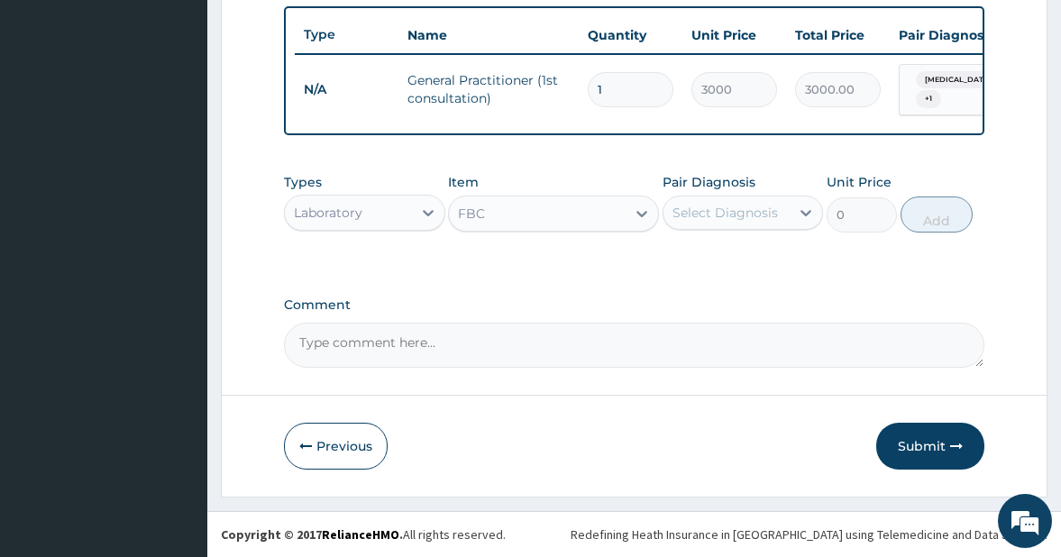
type input "4000"
click at [728, 216] on div "Select Diagnosis" at bounding box center [724, 213] width 105 height 18
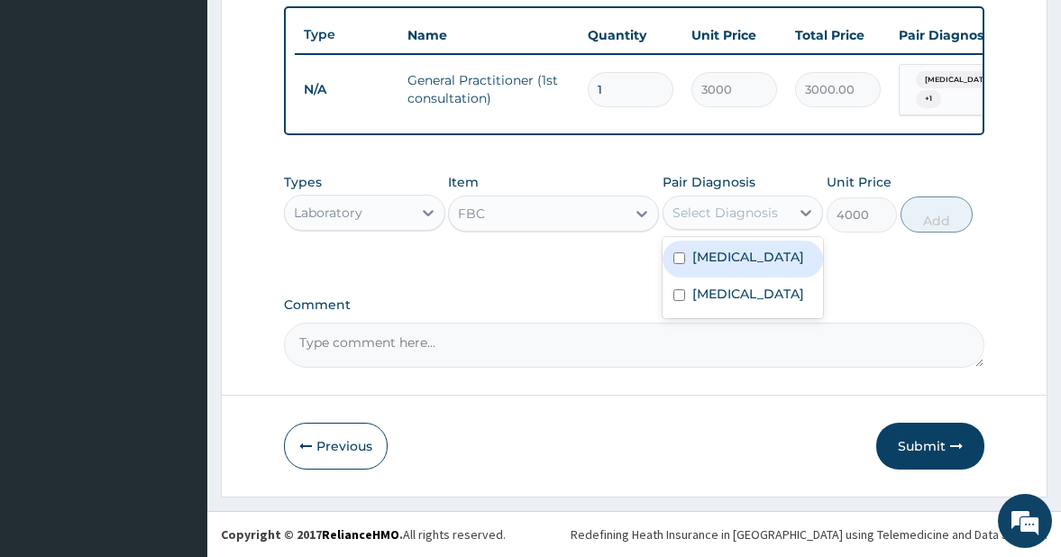
click at [677, 264] on input "checkbox" at bounding box center [679, 258] width 12 height 12
checkbox input "true"
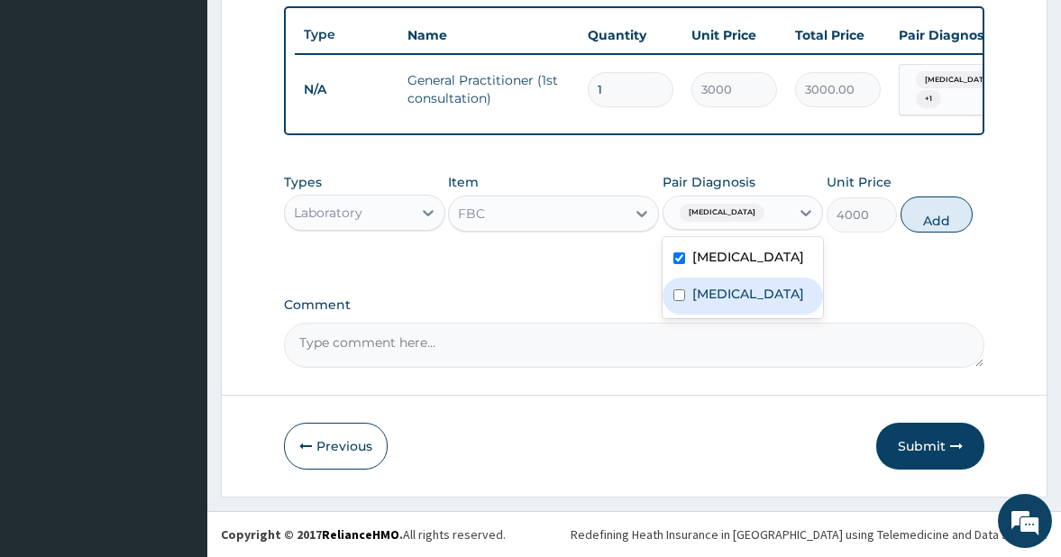
click at [679, 301] on input "checkbox" at bounding box center [679, 295] width 12 height 12
checkbox input "true"
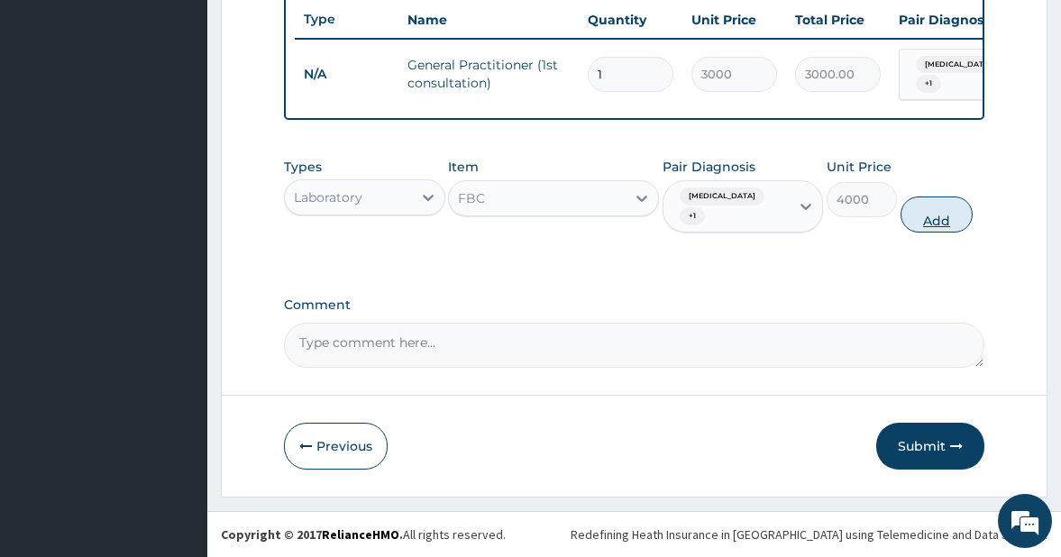
click at [935, 233] on button "Add" at bounding box center [936, 215] width 72 height 36
type input "0"
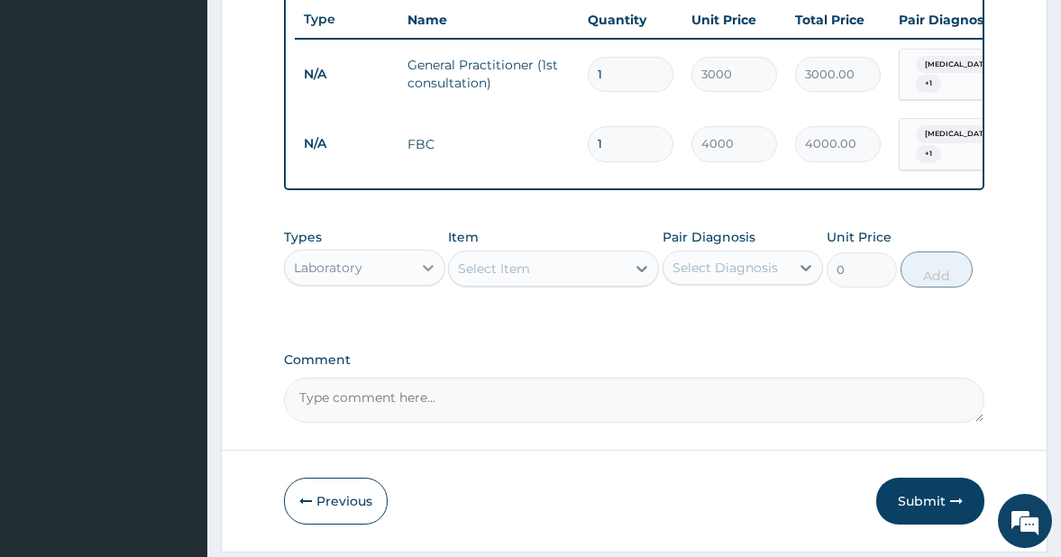
click at [425, 277] on icon at bounding box center [428, 268] width 18 height 18
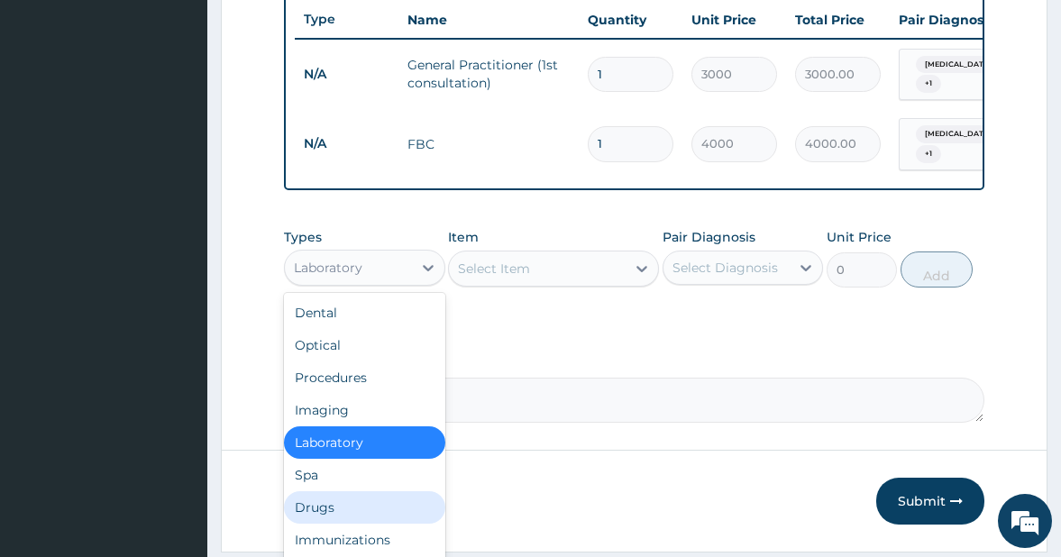
click at [333, 520] on div "Drugs" at bounding box center [364, 507] width 161 height 32
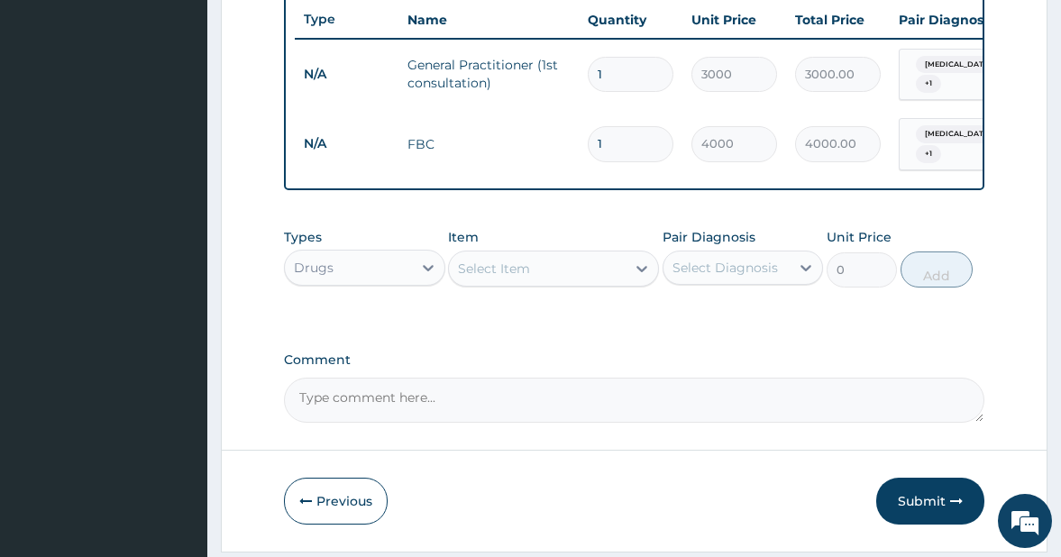
click at [503, 278] on div "Select Item" at bounding box center [494, 269] width 72 height 18
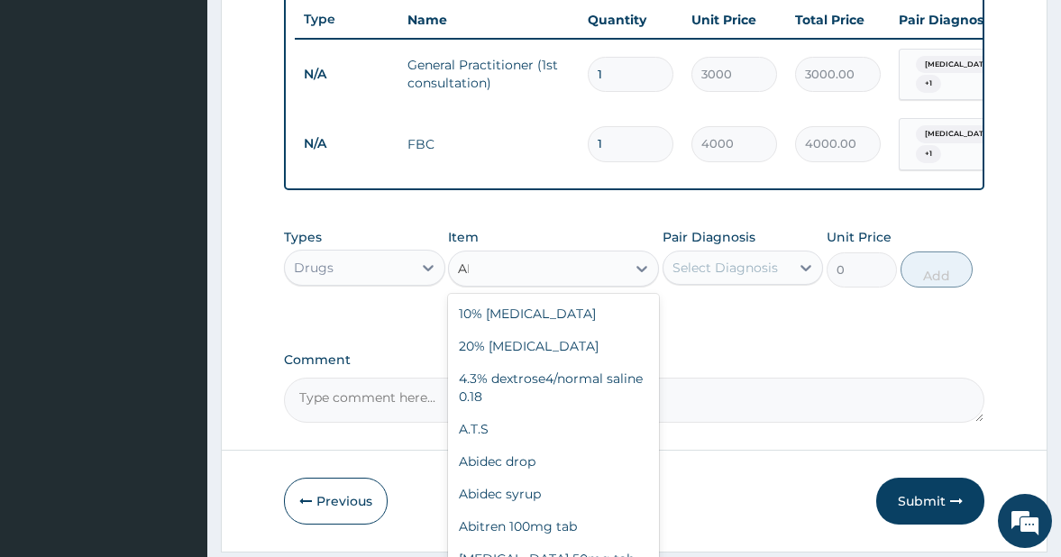
type input "A"
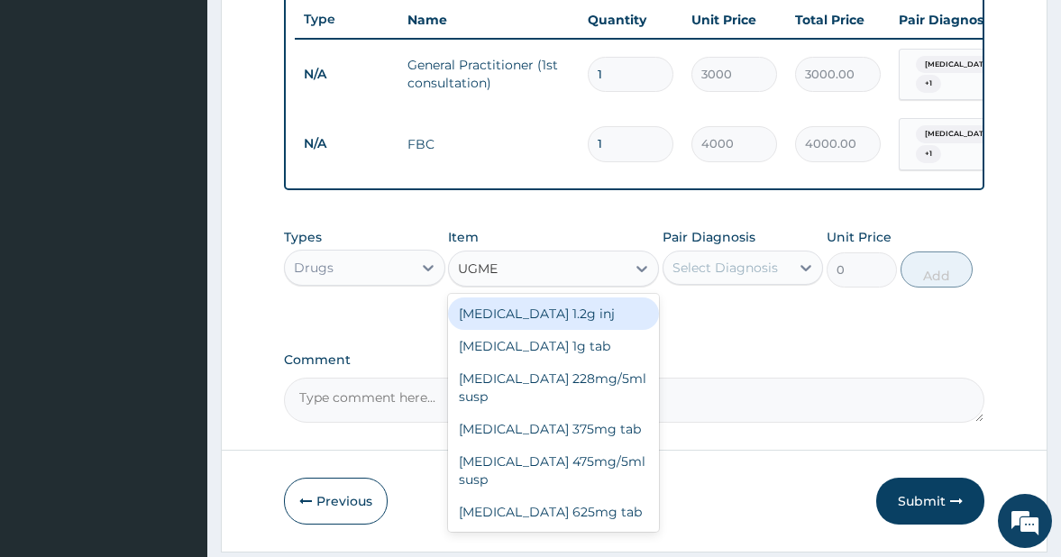
type input "UGMEN"
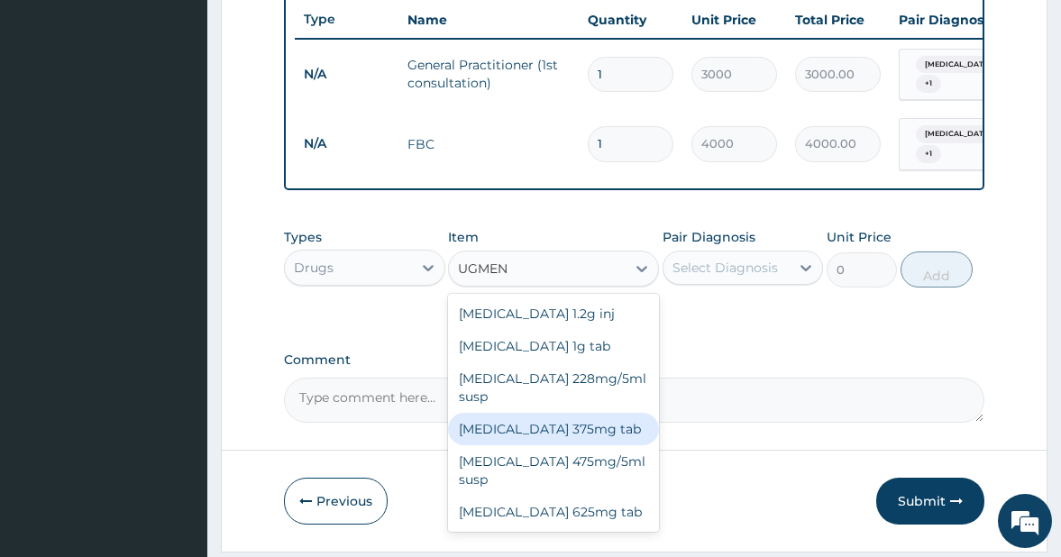
click at [520, 419] on div "Augmentin 375mg tab" at bounding box center [553, 429] width 210 height 32
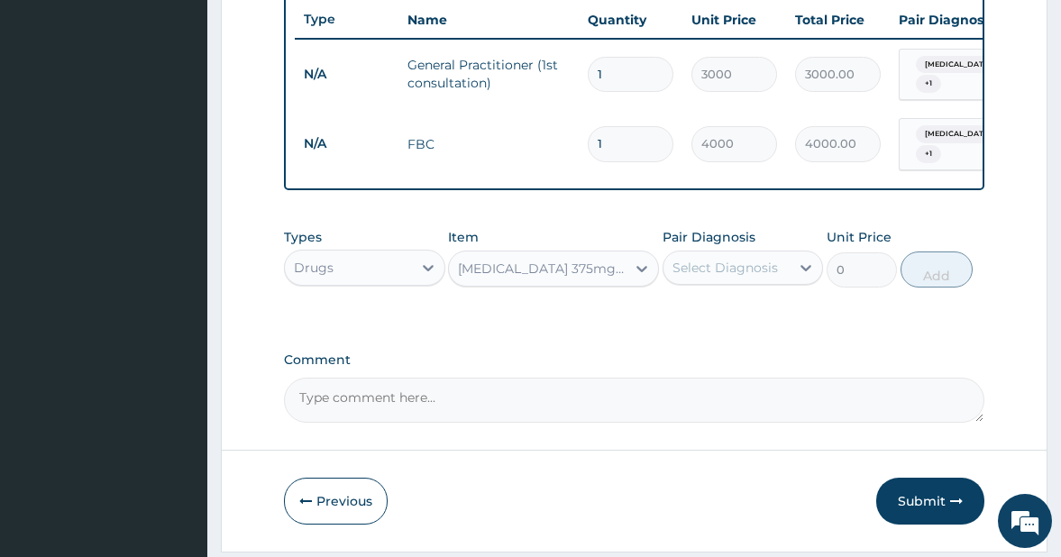
type input "280"
click at [734, 277] on div "Select Diagnosis" at bounding box center [724, 268] width 105 height 18
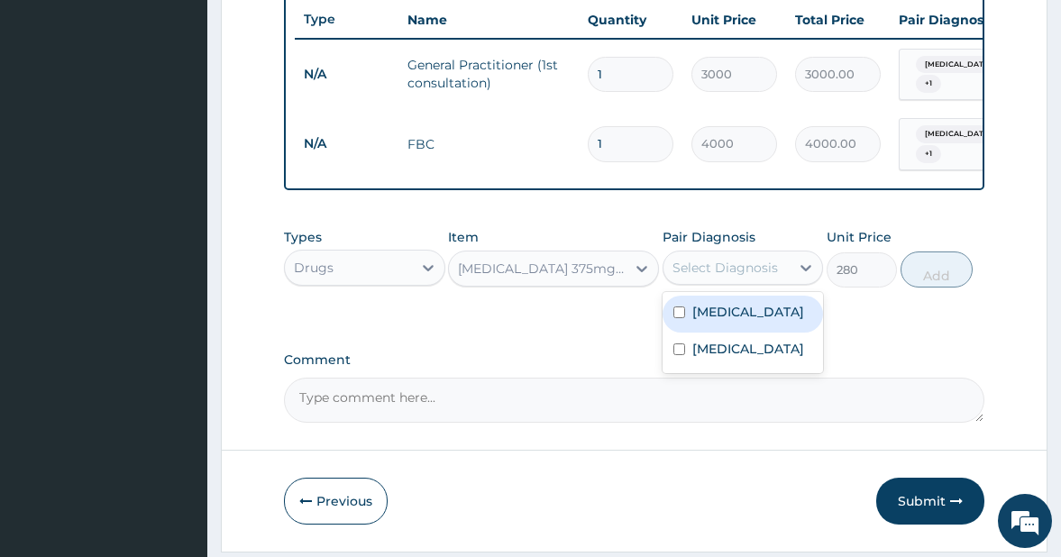
click at [681, 318] on input "checkbox" at bounding box center [679, 312] width 12 height 12
checkbox input "true"
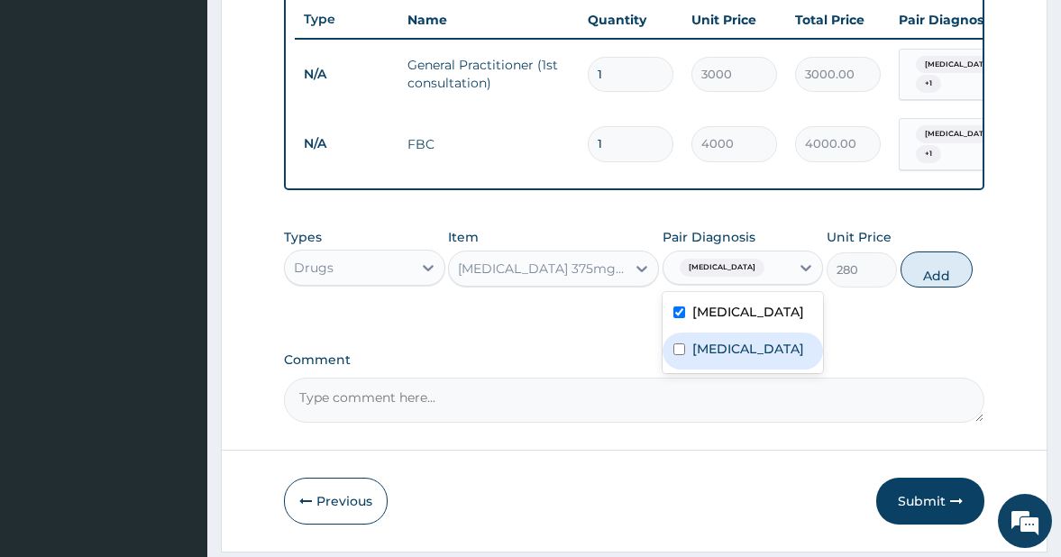
click at [678, 355] on input "checkbox" at bounding box center [679, 349] width 12 height 12
checkbox input "true"
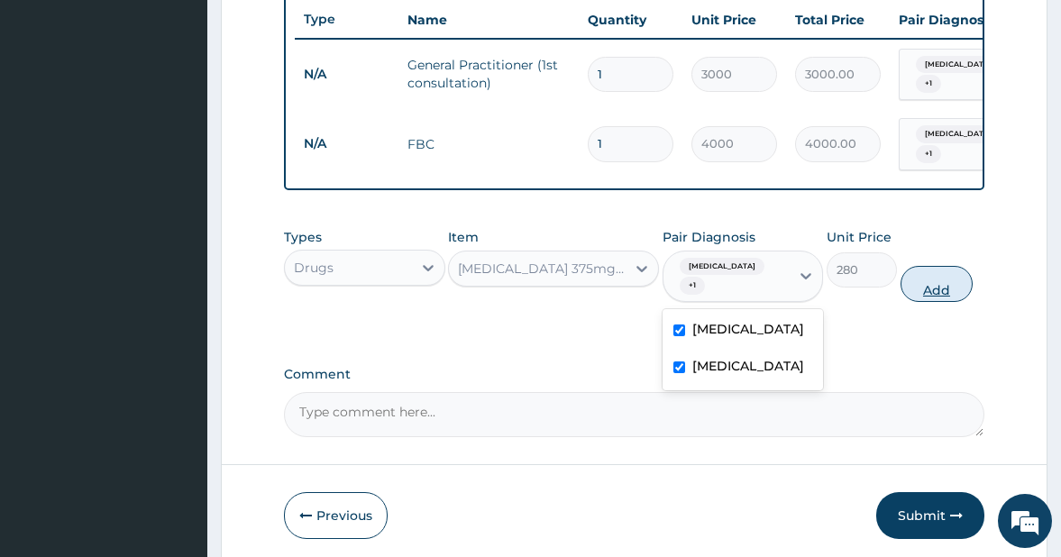
click at [937, 302] on button "Add" at bounding box center [936, 284] width 72 height 36
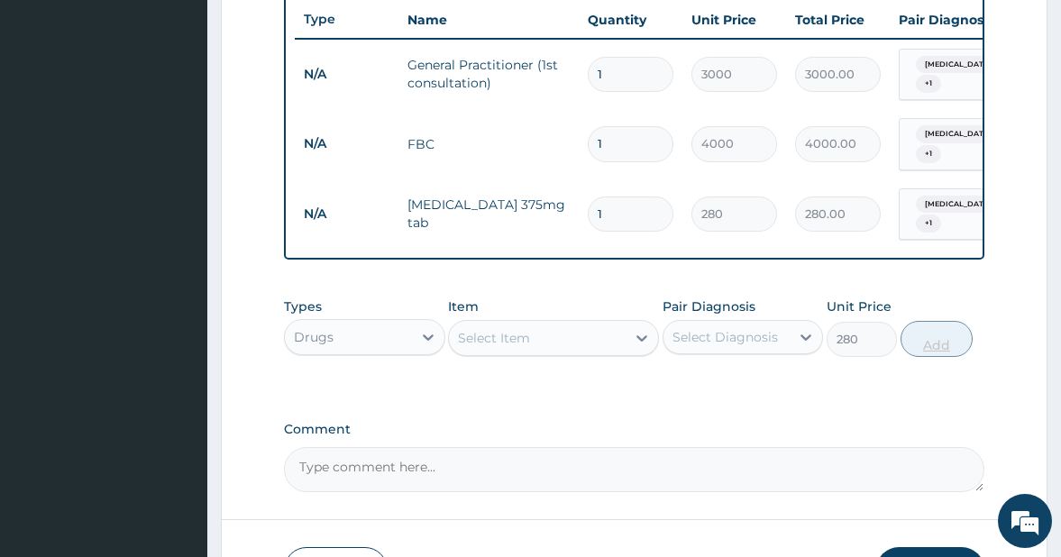
type input "0"
type input "14"
type input "3920.00"
type input "14"
click at [500, 347] on div "Select Item" at bounding box center [494, 338] width 72 height 18
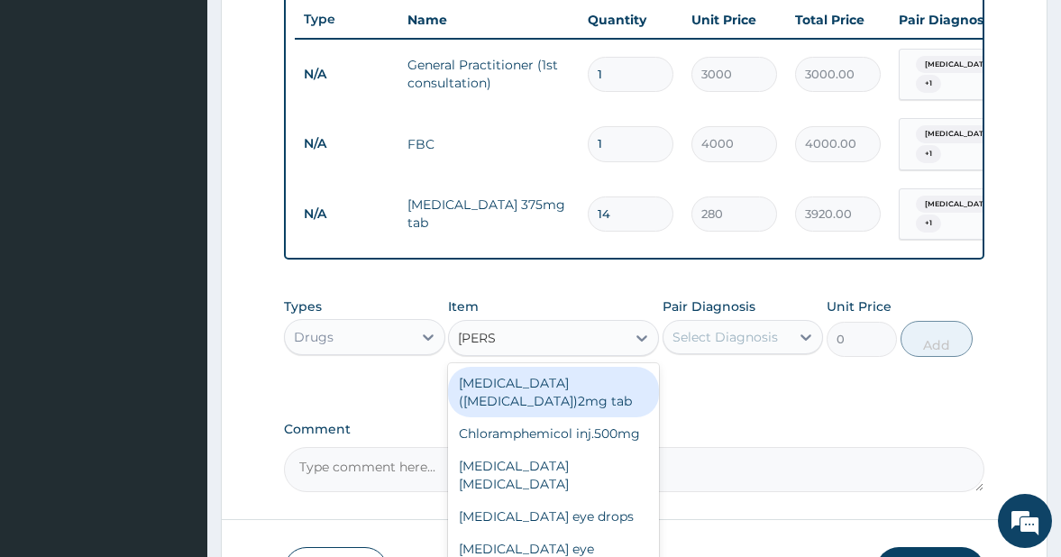
type input "LORAT"
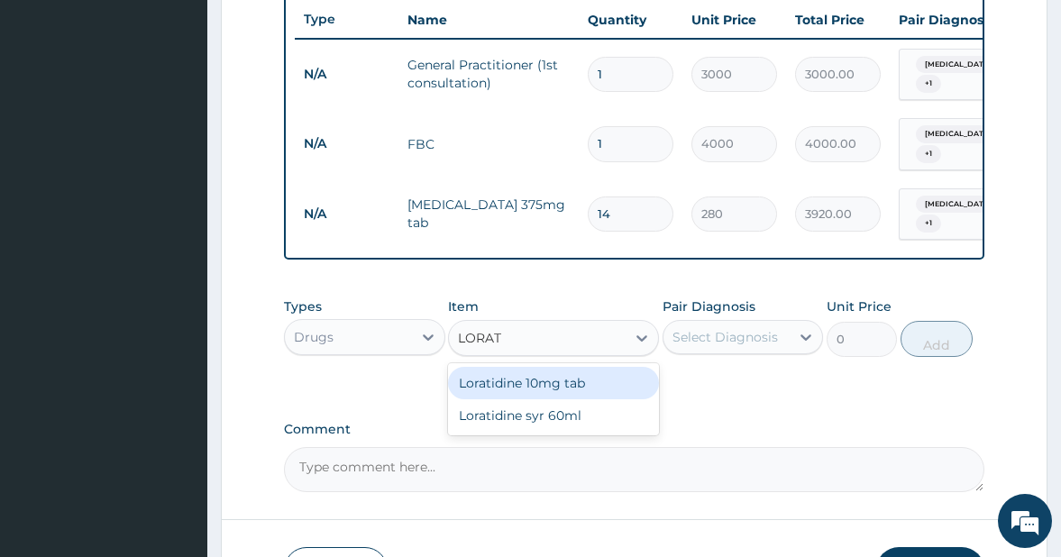
click at [506, 396] on div "Loratidine 10mg tab" at bounding box center [553, 383] width 210 height 32
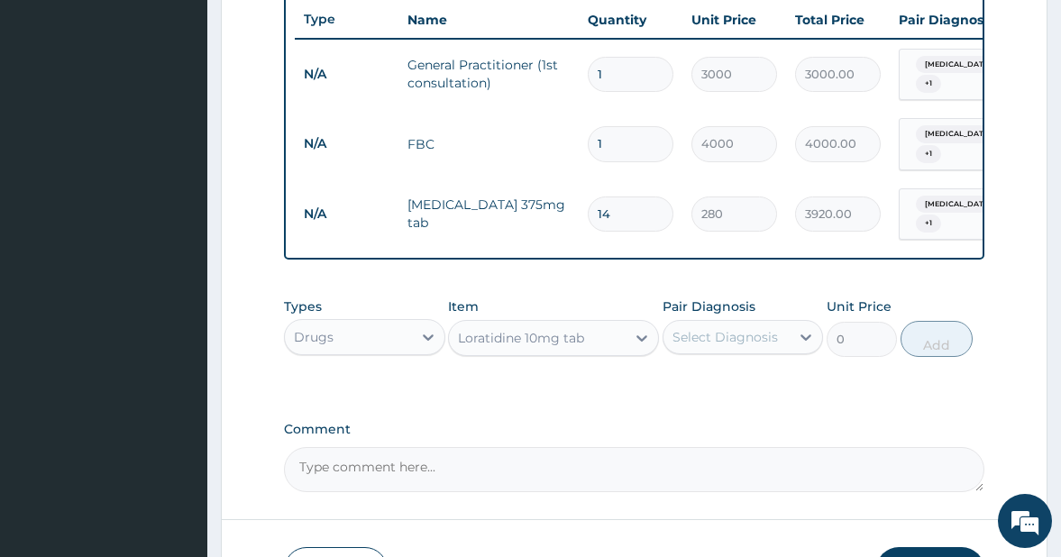
type input "100"
click at [721, 346] on div "Select Diagnosis" at bounding box center [724, 337] width 105 height 18
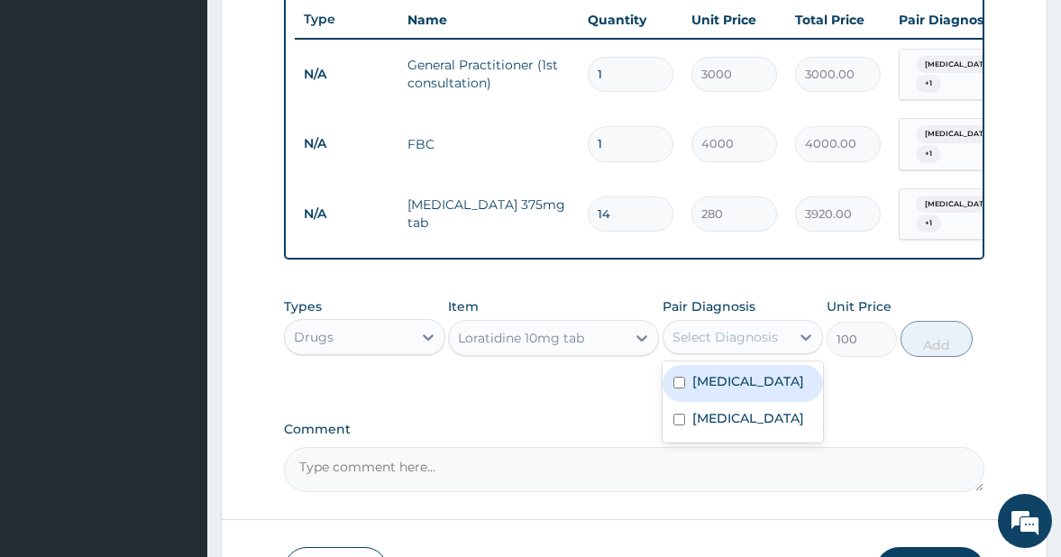
click at [680, 389] on input "checkbox" at bounding box center [679, 383] width 12 height 12
checkbox input "true"
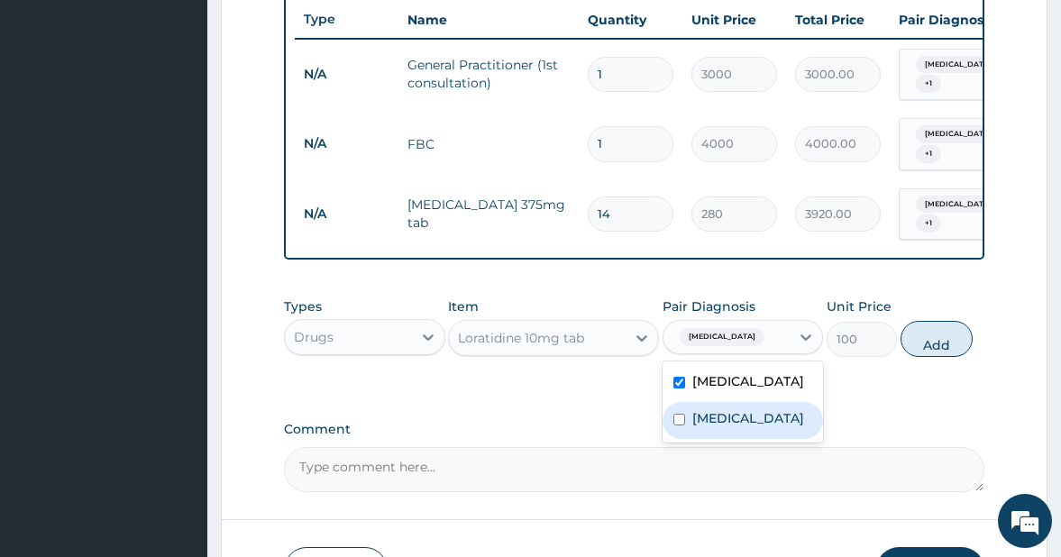
click at [681, 425] on input "checkbox" at bounding box center [679, 420] width 12 height 12
checkbox input "true"
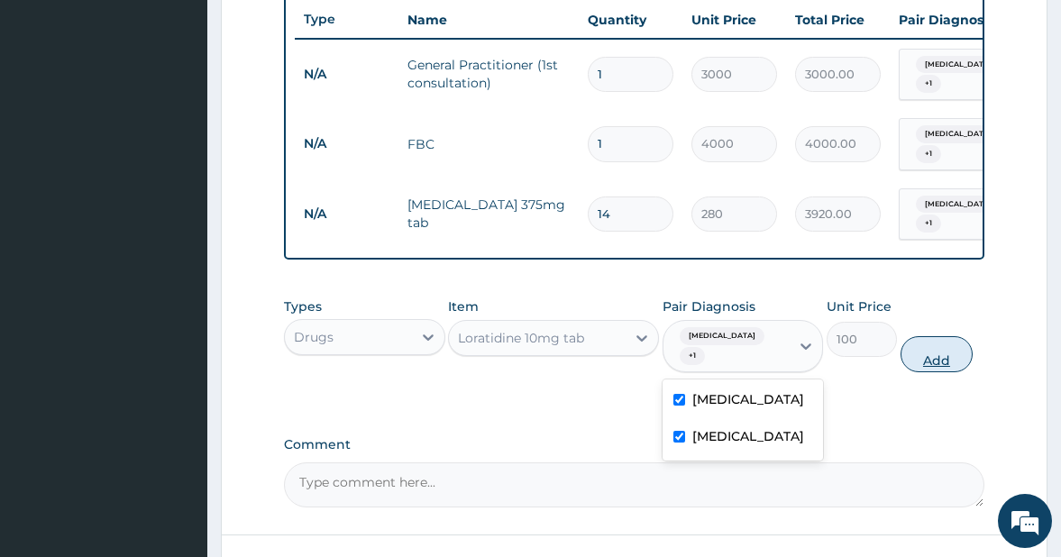
click at [936, 372] on button "Add" at bounding box center [936, 354] width 72 height 36
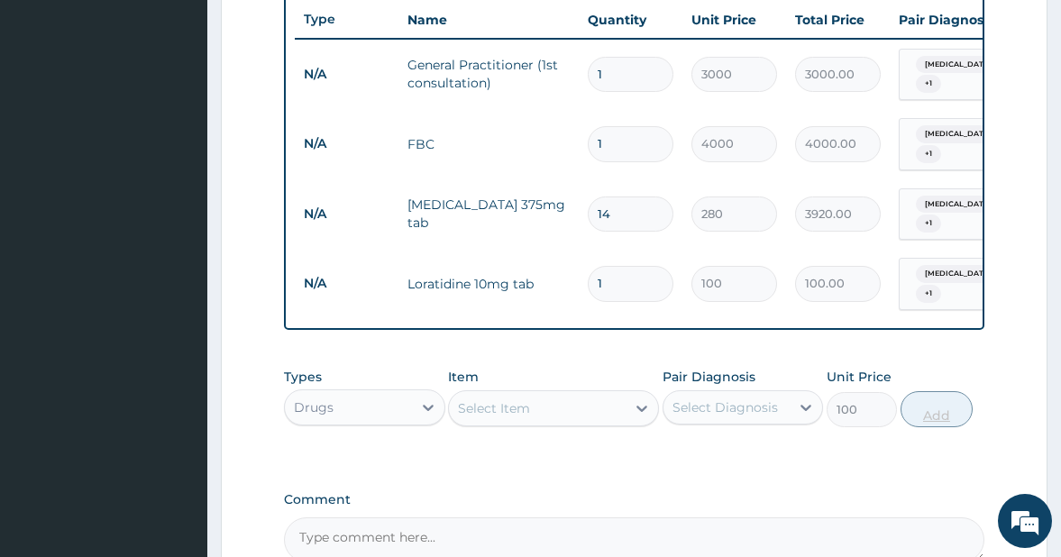
type input "0"
type input "0.00"
type input "6"
type input "600.00"
type input "6"
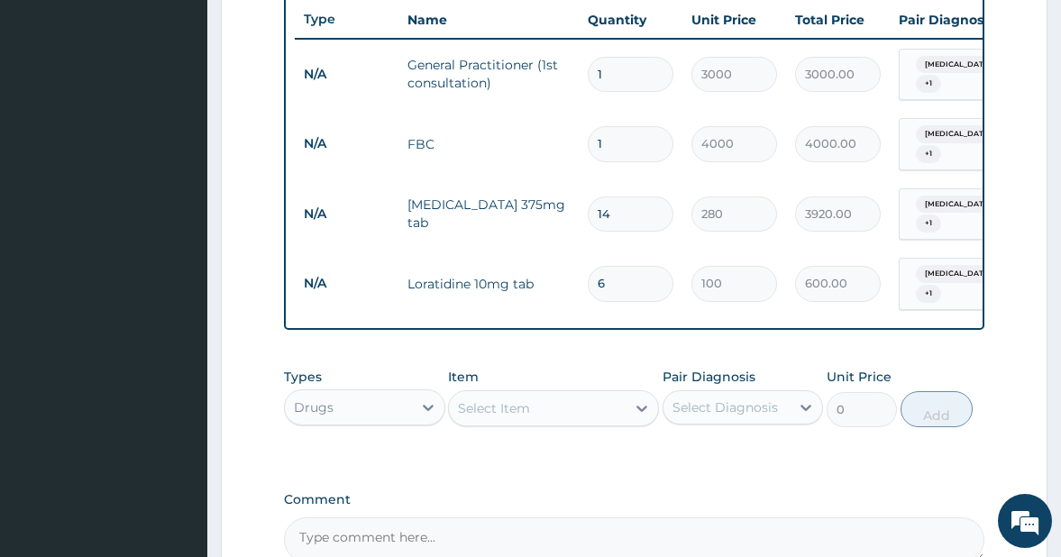
click at [537, 423] on div "Select Item" at bounding box center [537, 408] width 176 height 29
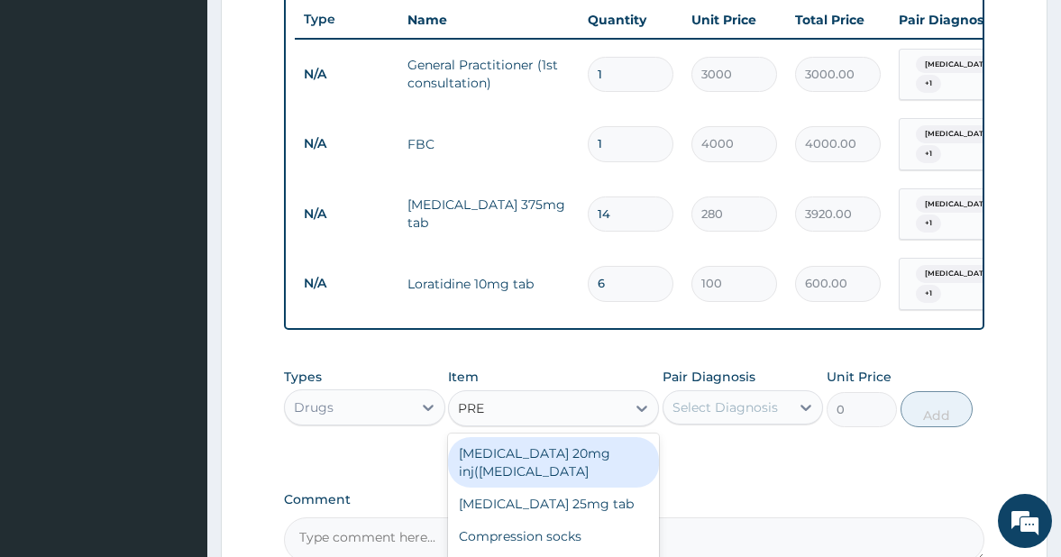
type input "PRED"
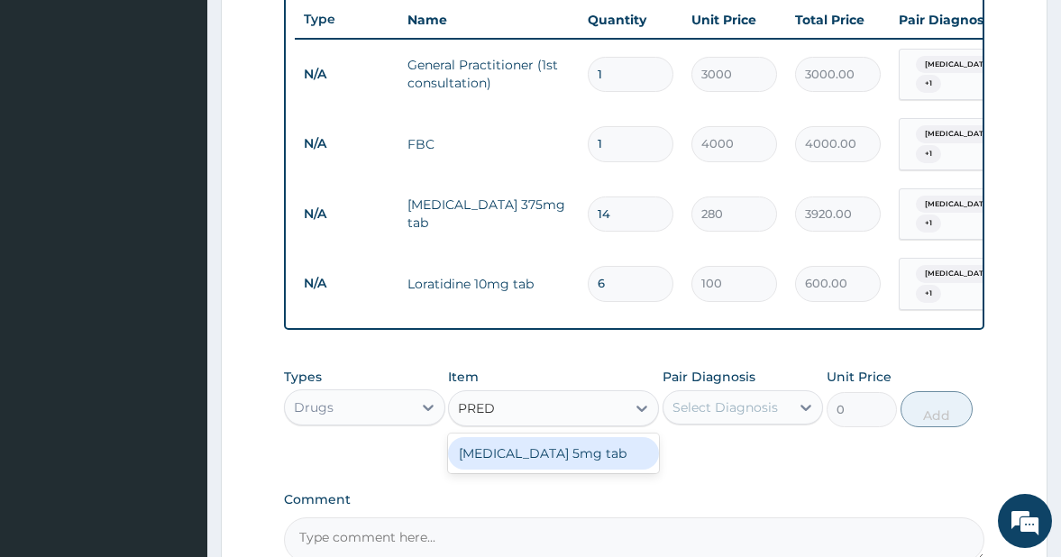
click at [529, 470] on div "Prednisolone 5mg tab" at bounding box center [553, 453] width 210 height 32
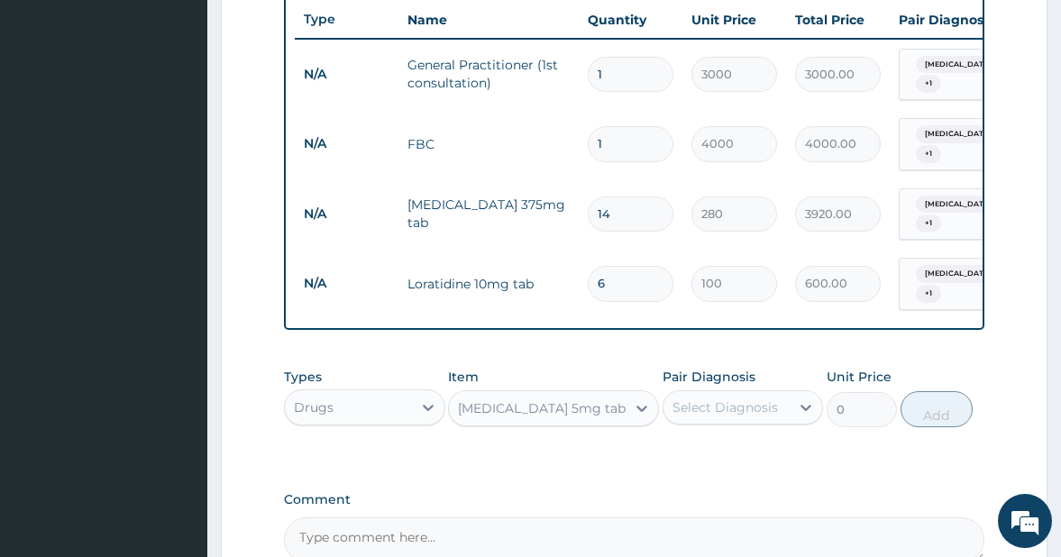
type input "7"
click at [743, 416] on div "Select Diagnosis" at bounding box center [724, 407] width 105 height 18
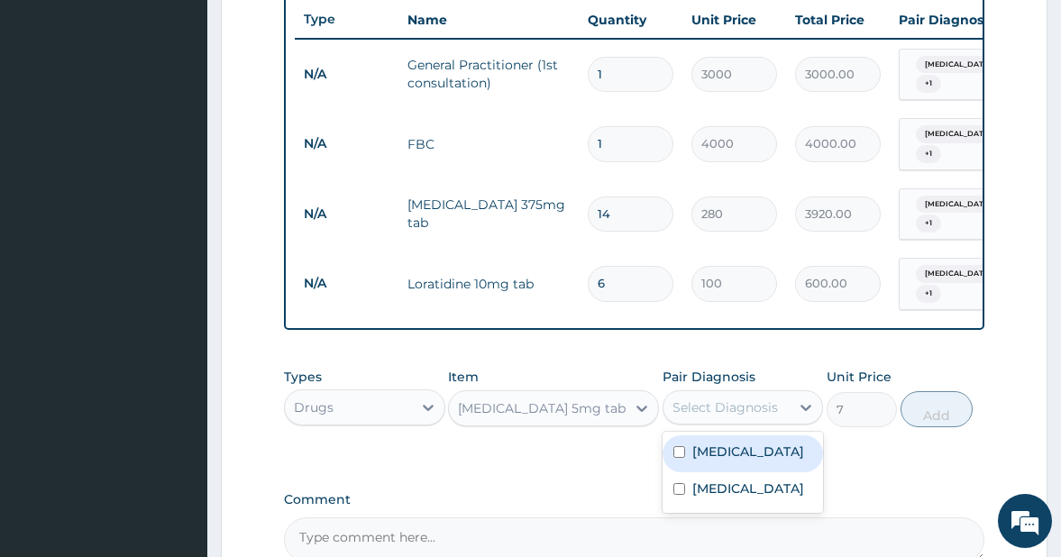
click at [678, 458] on input "checkbox" at bounding box center [679, 452] width 12 height 12
checkbox input "true"
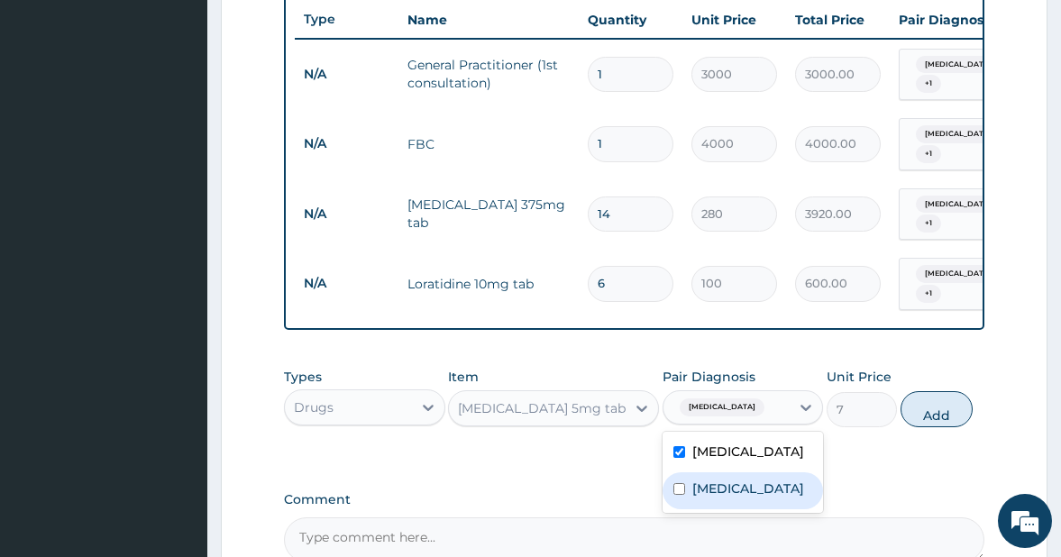
click at [679, 495] on input "checkbox" at bounding box center [679, 489] width 12 height 12
checkbox input "true"
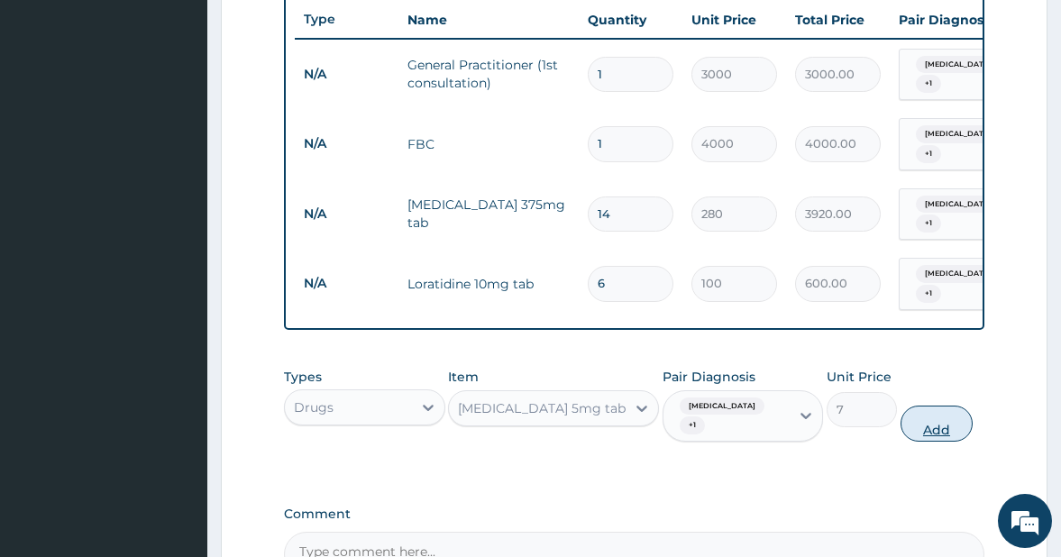
click at [927, 442] on button "Add" at bounding box center [936, 424] width 72 height 36
type input "0"
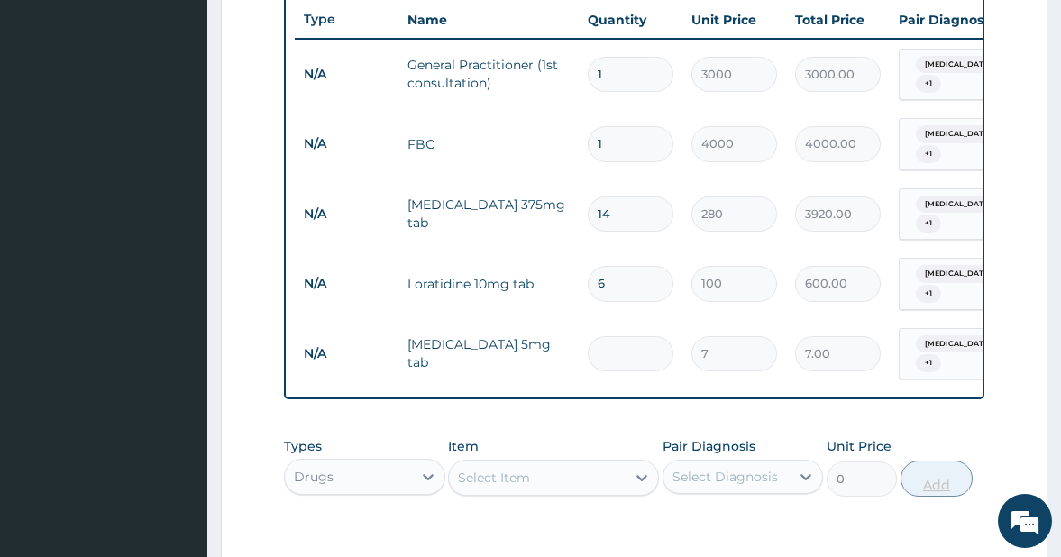
type input "0.00"
type input "3"
type input "21.00"
type input "3"
click at [535, 492] on div "Select Item" at bounding box center [537, 477] width 176 height 29
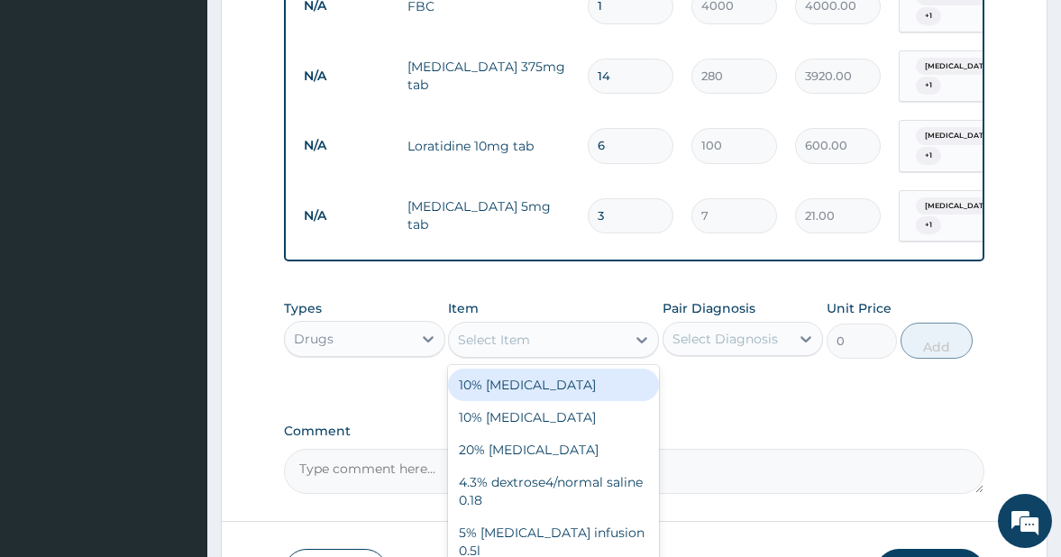
scroll to position [959, 0]
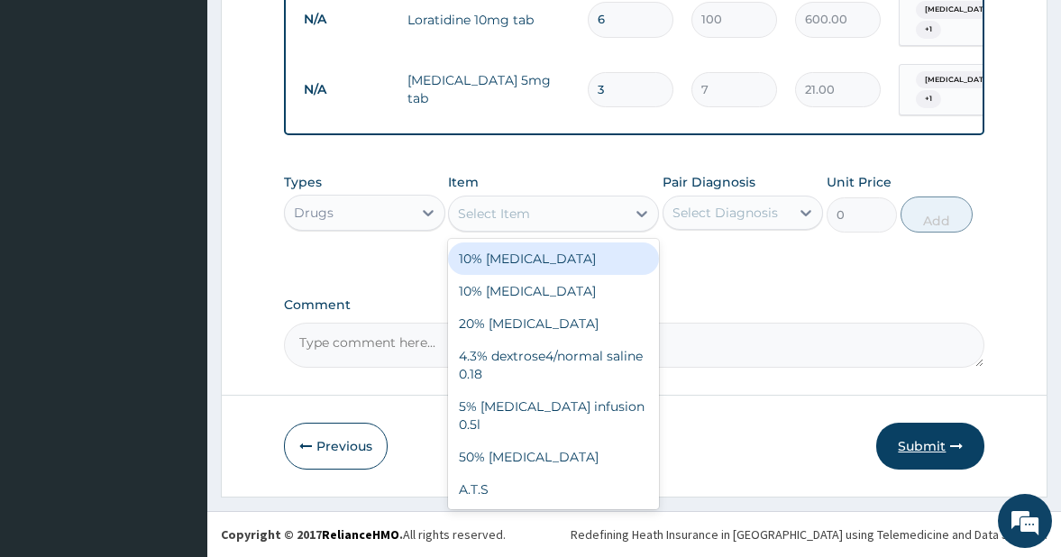
click at [921, 443] on button "Submit" at bounding box center [930, 446] width 108 height 47
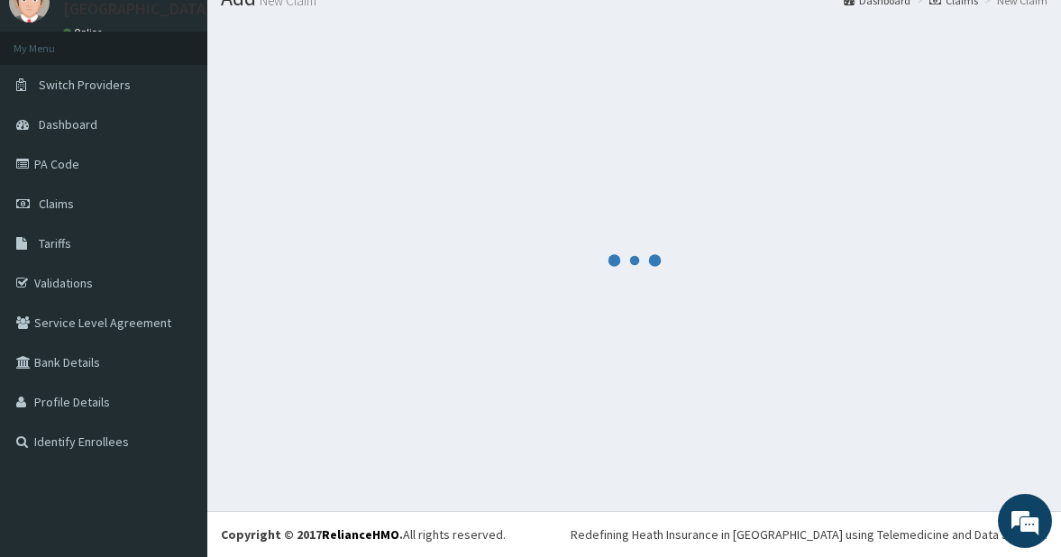
scroll to position [72, 0]
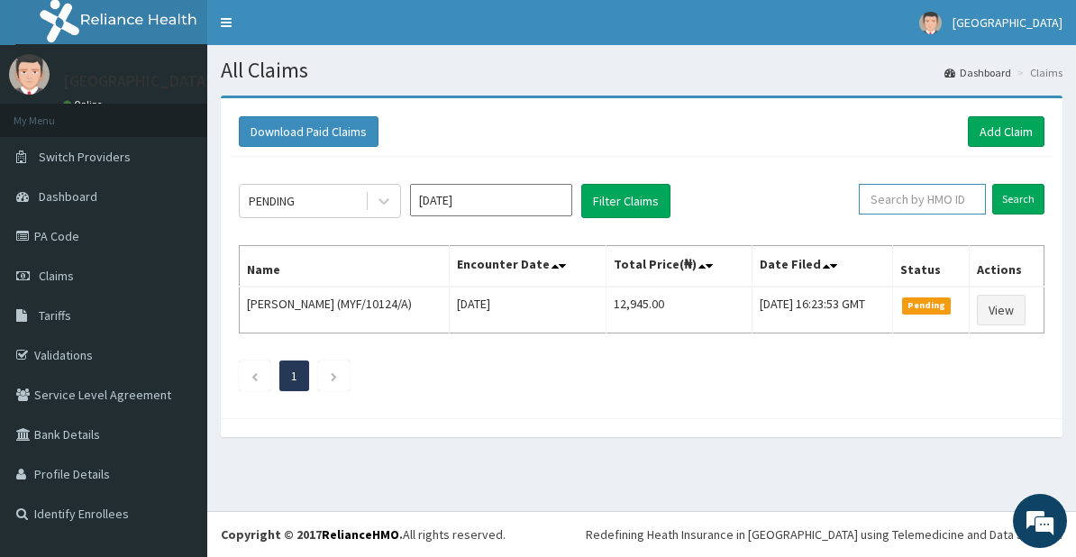
click at [926, 206] on input "text" at bounding box center [922, 199] width 127 height 31
click at [927, 199] on input "text" at bounding box center [922, 199] width 127 height 31
type input "KGP/10005/A"
click at [1012, 197] on input "Search" at bounding box center [1018, 199] width 52 height 31
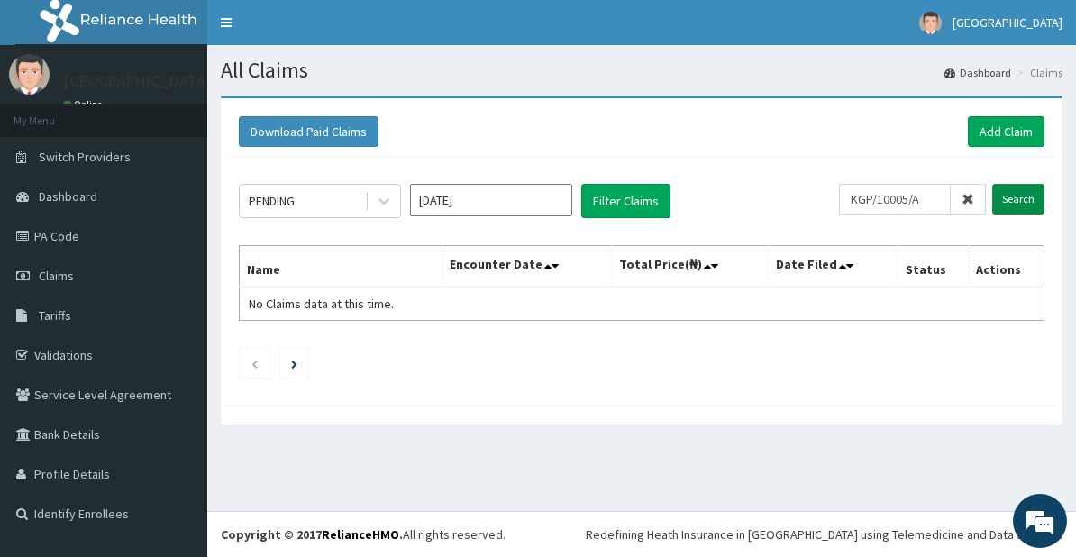
type input "KGP/10005/A"
click at [1011, 197] on input "Search" at bounding box center [1018, 199] width 52 height 31
